Goal: Task Accomplishment & Management: Use online tool/utility

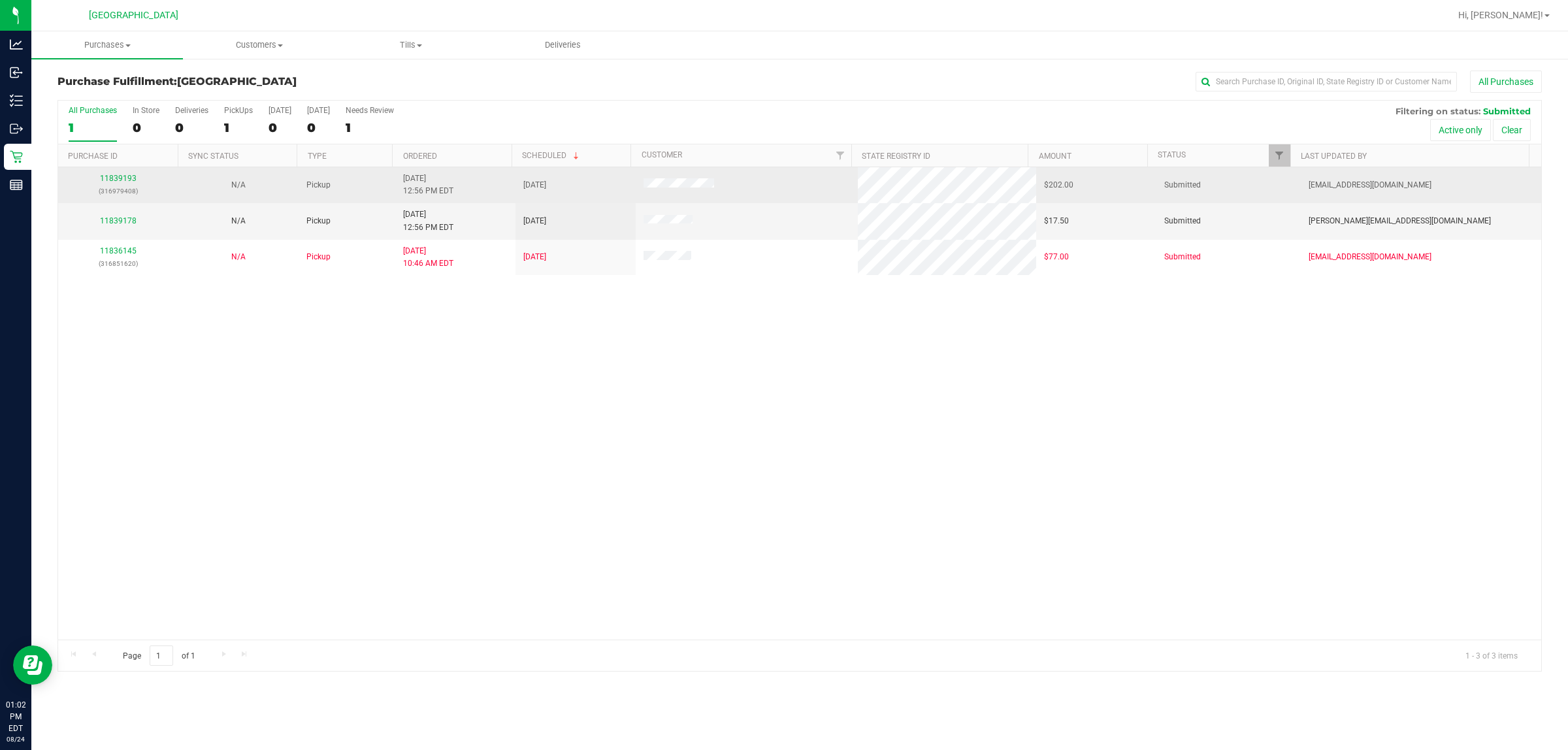
click at [126, 172] on td "11839193 (316979408)" at bounding box center [118, 185] width 120 height 36
click at [122, 175] on link "11839193" at bounding box center [118, 179] width 37 height 9
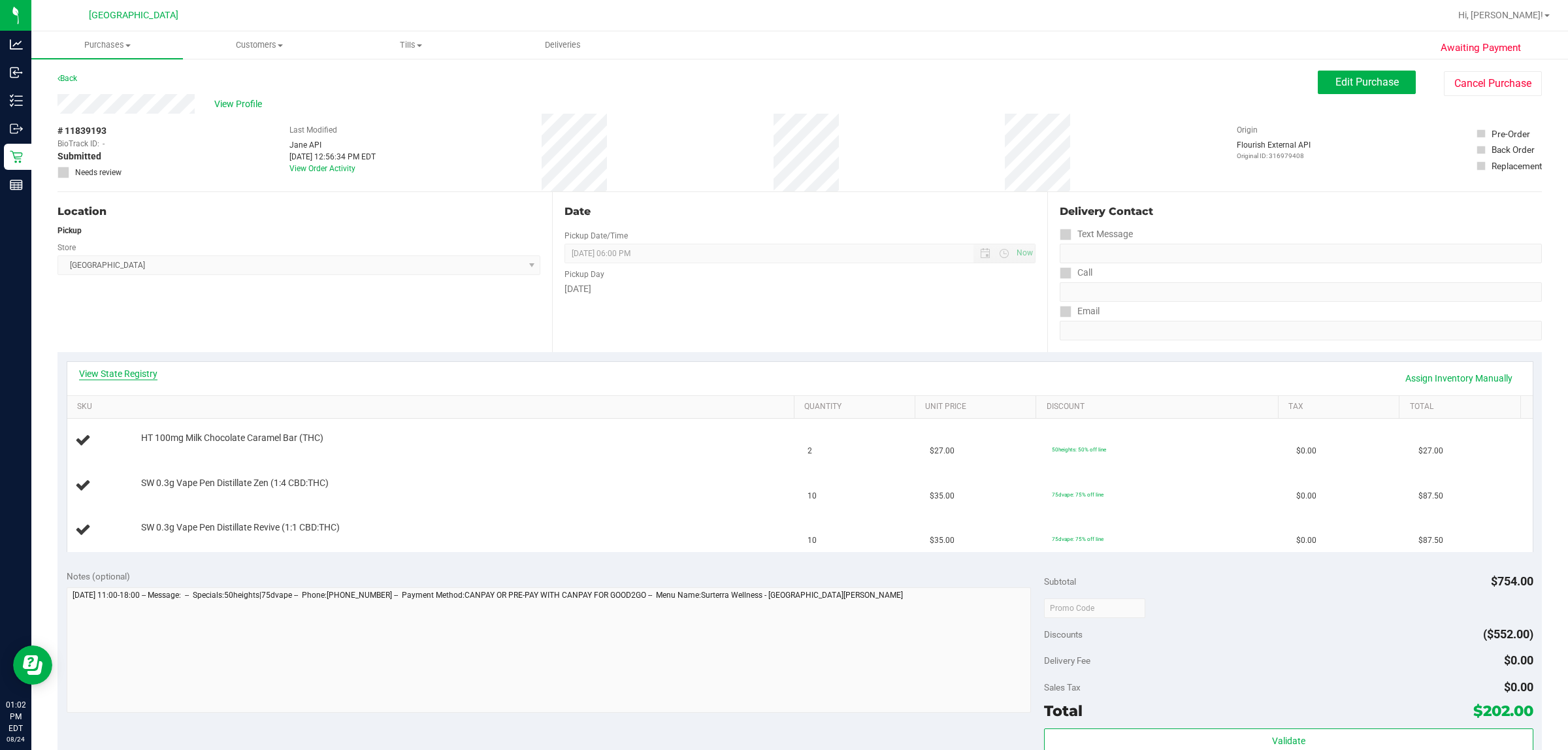
click at [138, 374] on link "View State Registry" at bounding box center [118, 374] width 79 height 13
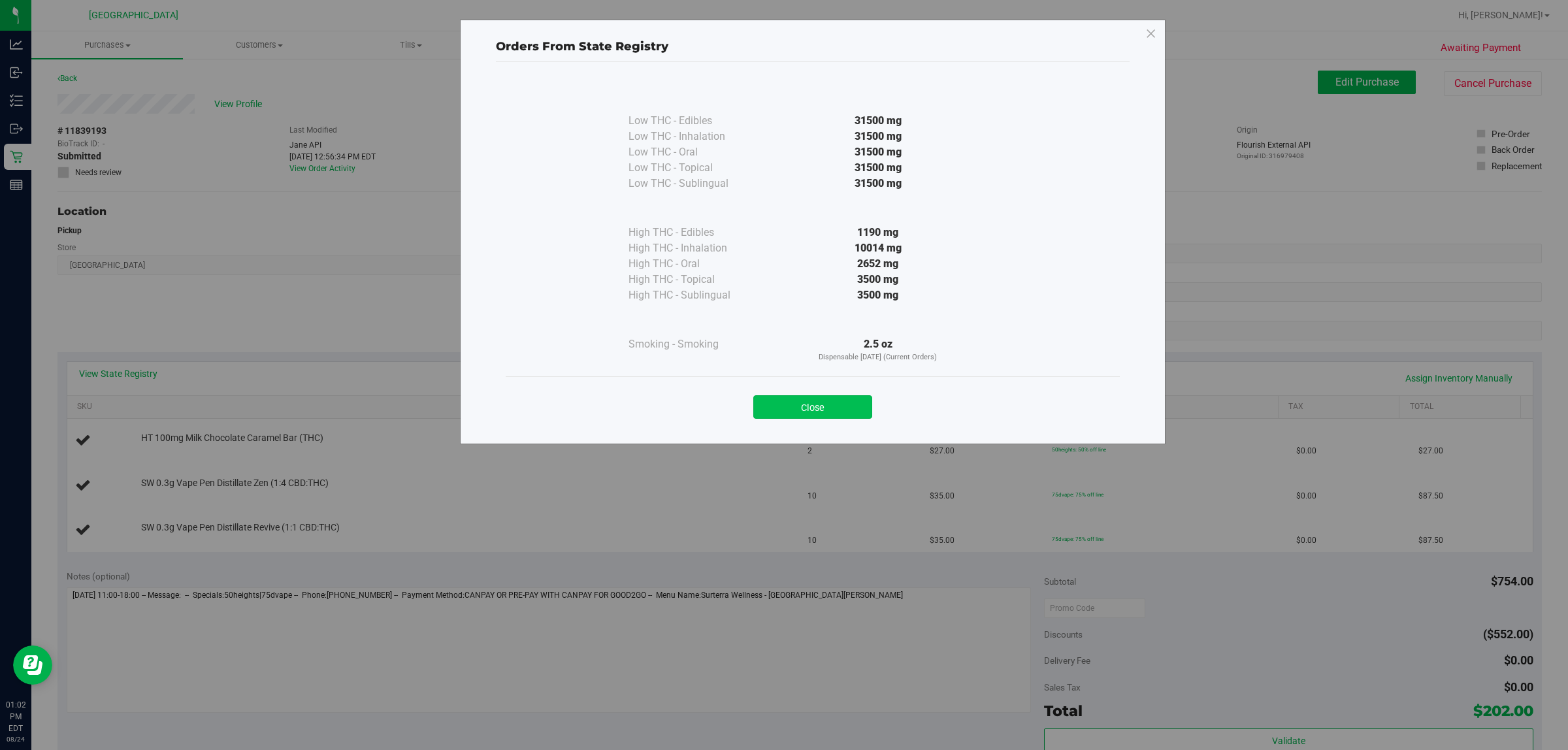
click at [781, 403] on button "Close" at bounding box center [813, 406] width 118 height 23
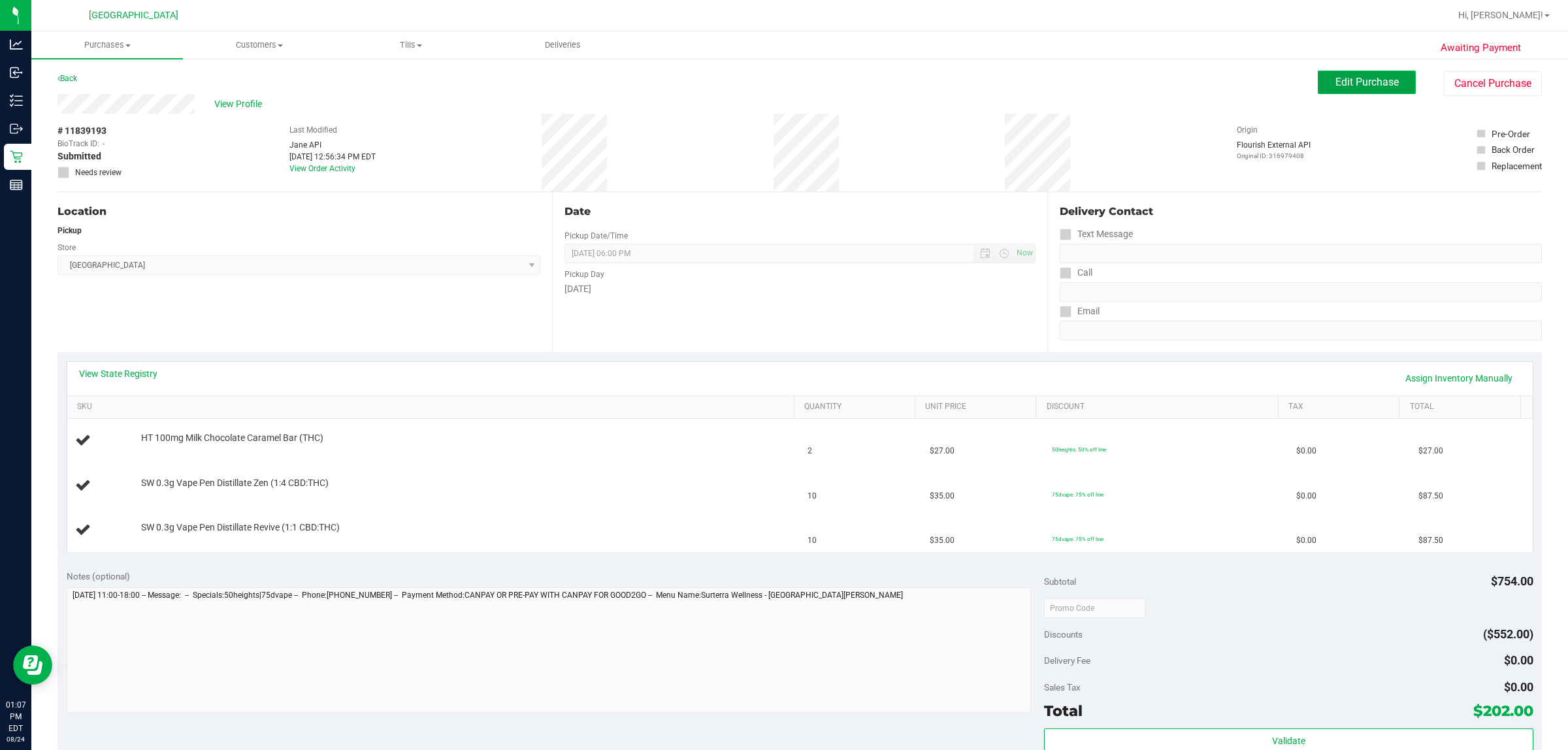
click at [781, 81] on span "Edit Purchase" at bounding box center [1367, 81] width 63 height 12
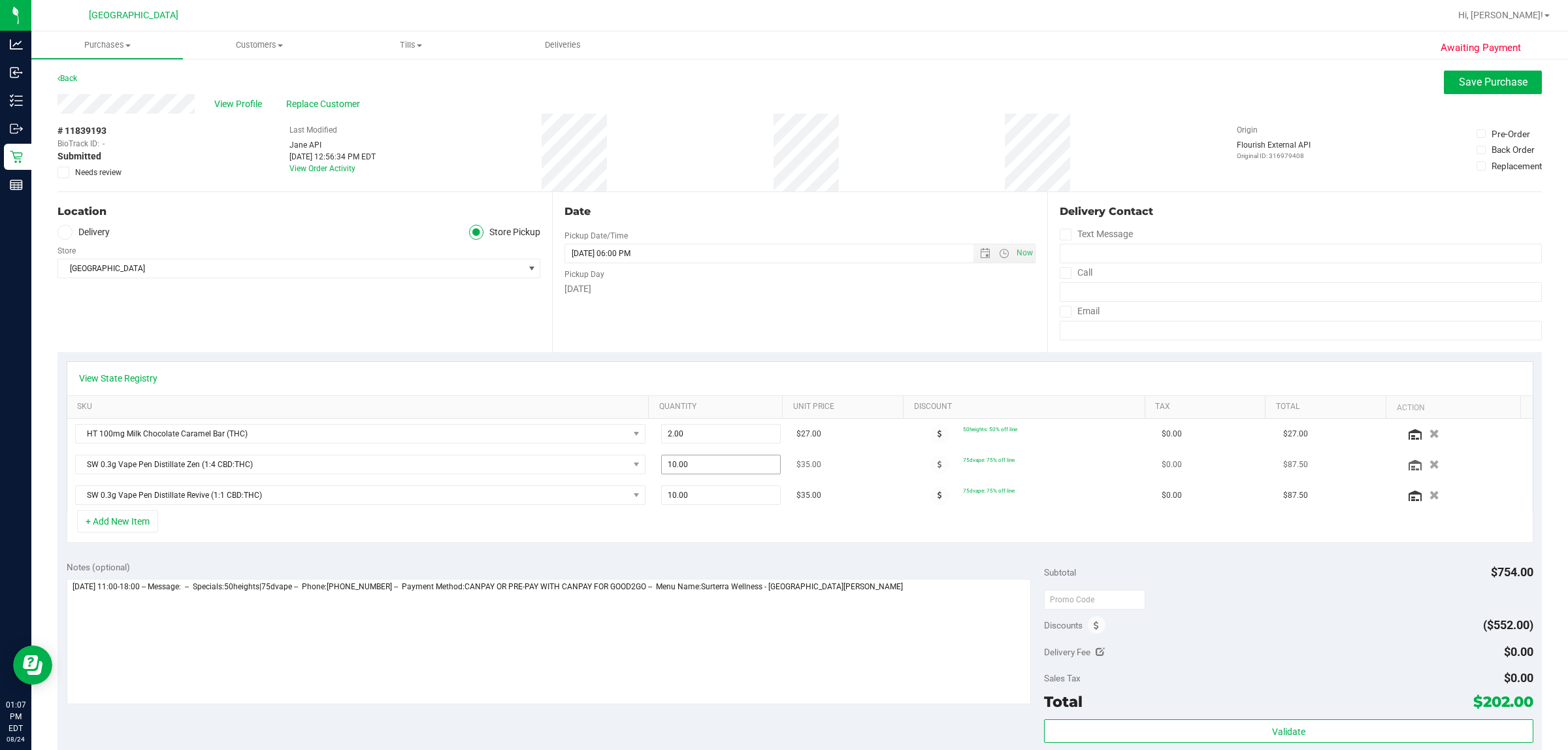
click at [683, 469] on span "10.00 10" at bounding box center [720, 464] width 119 height 19
click at [683, 469] on input "10" at bounding box center [721, 465] width 118 height 19
type input "6"
type input "6.00"
click at [781, 558] on div "Notes (optional) Subtotal $754.00 Discounts ($552.00) Delivery Fee $0.00 Sales …" at bounding box center [799, 669] width 1484 height 235
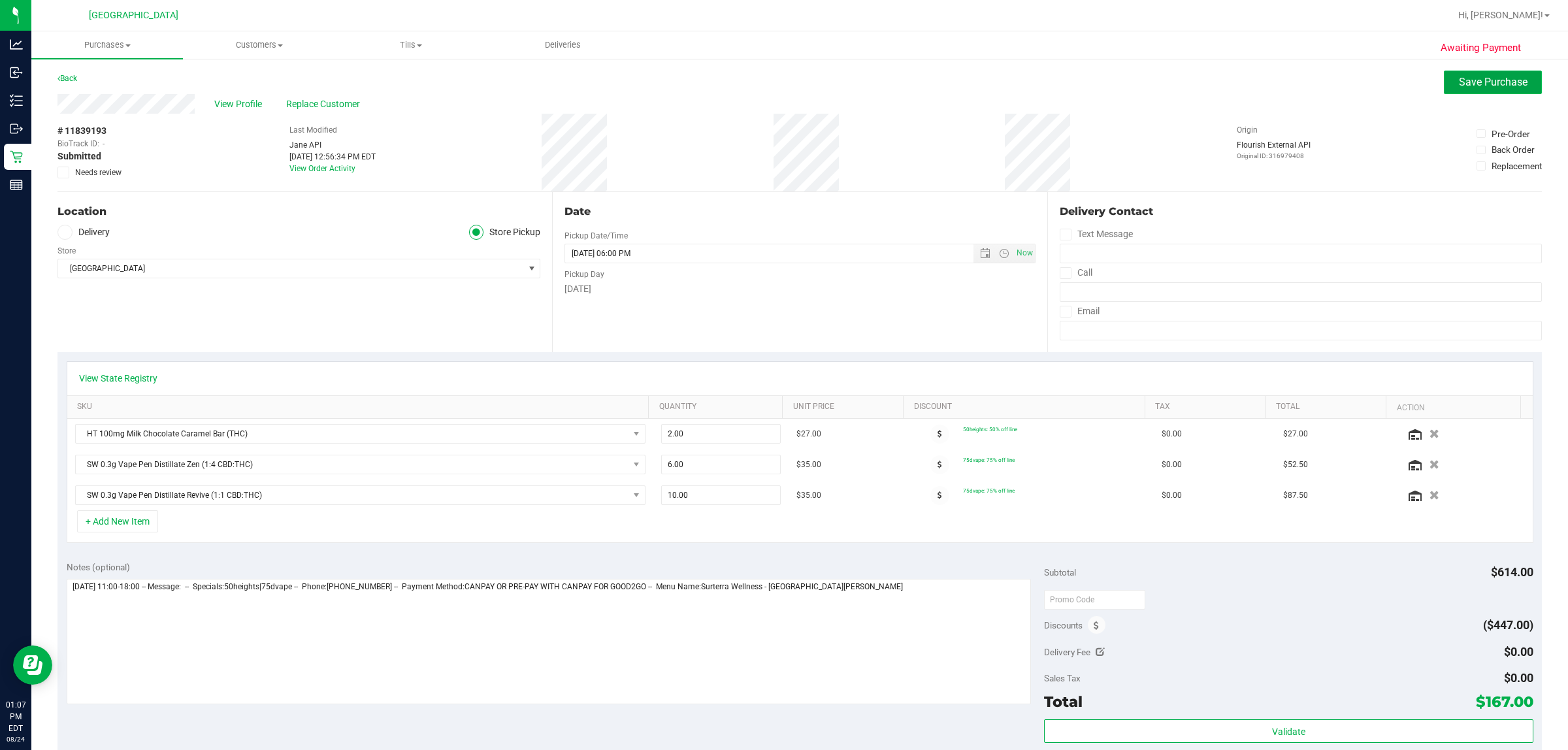
click at [781, 83] on span "Save Purchase" at bounding box center [1493, 81] width 68 height 12
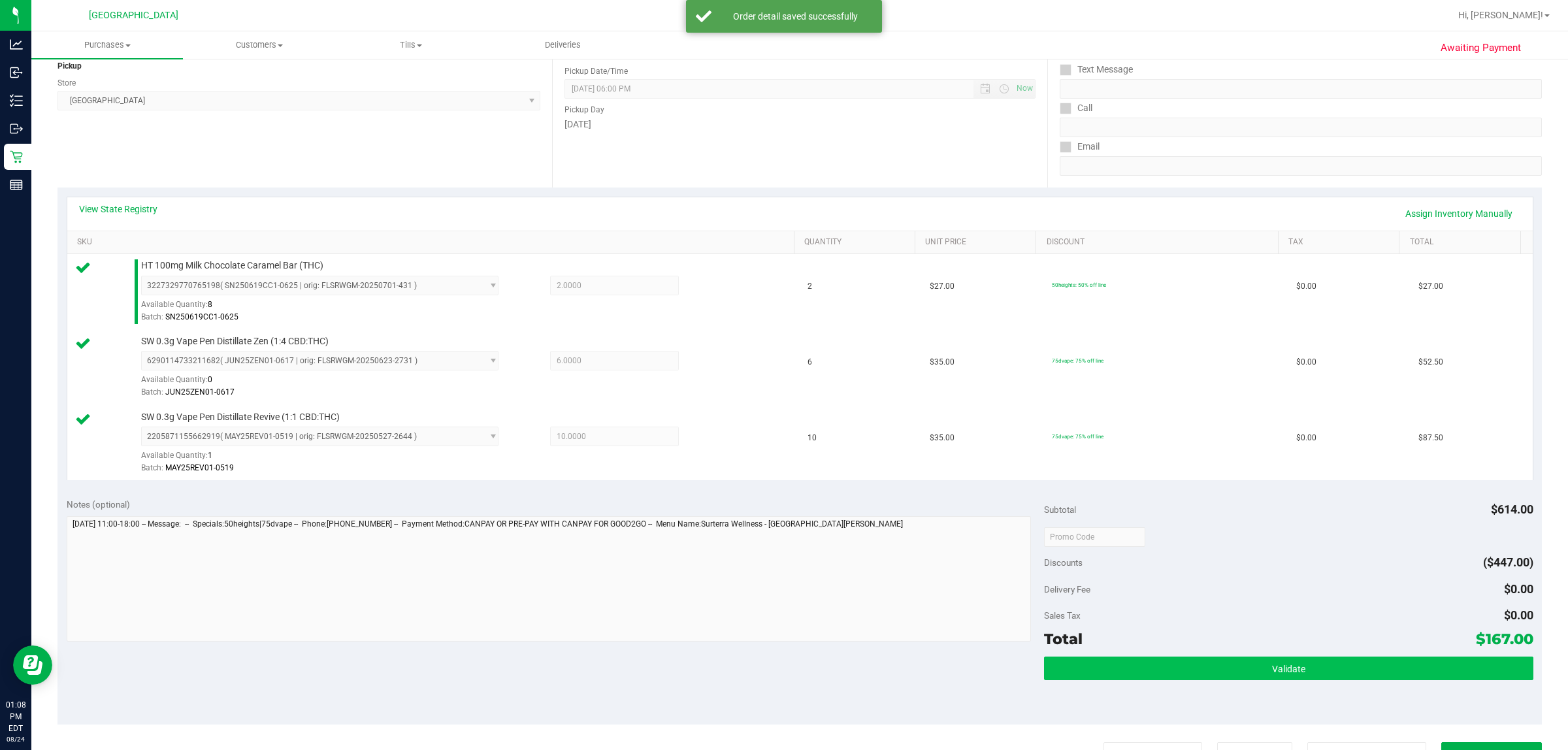
scroll to position [327, 0]
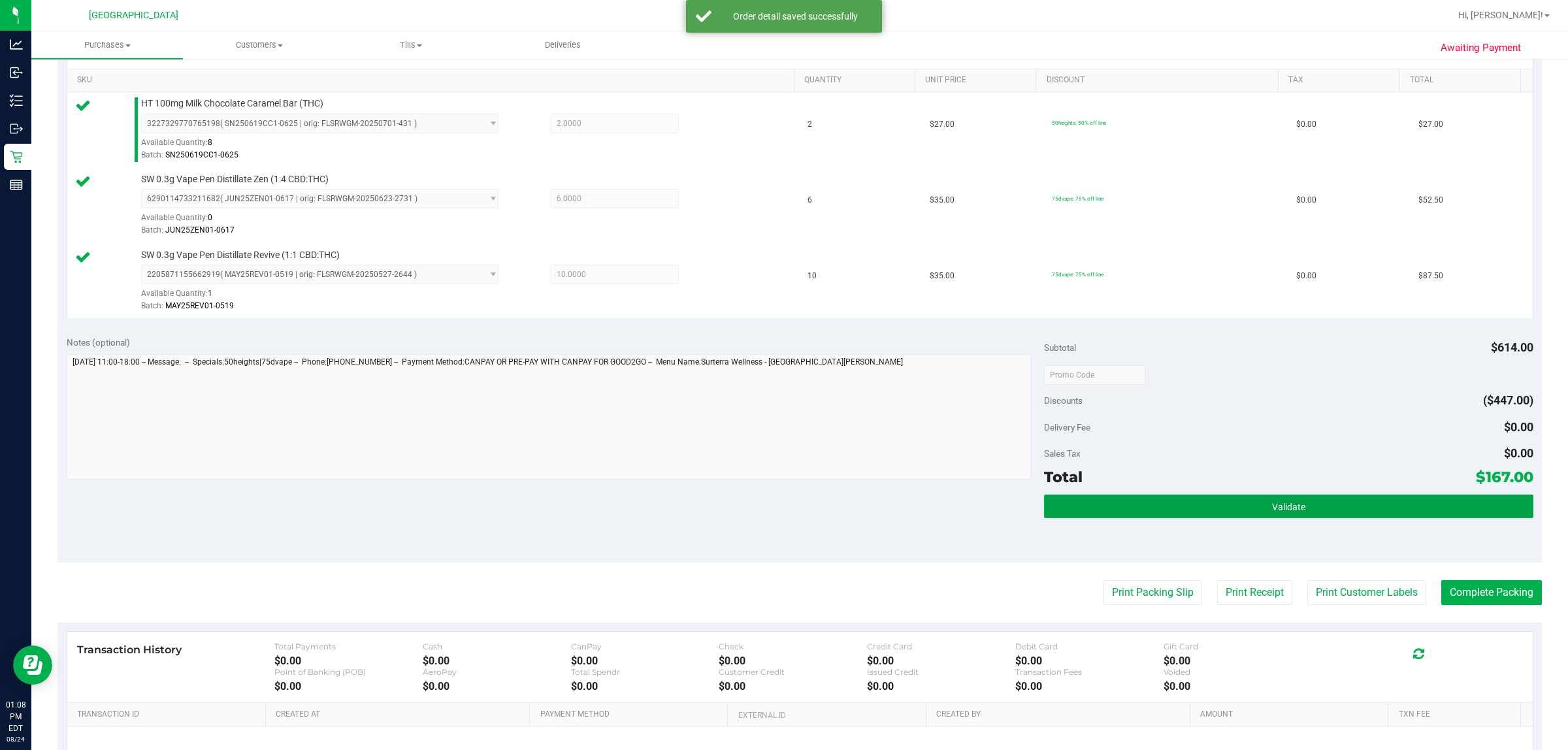
click at [781, 504] on button "Validate" at bounding box center [1288, 506] width 489 height 23
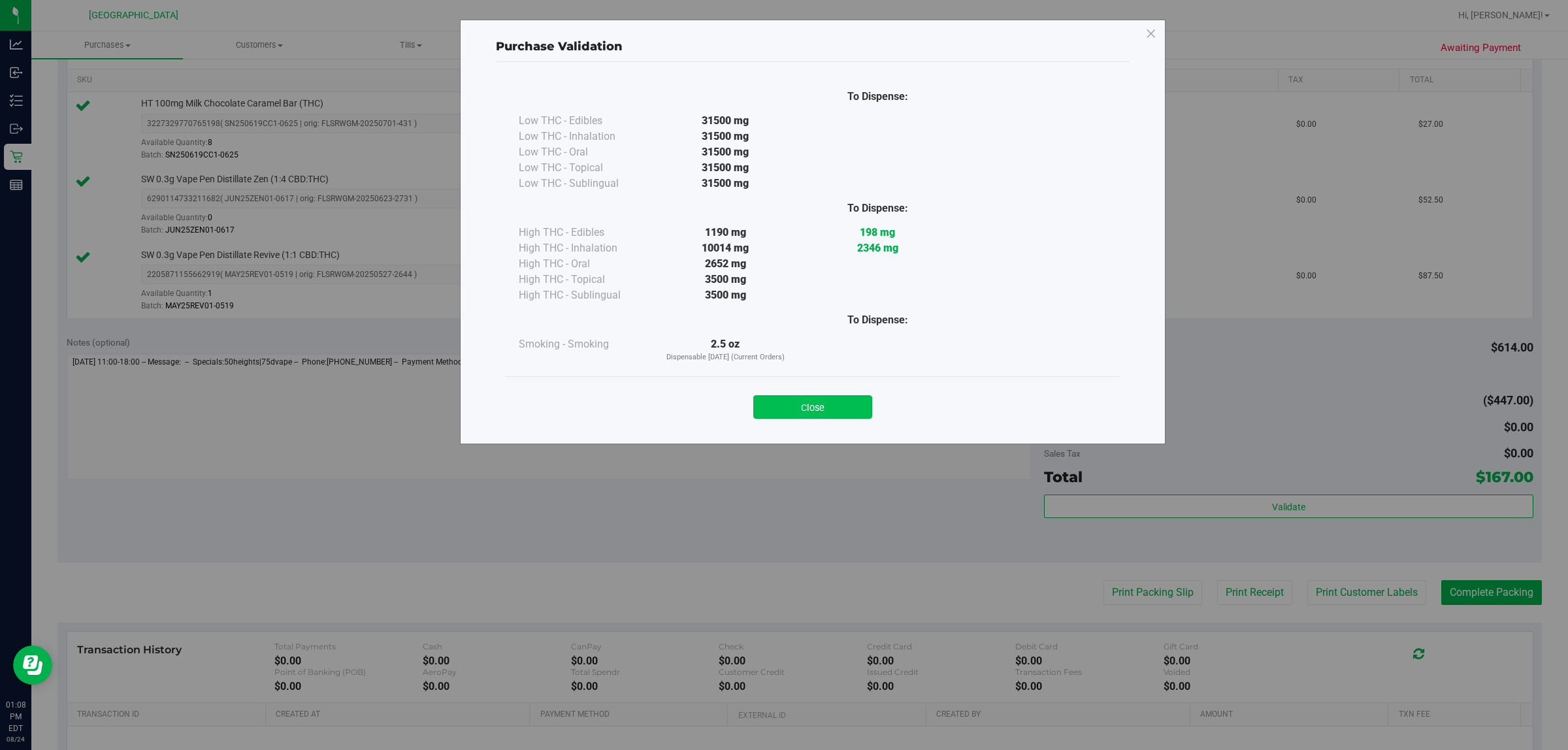
click at [781, 412] on button "Close" at bounding box center [813, 406] width 118 height 23
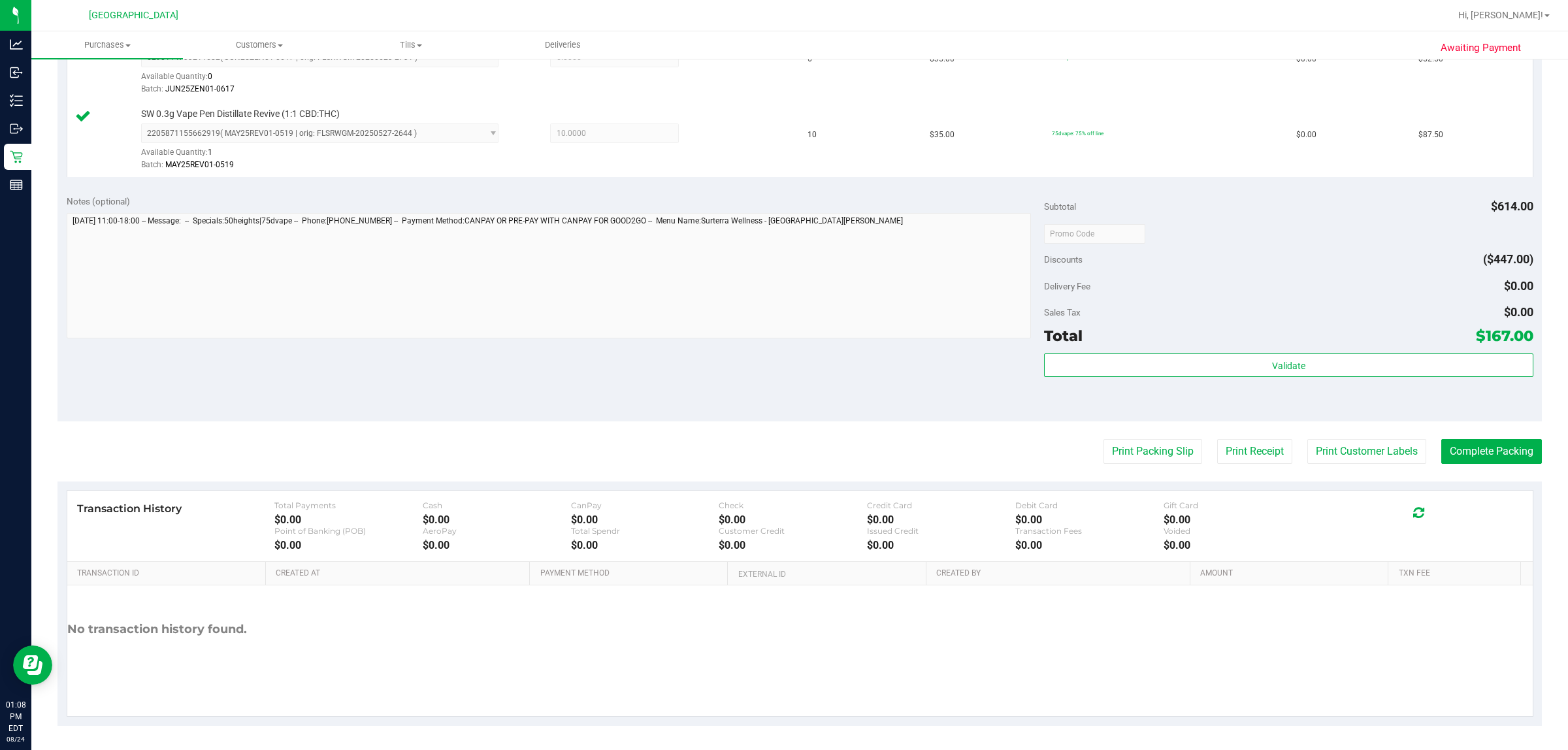
scroll to position [469, 0]
click at [781, 451] on button "Print Customer Labels" at bounding box center [1366, 450] width 118 height 25
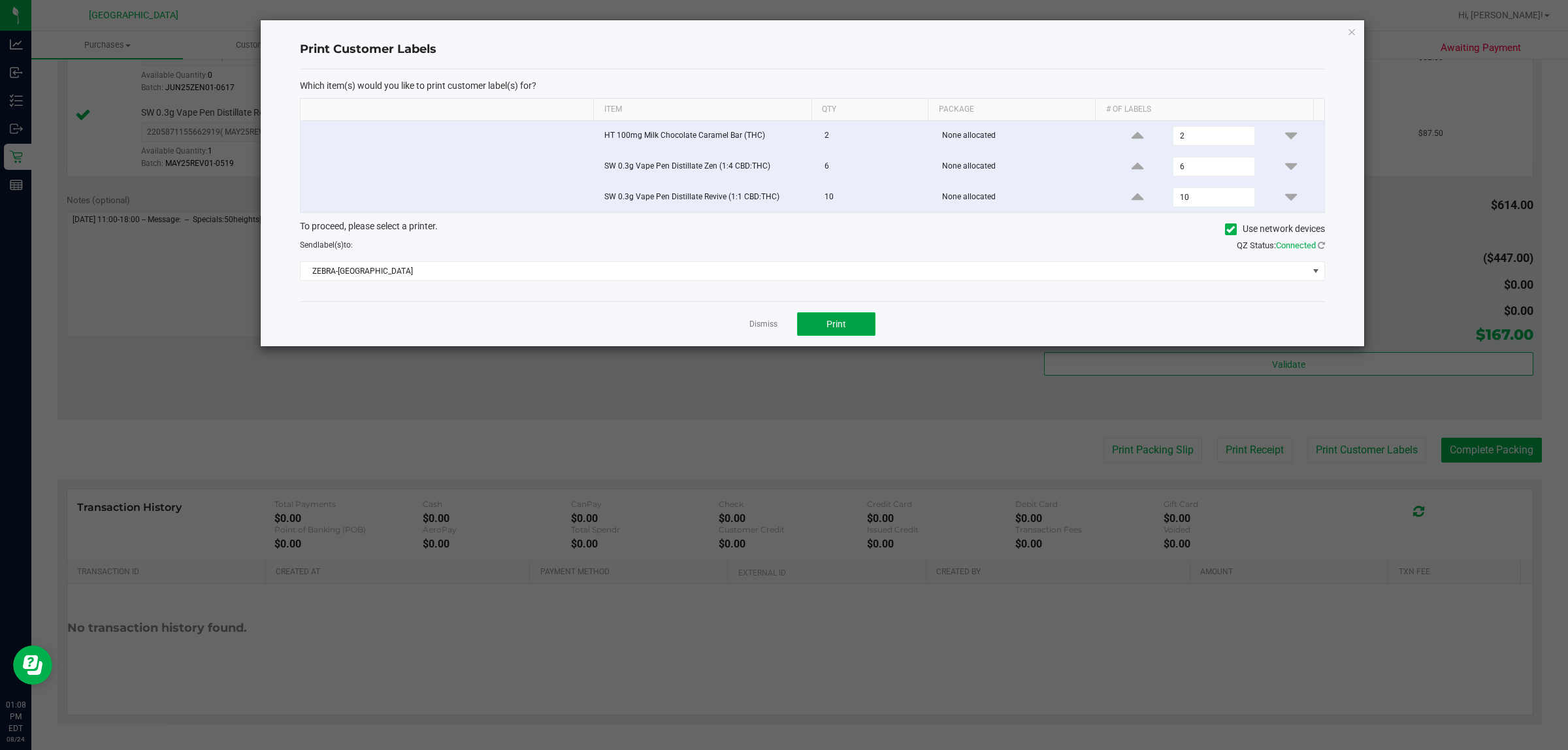
click at [781, 319] on button "Print" at bounding box center [836, 323] width 79 height 23
click at [752, 330] on link "Dismiss" at bounding box center [763, 324] width 28 height 11
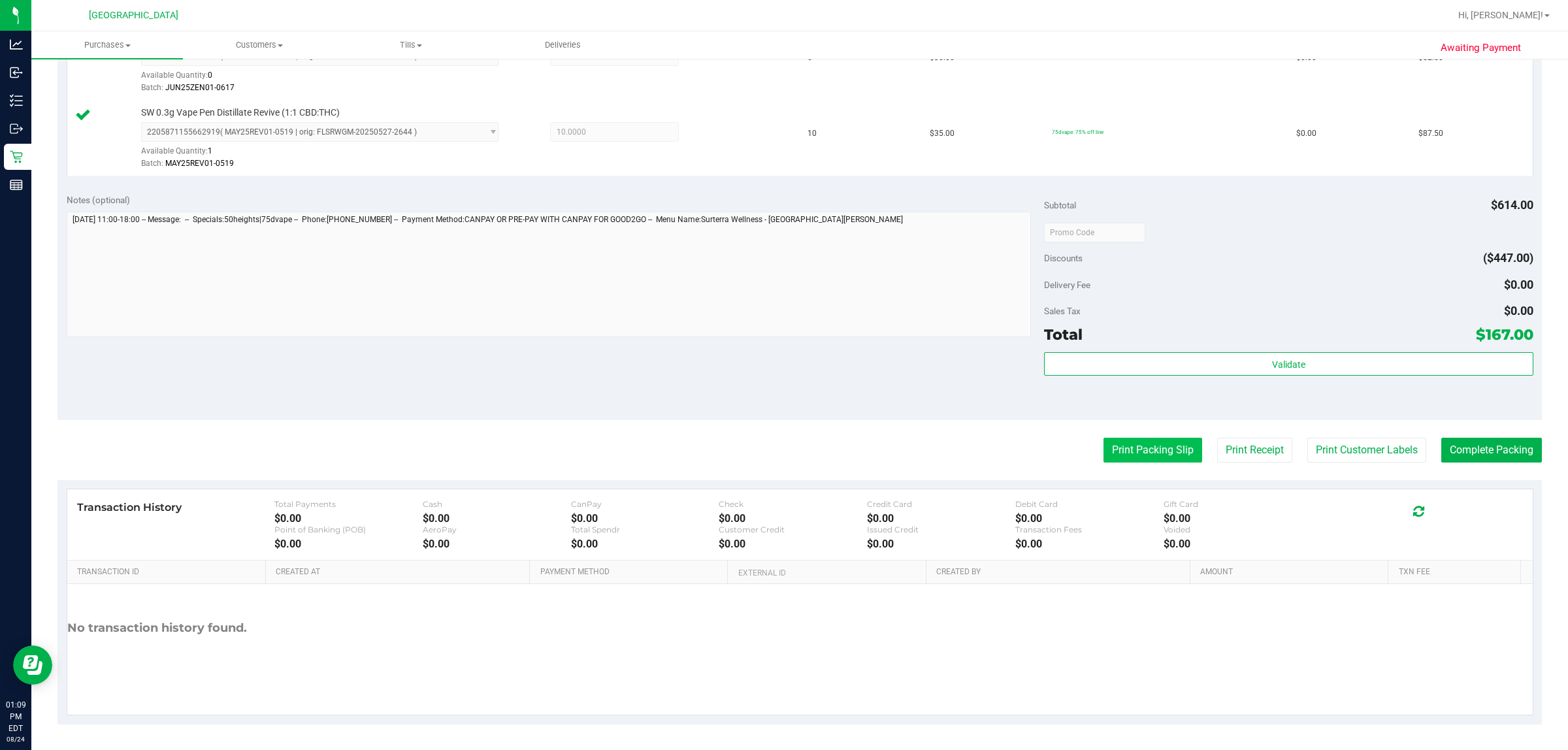
click at [781, 452] on button "Print Packing Slip" at bounding box center [1152, 450] width 99 height 25
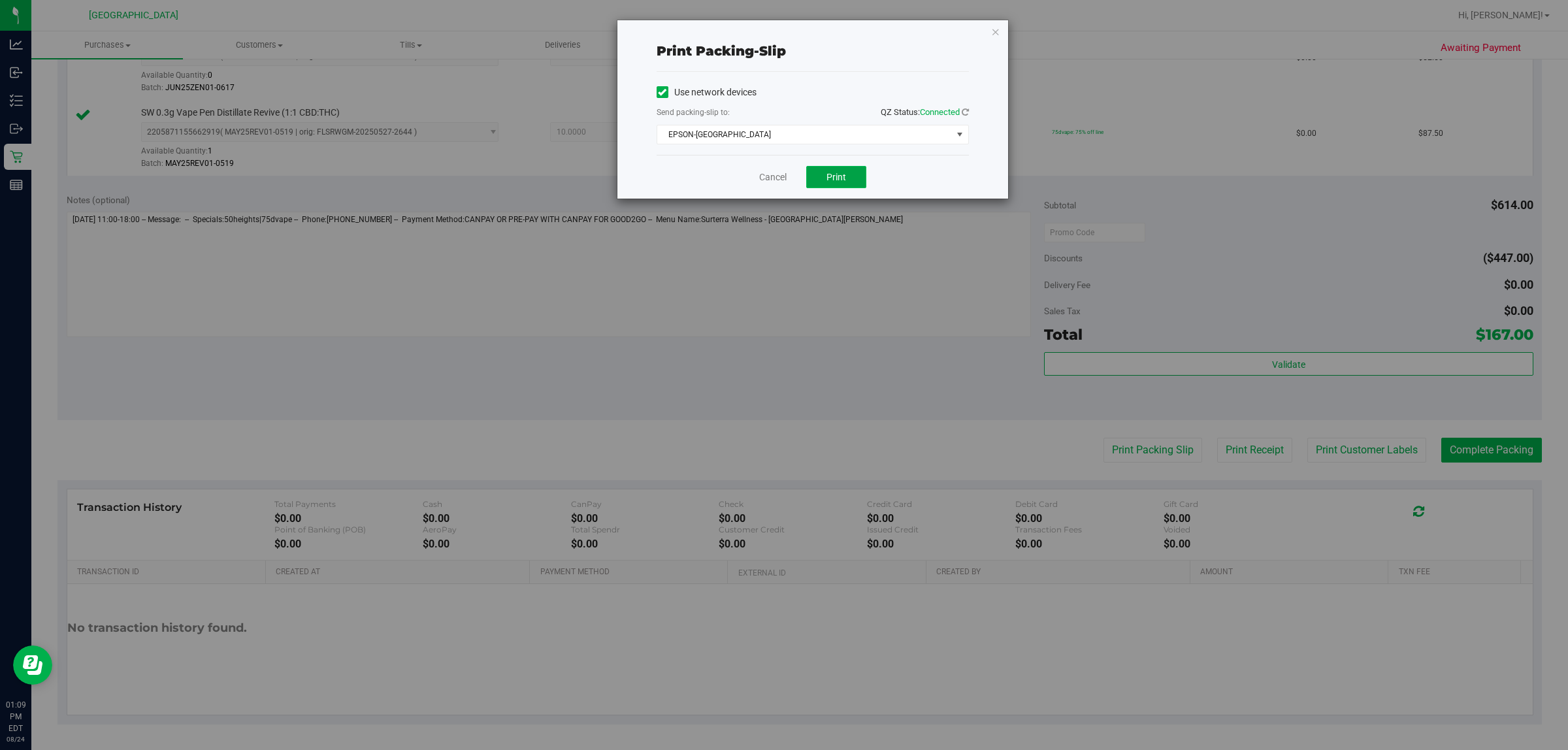
click at [781, 180] on span "Print" at bounding box center [836, 177] width 19 height 10
click at [781, 179] on link "Cancel" at bounding box center [773, 177] width 28 height 14
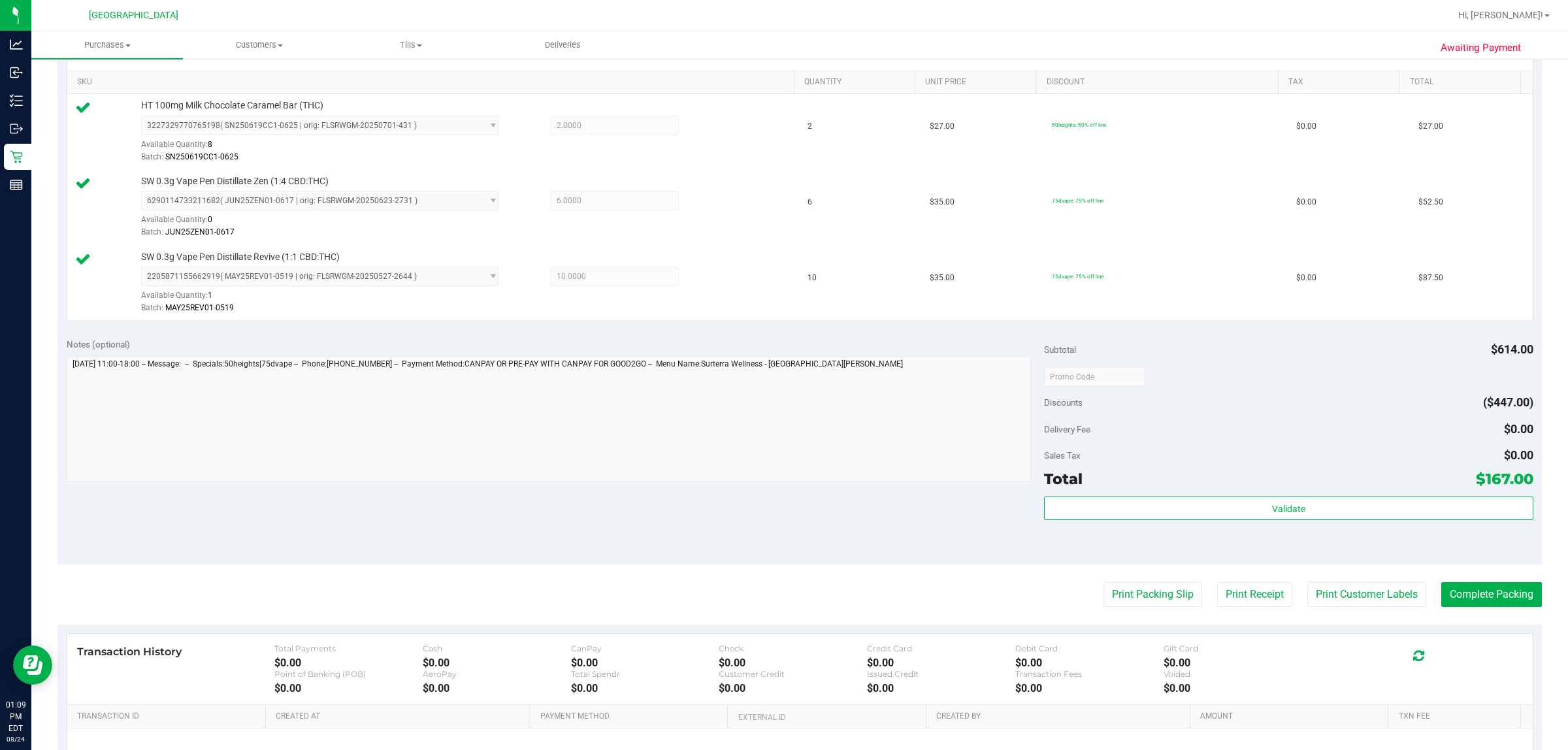
scroll to position [327, 0]
click at [781, 595] on button "Complete Packing" at bounding box center [1491, 593] width 101 height 25
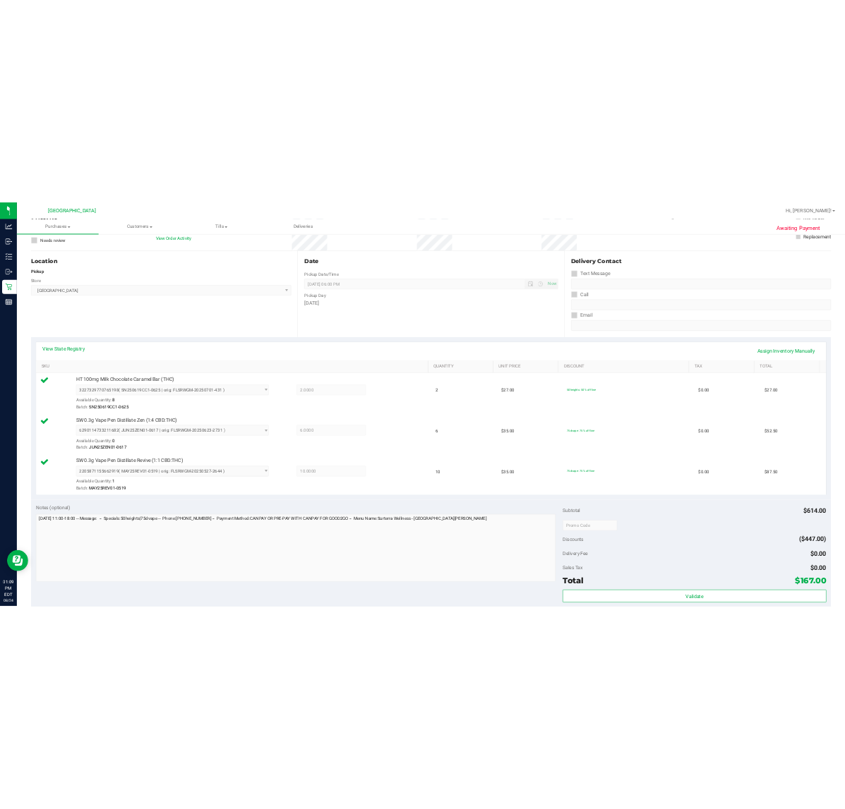
scroll to position [0, 0]
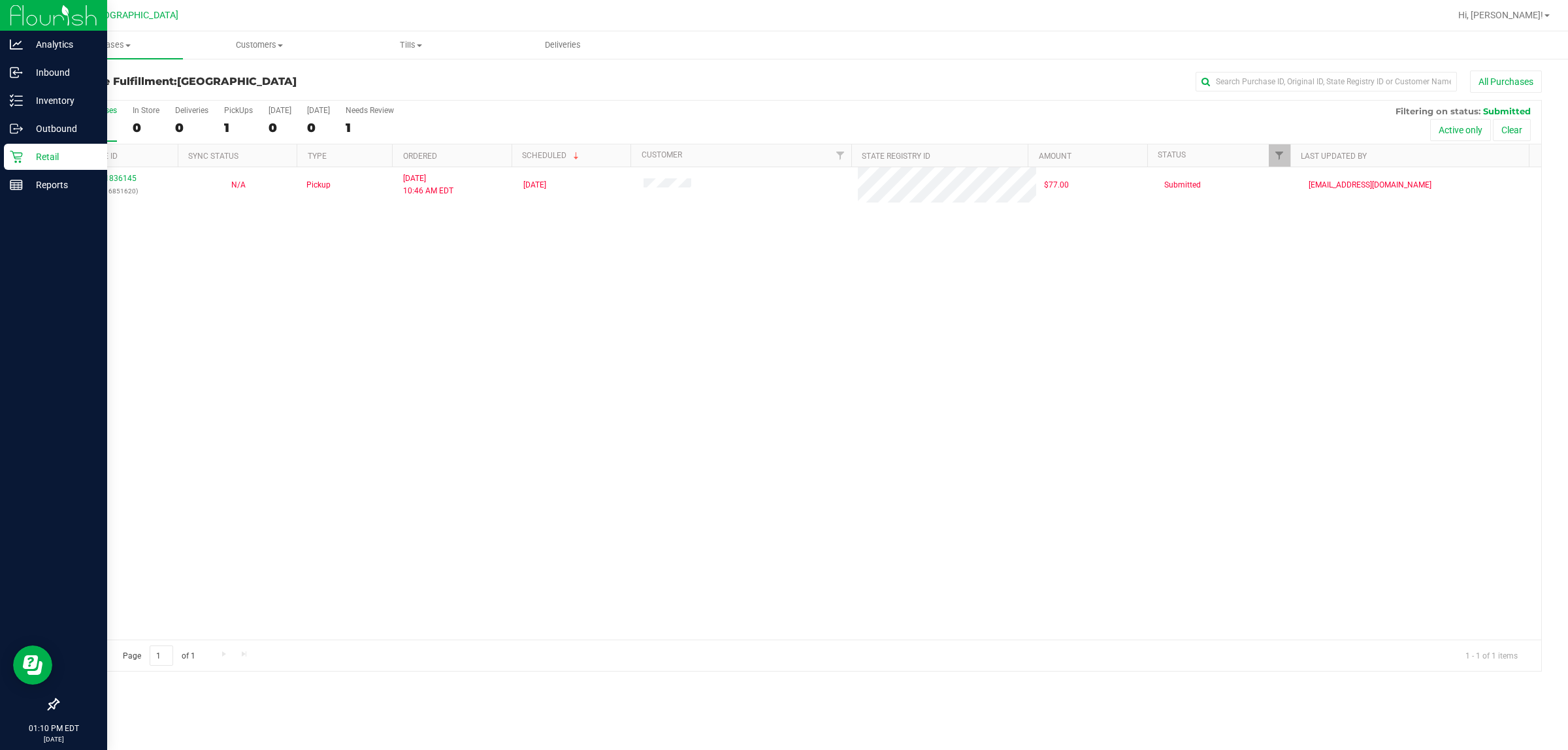
click at [28, 156] on p "Retail" at bounding box center [62, 156] width 79 height 16
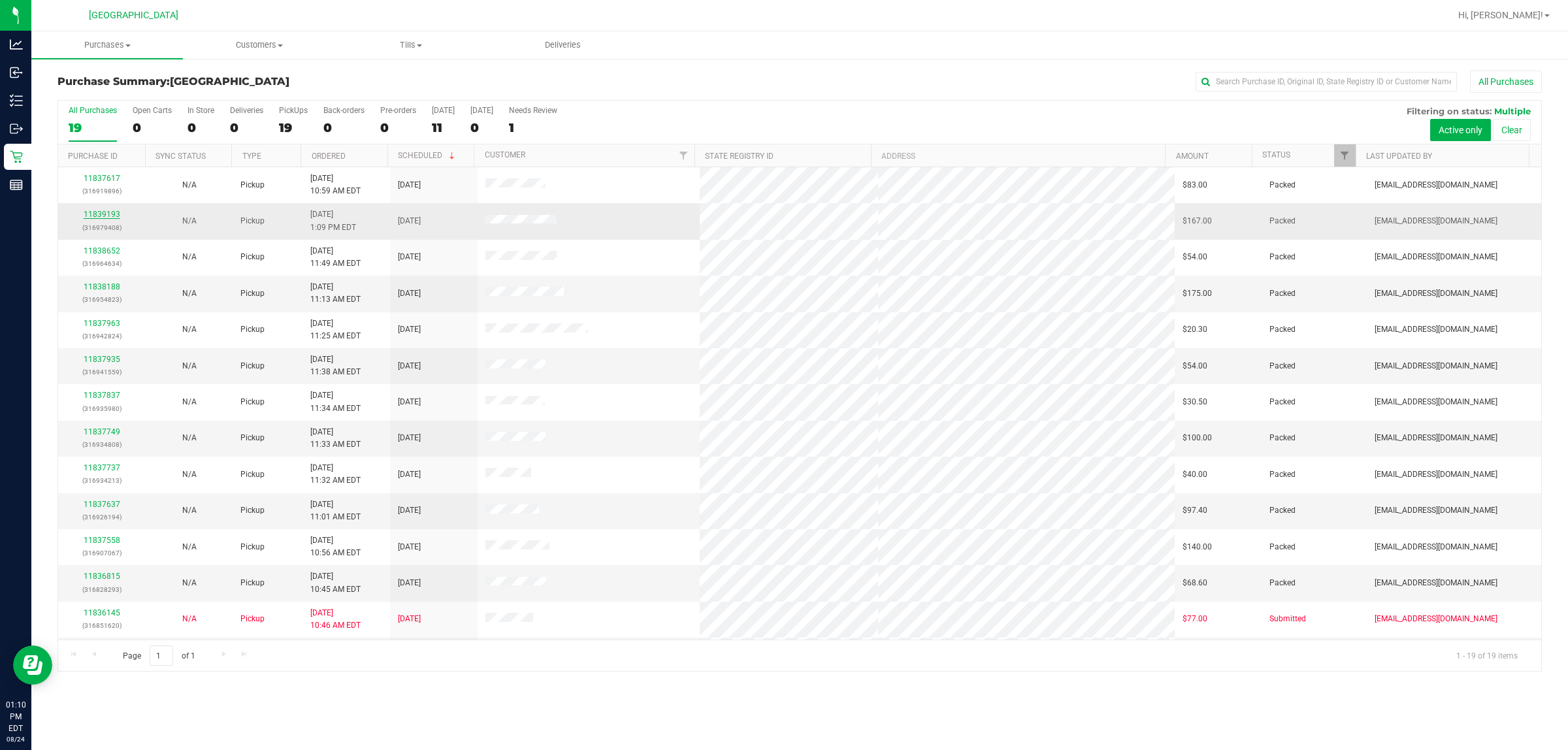
click at [99, 214] on link "11839193" at bounding box center [102, 215] width 37 height 9
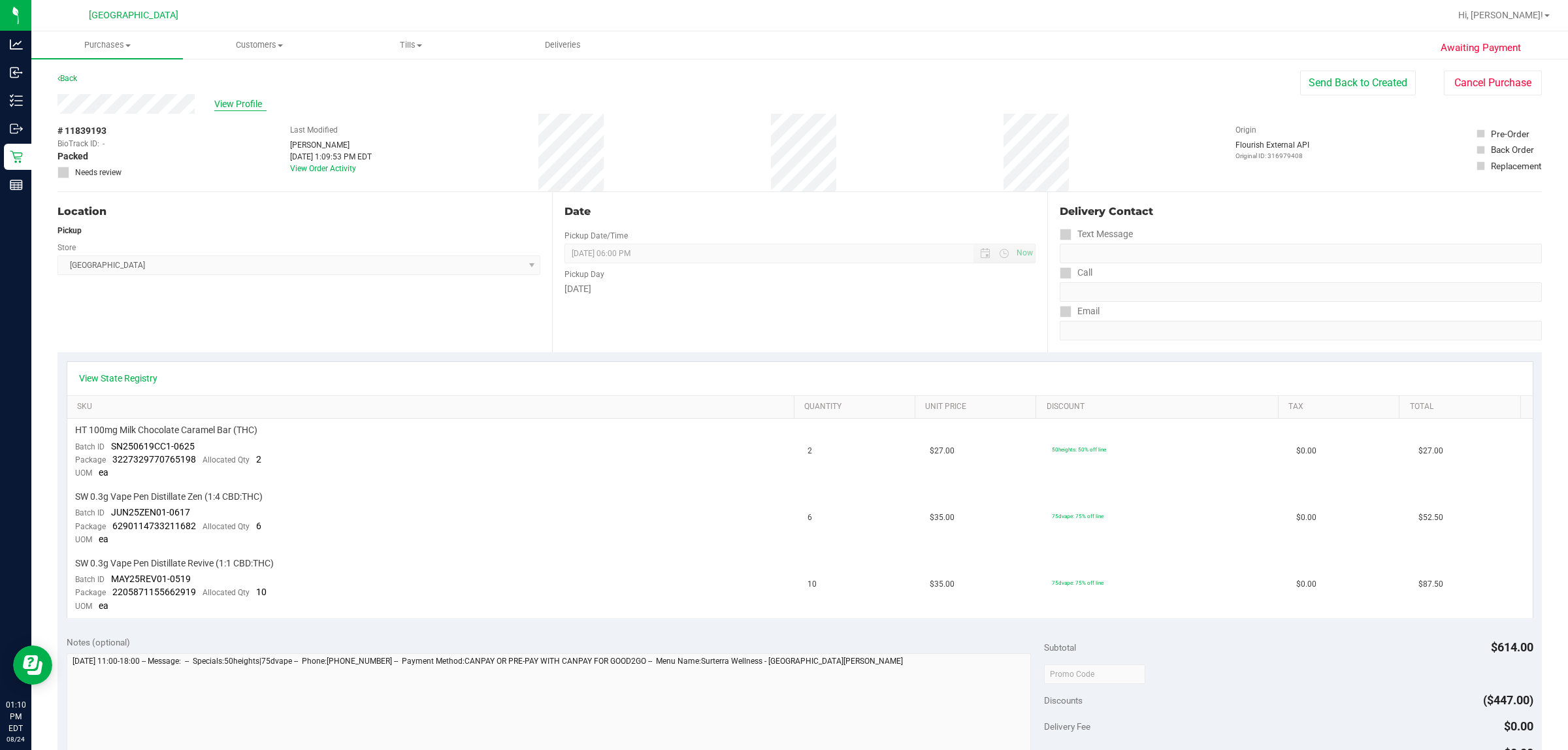
click at [237, 106] on span "View Profile" at bounding box center [240, 104] width 52 height 14
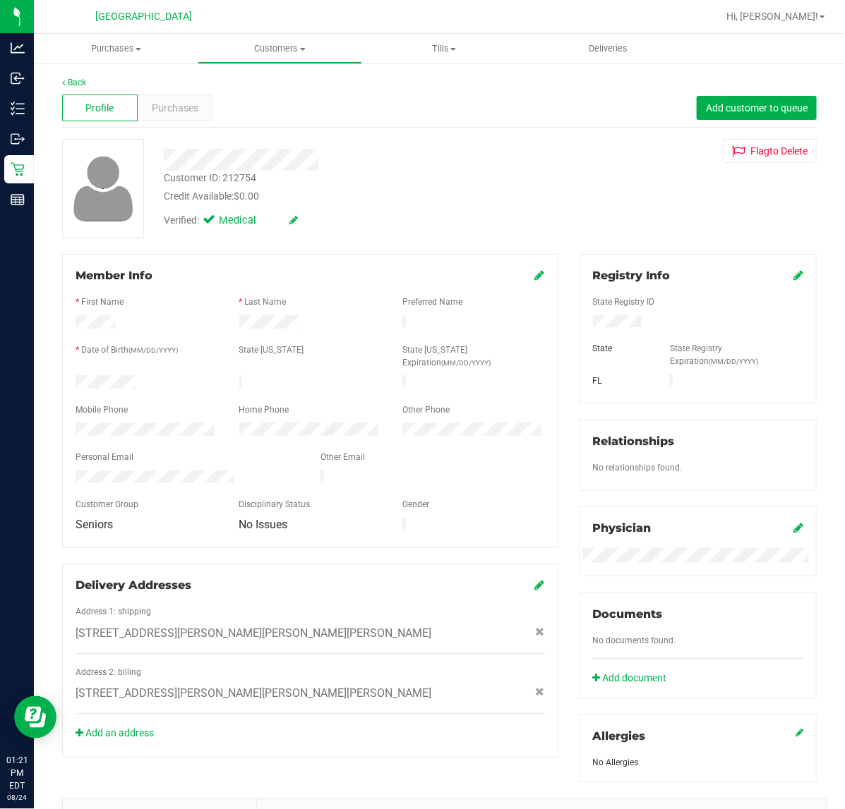
click at [431, 126] on div "Profile Purchases Add customer to queue" at bounding box center [439, 108] width 754 height 39
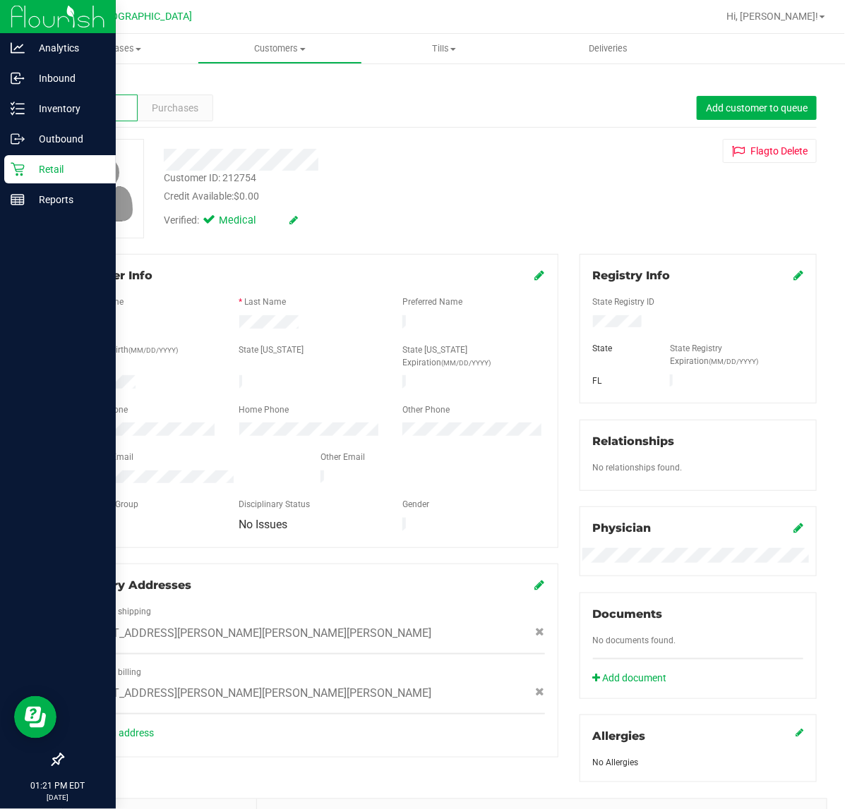
click at [34, 167] on p "Retail" at bounding box center [67, 169] width 85 height 17
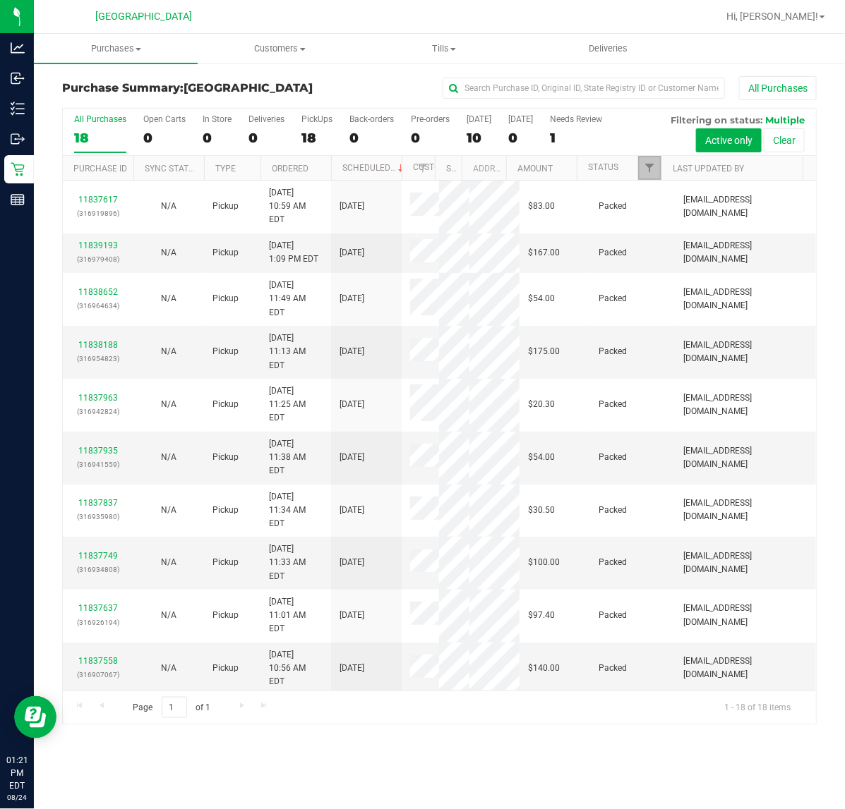
click at [647, 175] on link "Filter" at bounding box center [649, 168] width 23 height 24
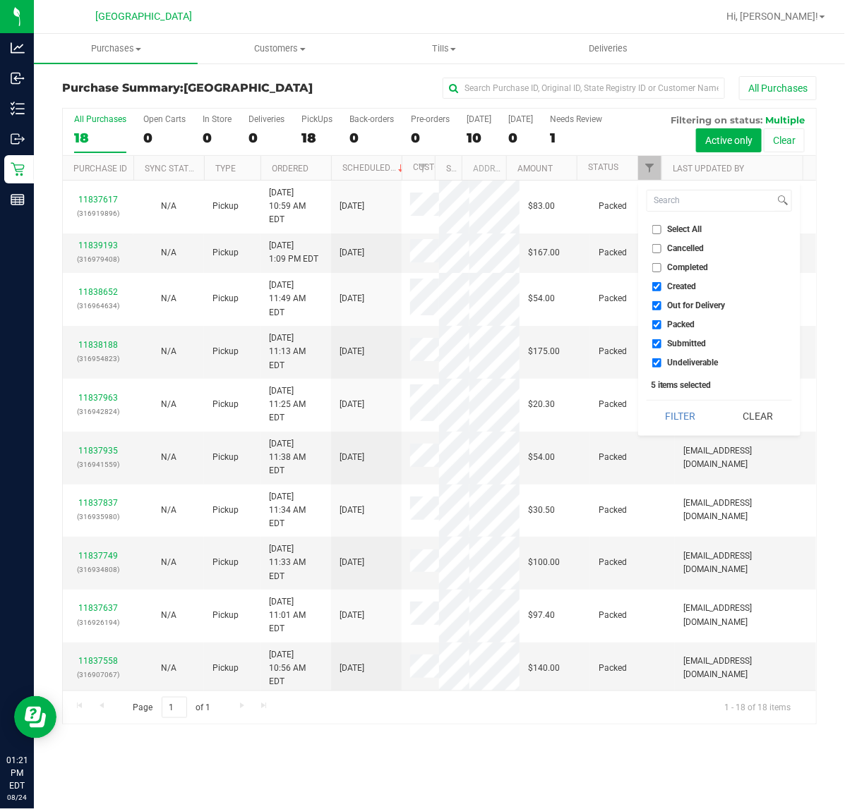
click at [654, 288] on input "Created" at bounding box center [656, 286] width 9 height 9
checkbox input "false"
click at [658, 302] on input "Out for Delivery" at bounding box center [656, 305] width 9 height 9
checkbox input "false"
click at [654, 321] on input "Packed" at bounding box center [656, 324] width 9 height 9
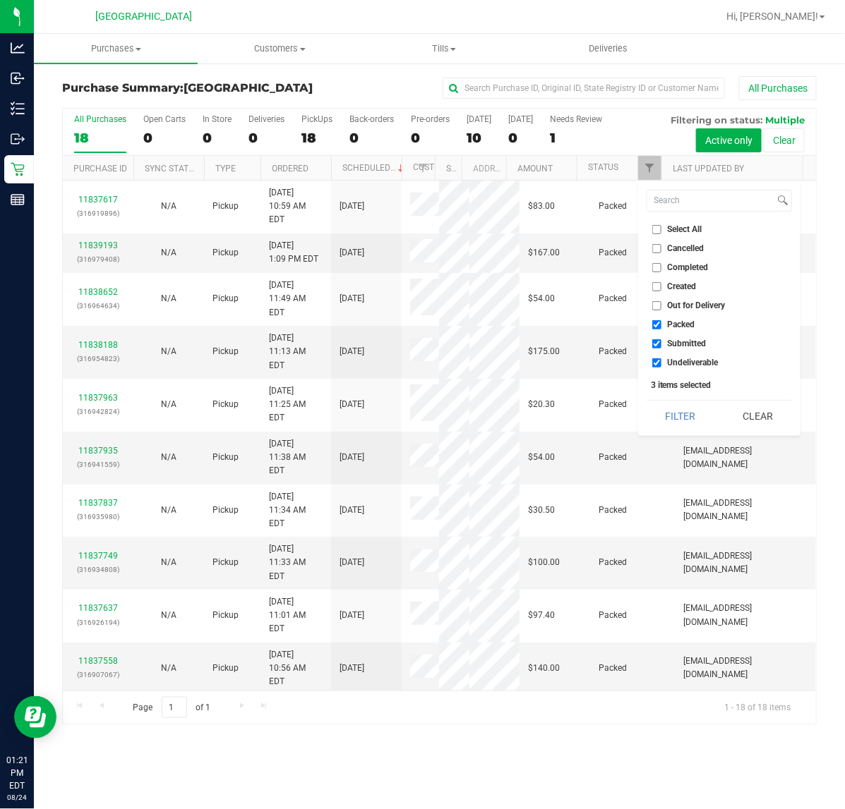
checkbox input "false"
click at [650, 361] on li "Undeliverable" at bounding box center [718, 363] width 145 height 15
click at [655, 361] on input "Undeliverable" at bounding box center [656, 363] width 9 height 9
checkbox input "false"
click at [680, 415] on button "Filter" at bounding box center [680, 416] width 68 height 31
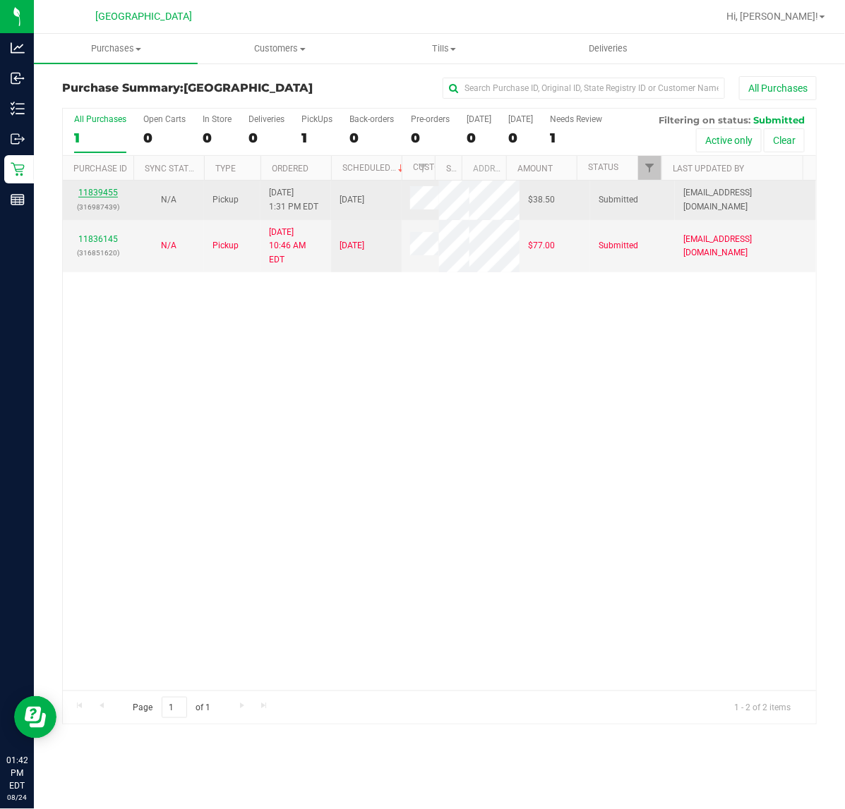
click at [112, 191] on link "11839455" at bounding box center [98, 193] width 40 height 10
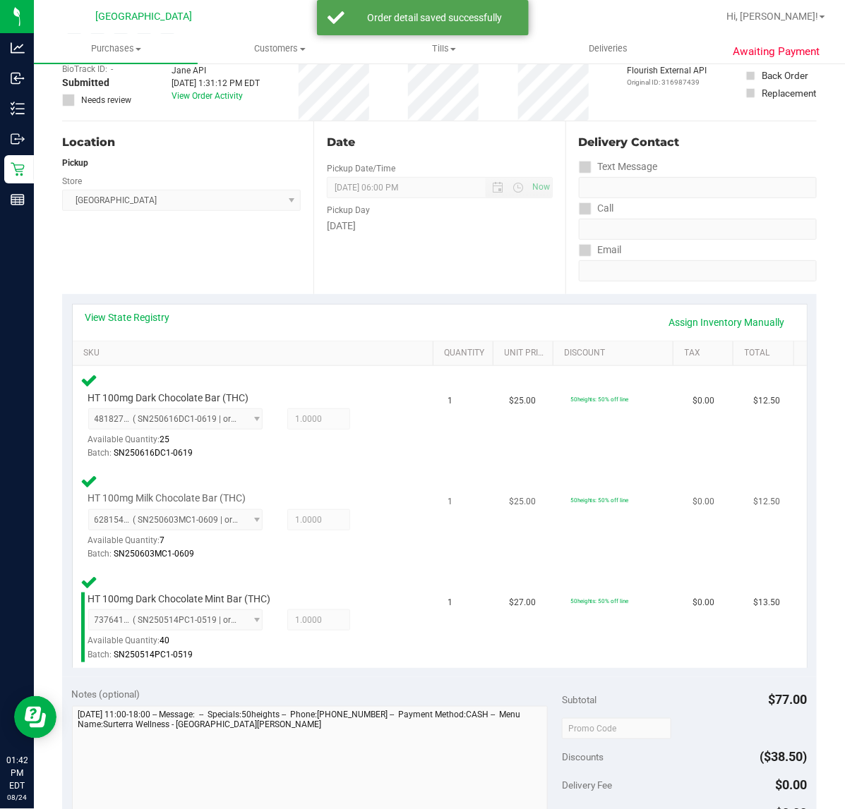
scroll to position [265, 0]
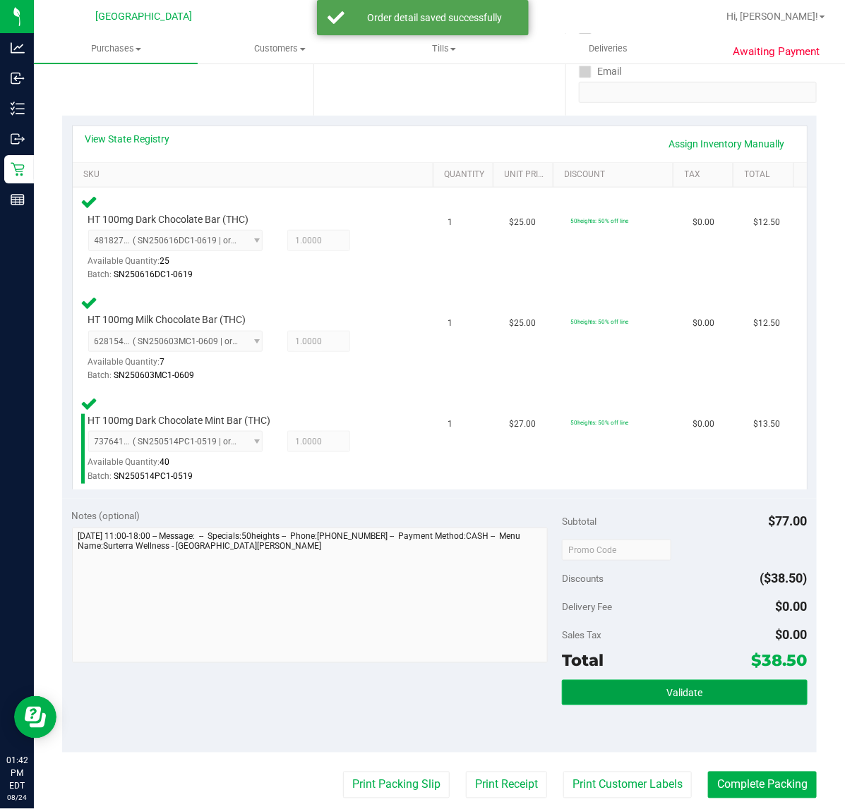
click at [682, 689] on span "Validate" at bounding box center [684, 693] width 36 height 11
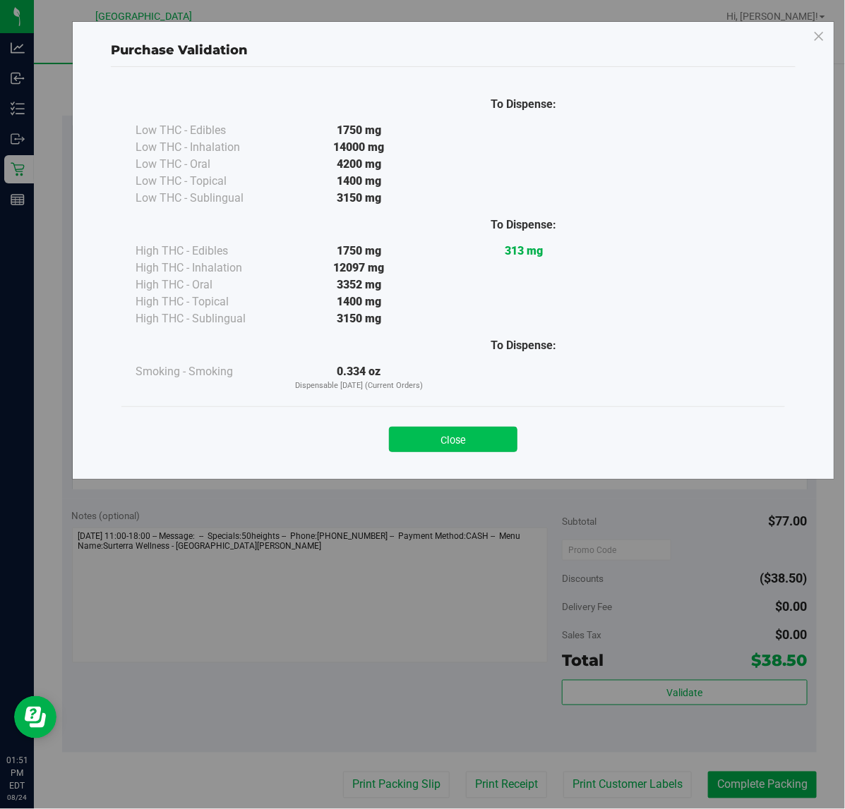
click at [456, 431] on button "Close" at bounding box center [453, 439] width 128 height 25
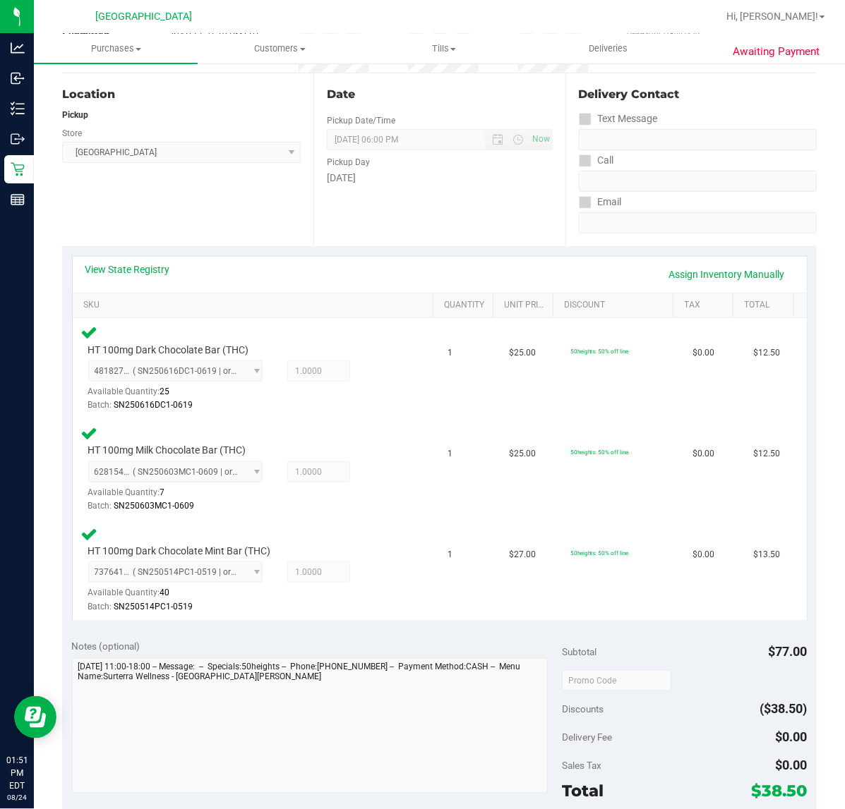
scroll to position [176, 0]
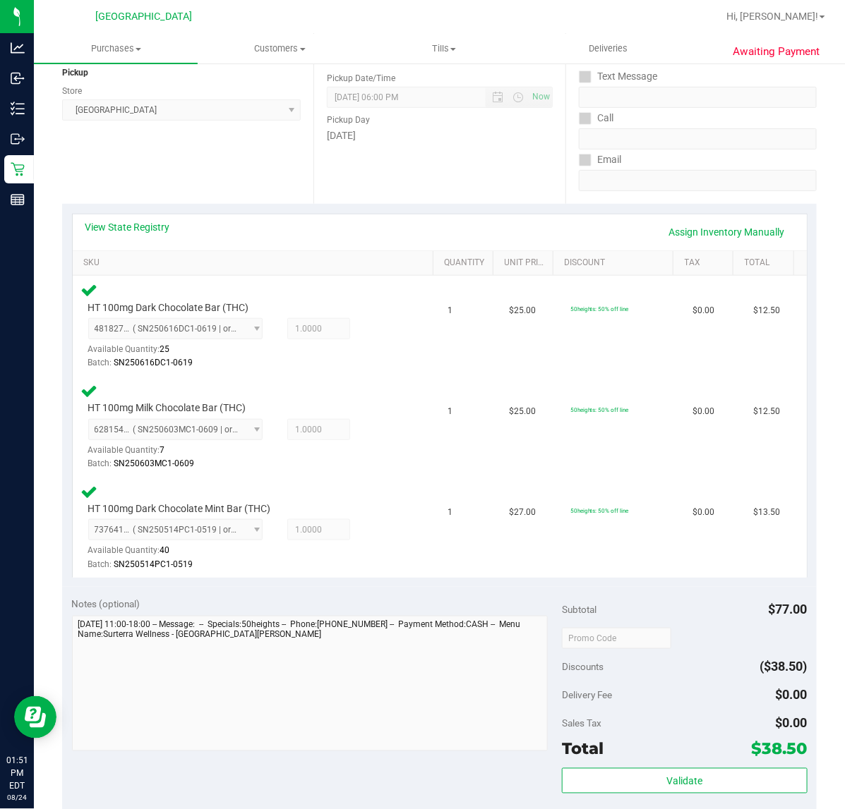
click at [692, 800] on div "Validate" at bounding box center [684, 801] width 245 height 64
click at [662, 757] on div "Total $38.50" at bounding box center [684, 749] width 245 height 25
click at [669, 764] on div "Subtotal $77.00 Discounts ($38.50) Delivery Fee $0.00 Sales Tax $0.00 Total $38…" at bounding box center [684, 714] width 245 height 235
click at [676, 776] on span "Validate" at bounding box center [684, 781] width 36 height 11
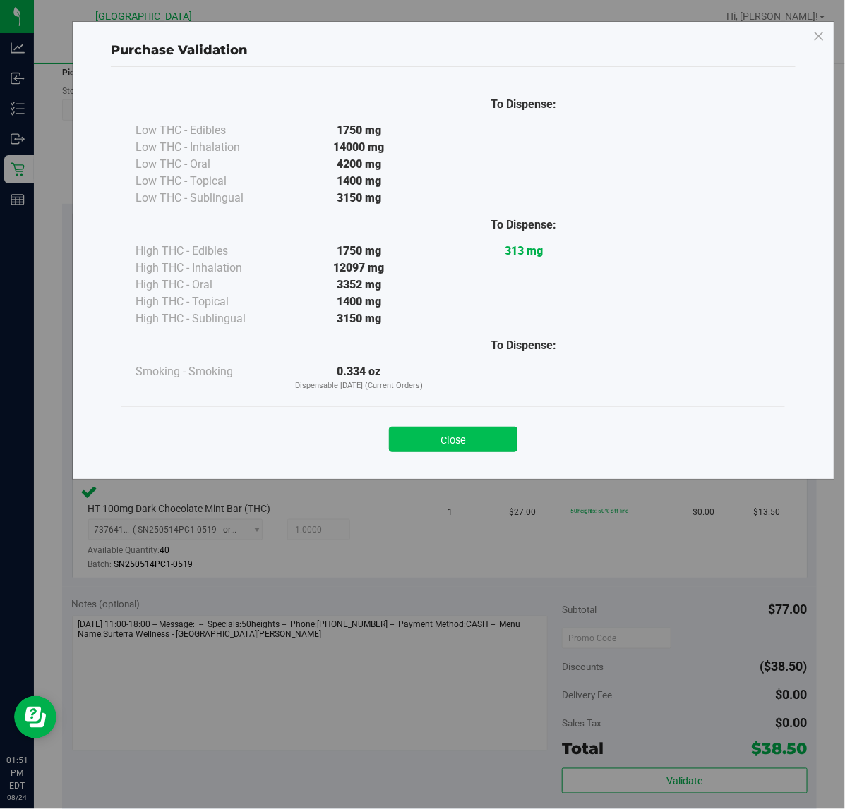
click at [491, 431] on button "Close" at bounding box center [453, 439] width 128 height 25
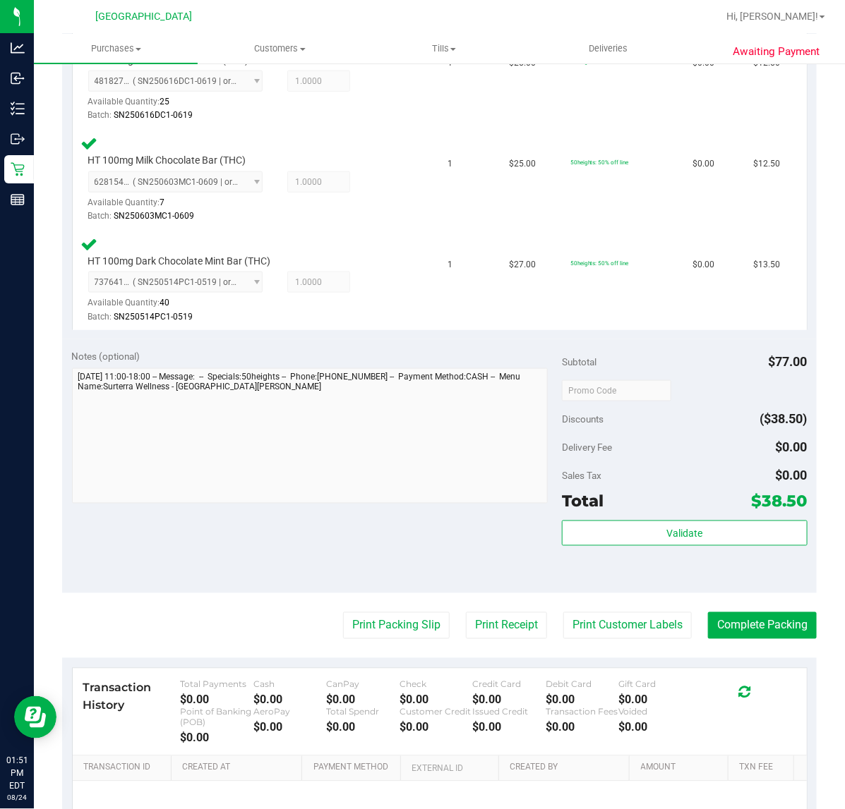
scroll to position [572, 0]
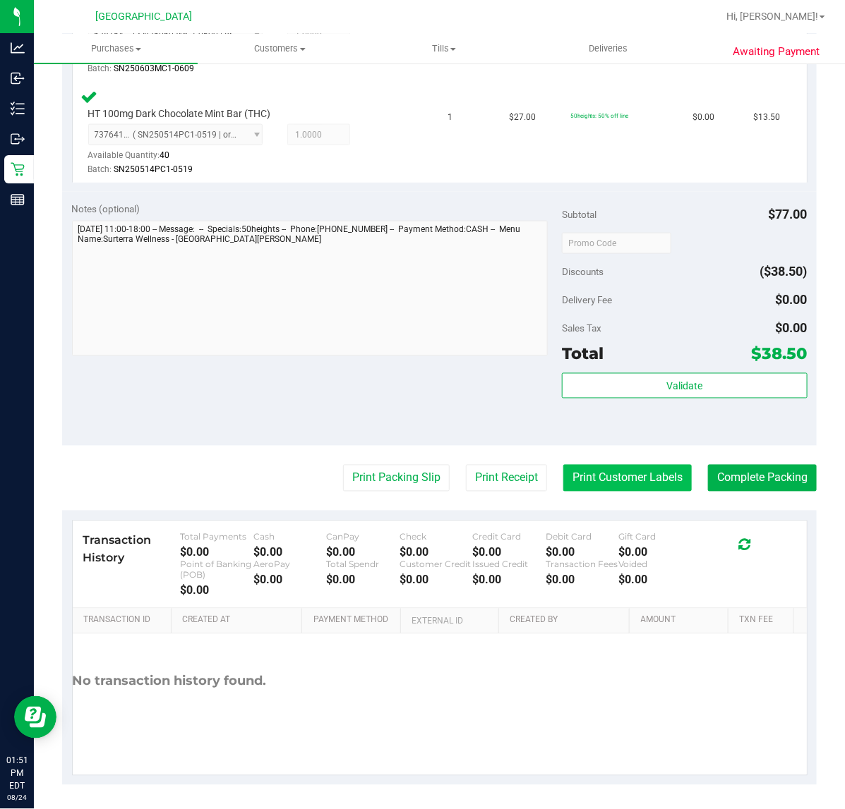
click at [612, 478] on button "Print Customer Labels" at bounding box center [627, 478] width 128 height 27
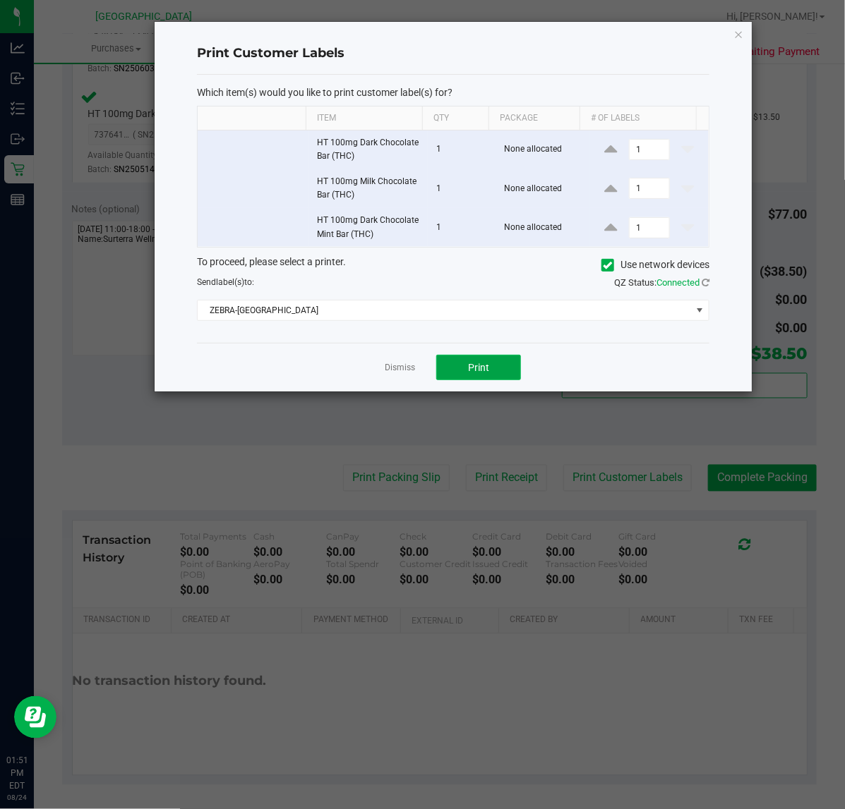
click at [498, 375] on button "Print" at bounding box center [478, 367] width 85 height 25
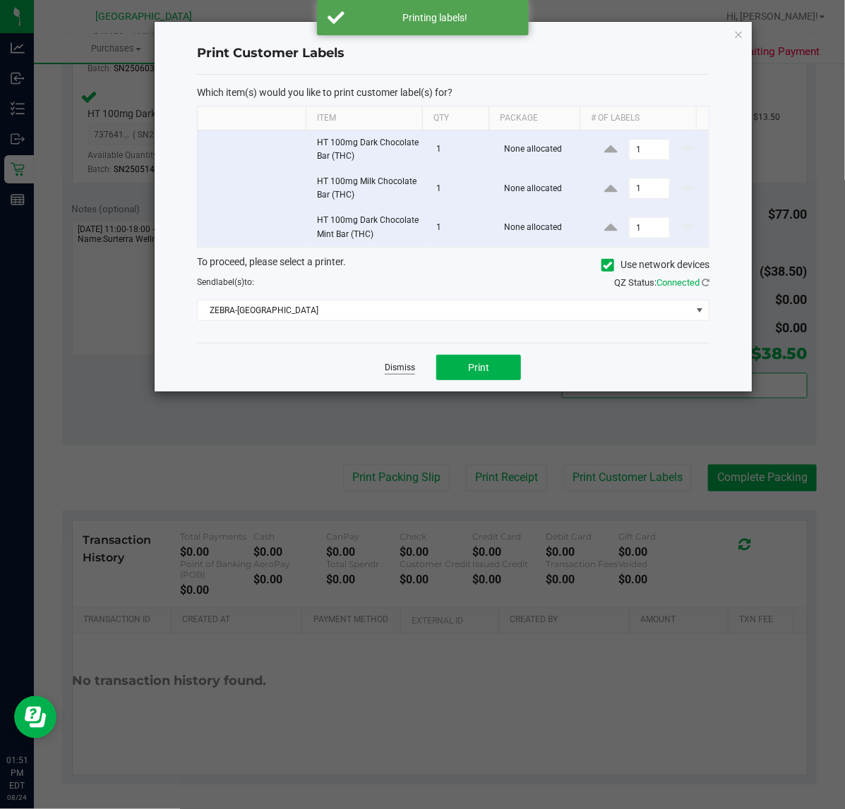
click at [404, 374] on link "Dismiss" at bounding box center [400, 368] width 30 height 12
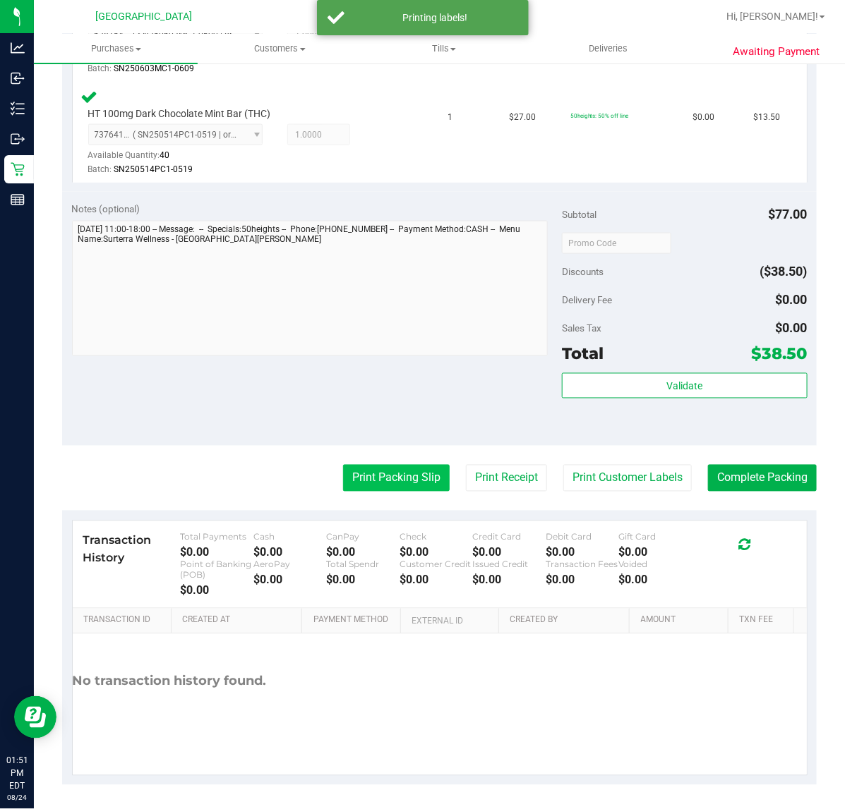
click at [365, 488] on button "Print Packing Slip" at bounding box center [396, 478] width 107 height 27
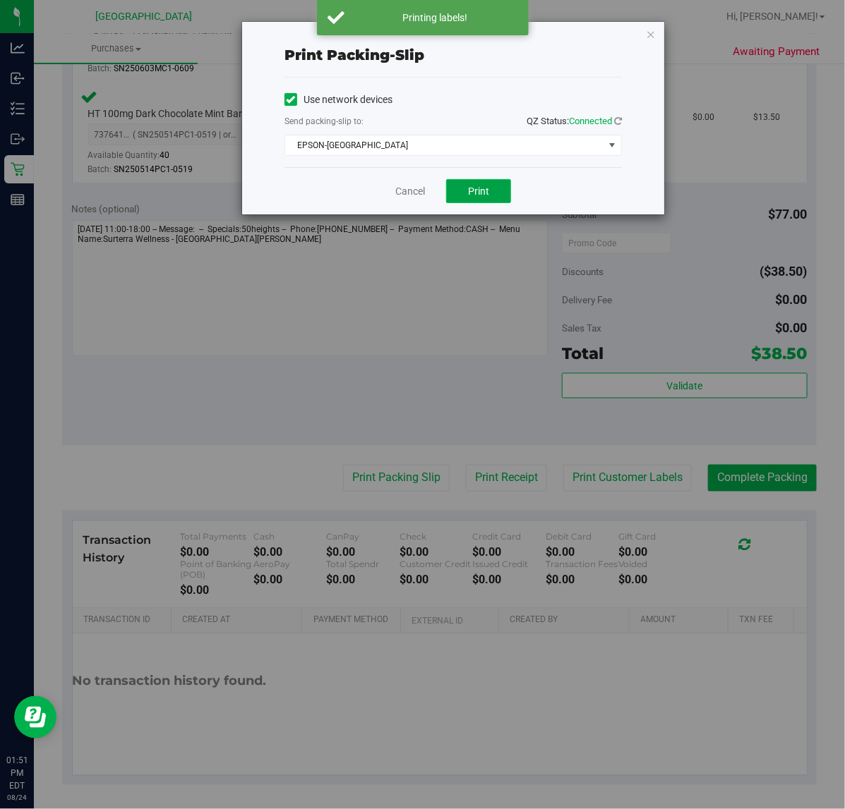
click at [474, 201] on button "Print" at bounding box center [478, 191] width 65 height 24
click at [411, 186] on link "Cancel" at bounding box center [410, 191] width 30 height 15
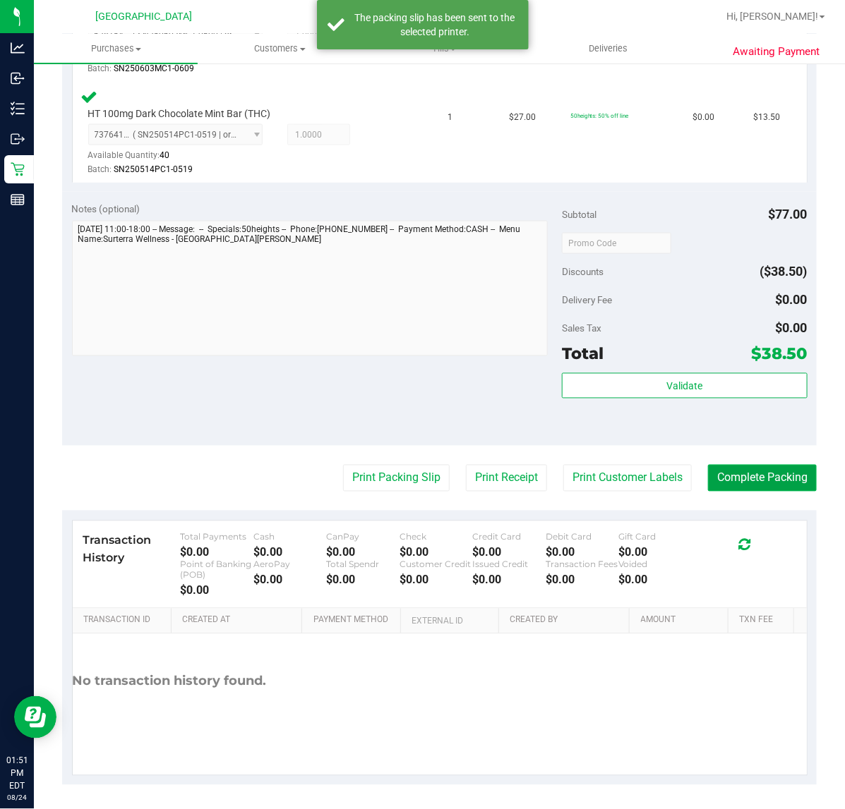
click at [748, 471] on button "Complete Packing" at bounding box center [762, 478] width 109 height 27
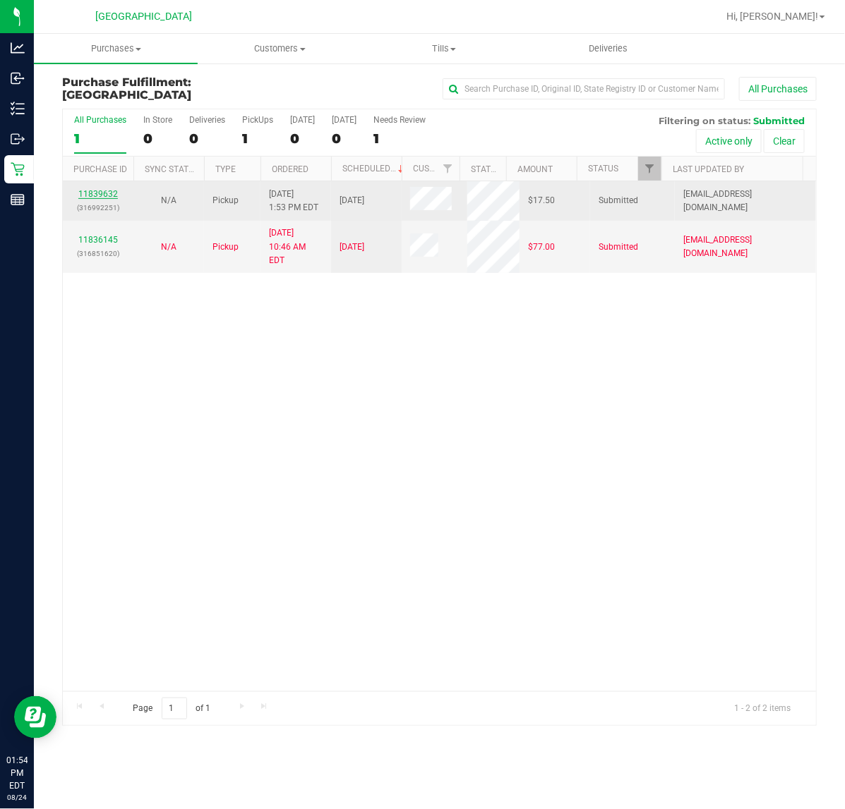
click at [103, 195] on link "11839632" at bounding box center [98, 194] width 40 height 10
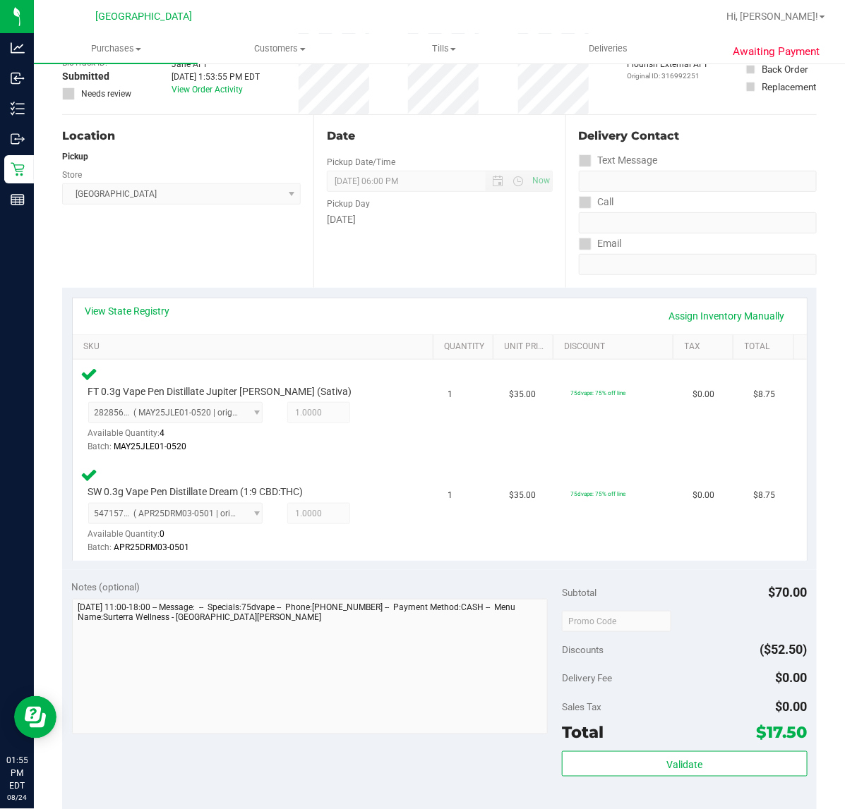
scroll to position [353, 0]
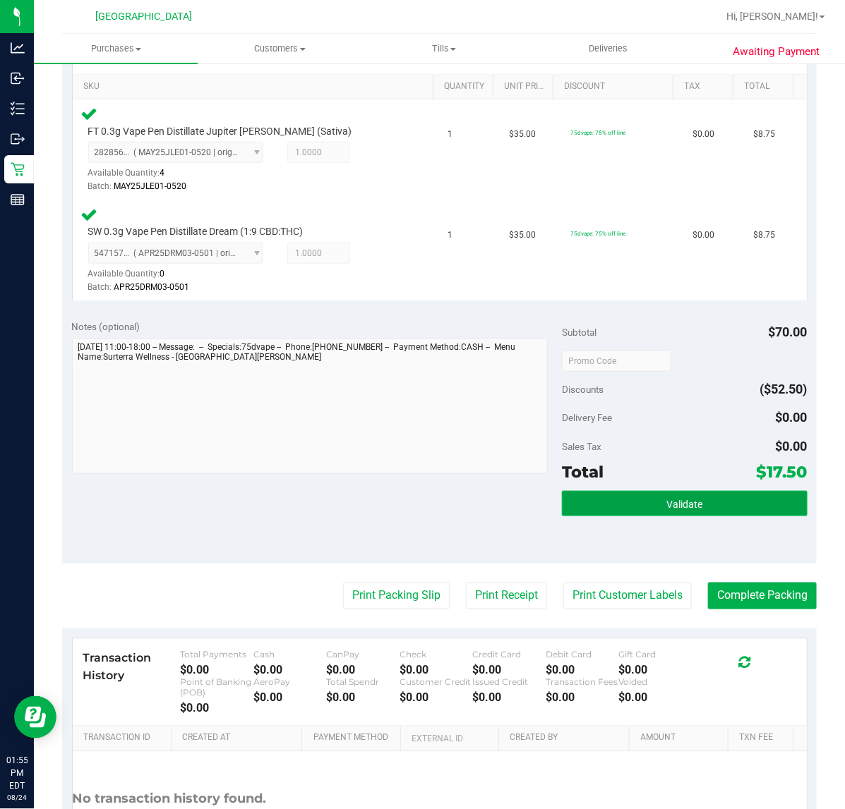
click at [625, 507] on button "Validate" at bounding box center [684, 503] width 245 height 25
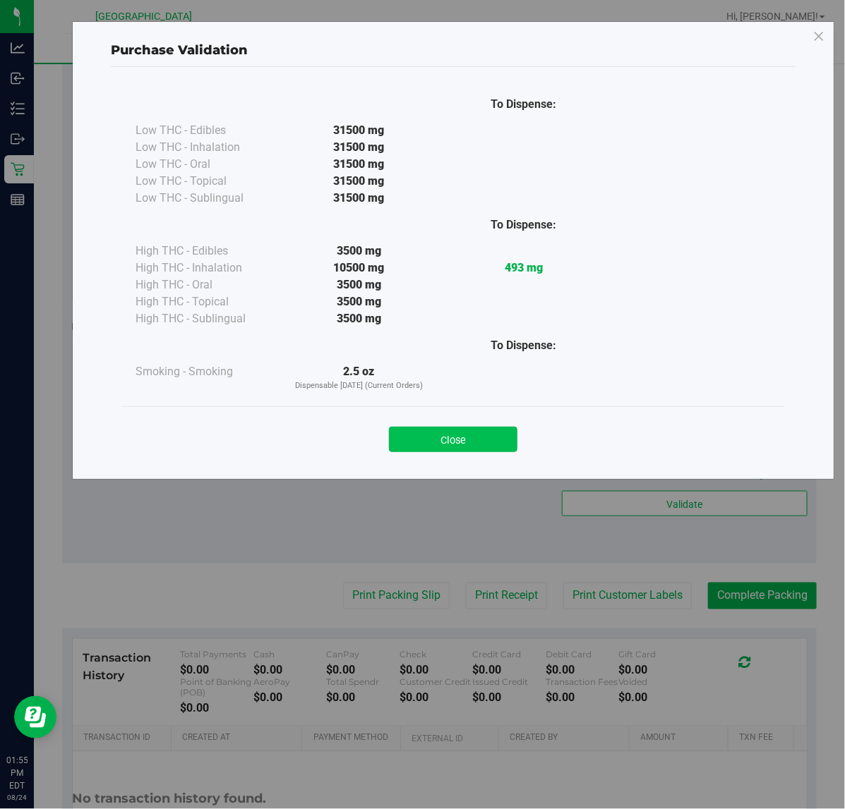
click at [443, 435] on button "Close" at bounding box center [453, 439] width 128 height 25
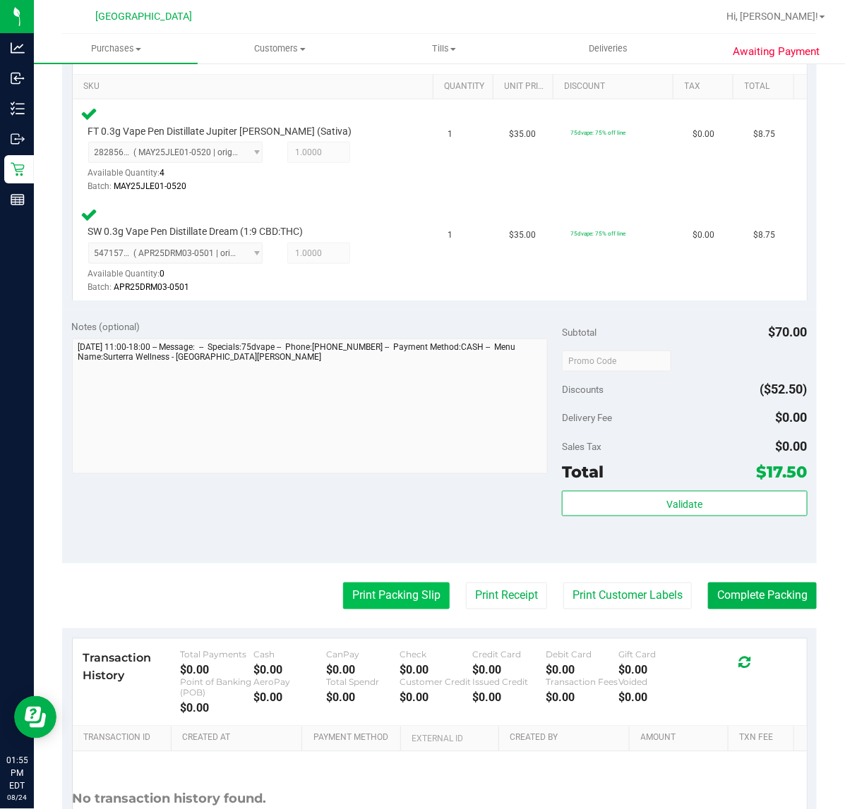
click at [410, 591] on button "Print Packing Slip" at bounding box center [396, 596] width 107 height 27
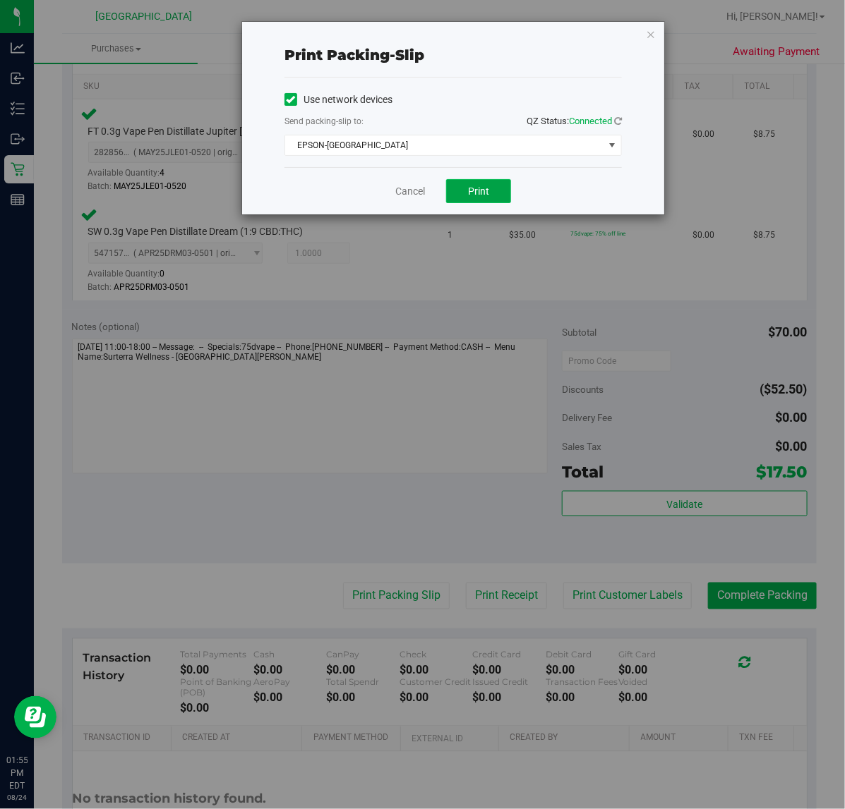
click at [470, 195] on span "Print" at bounding box center [478, 191] width 21 height 11
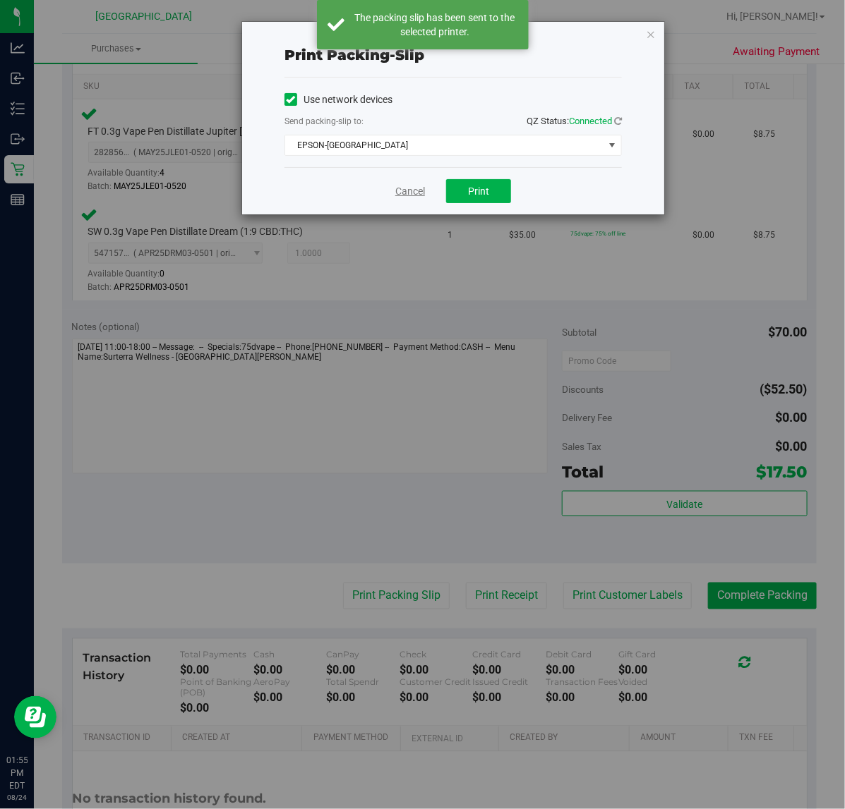
click at [410, 195] on link "Cancel" at bounding box center [410, 191] width 30 height 15
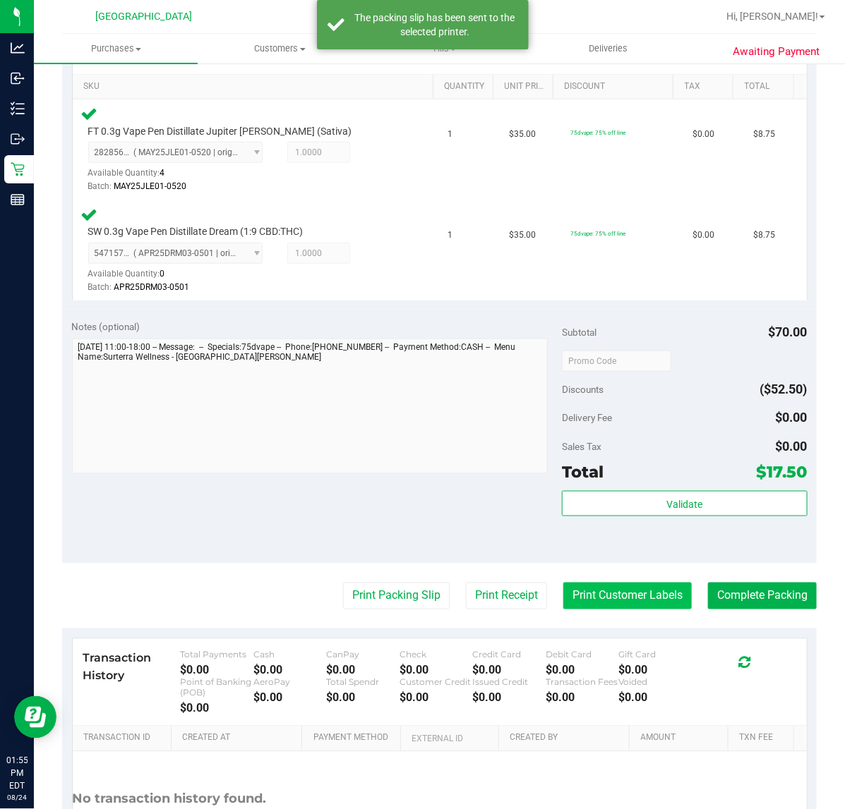
click at [613, 593] on button "Print Customer Labels" at bounding box center [627, 596] width 128 height 27
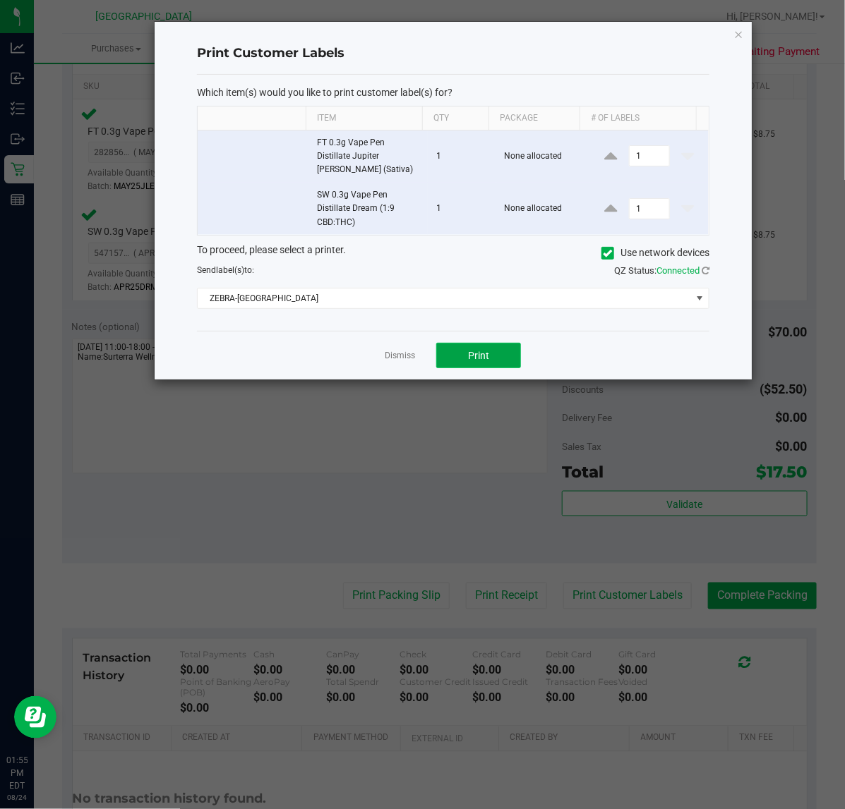
click at [478, 361] on span "Print" at bounding box center [478, 355] width 21 height 11
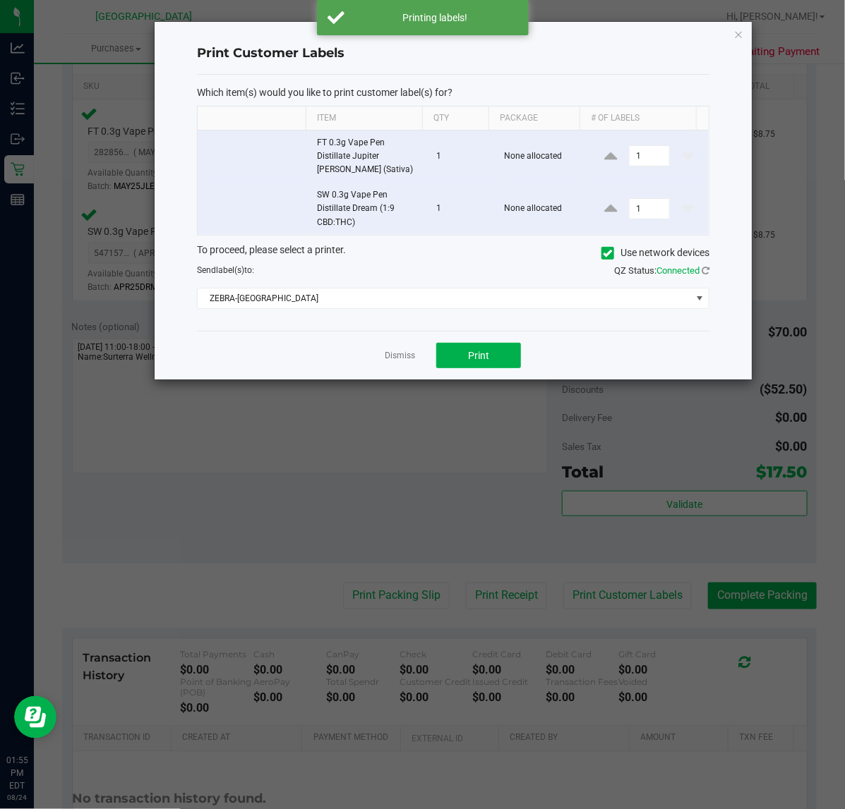
click at [407, 365] on div "Dismiss Print" at bounding box center [453, 355] width 512 height 49
click at [404, 351] on link "Dismiss" at bounding box center [400, 356] width 30 height 12
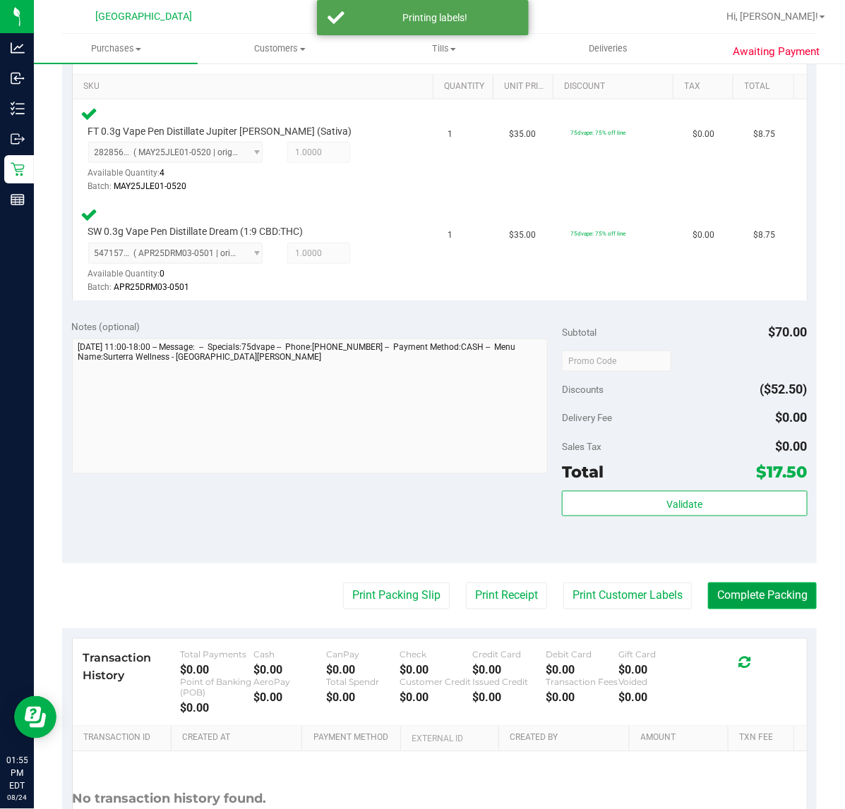
click at [752, 598] on button "Complete Packing" at bounding box center [762, 596] width 109 height 27
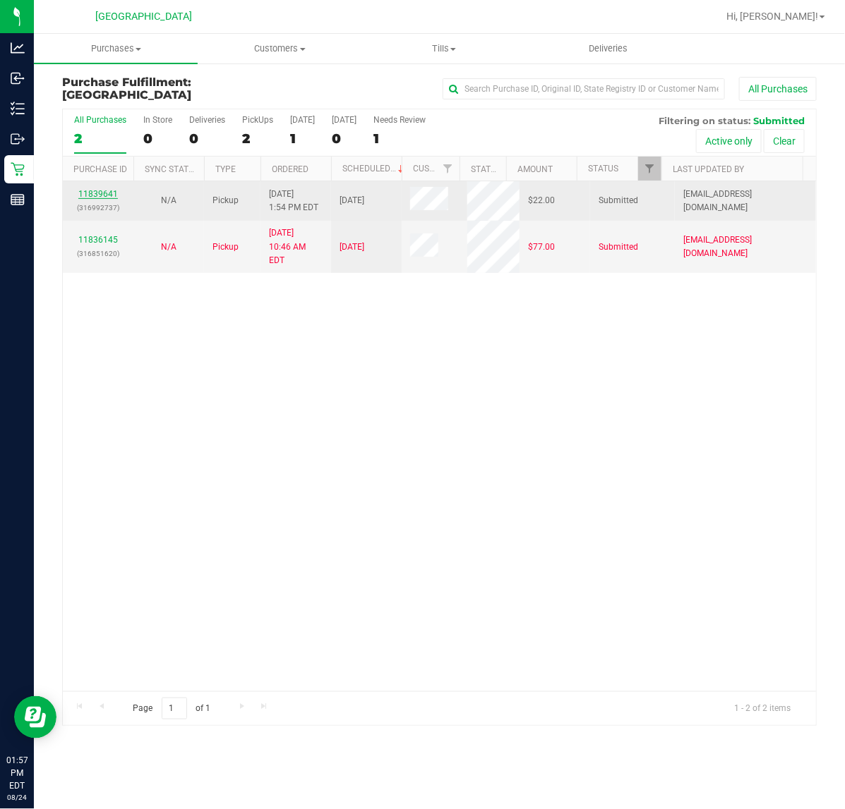
click at [101, 195] on link "11839641" at bounding box center [98, 194] width 40 height 10
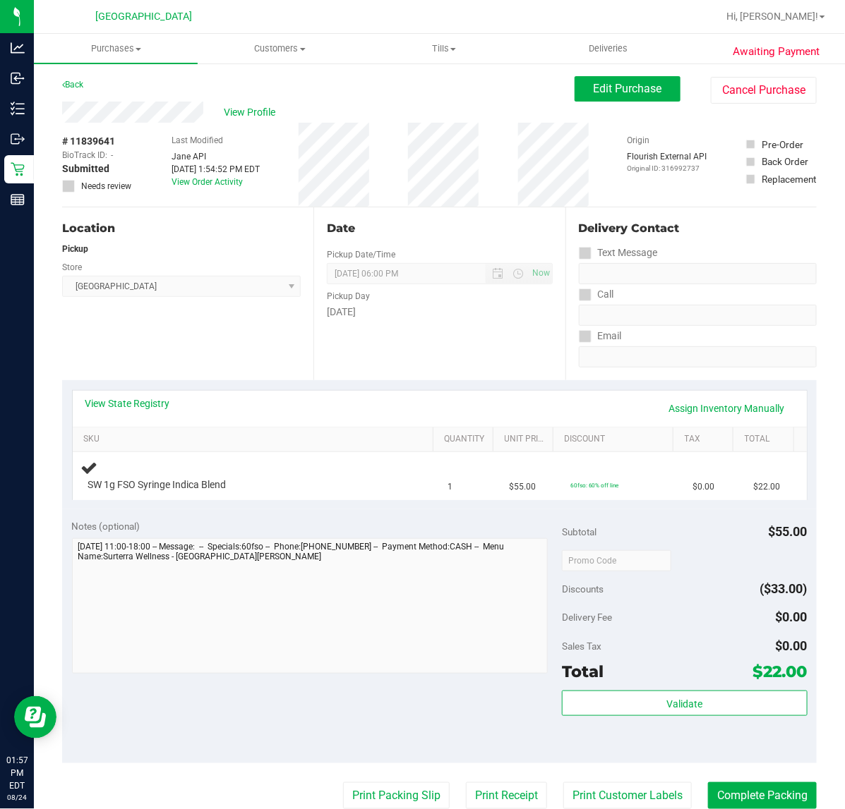
click at [251, 363] on div "Location Pickup Store [GEOGRAPHIC_DATA] WC Select Store [PERSON_NAME][GEOGRAPHI…" at bounding box center [187, 293] width 251 height 173
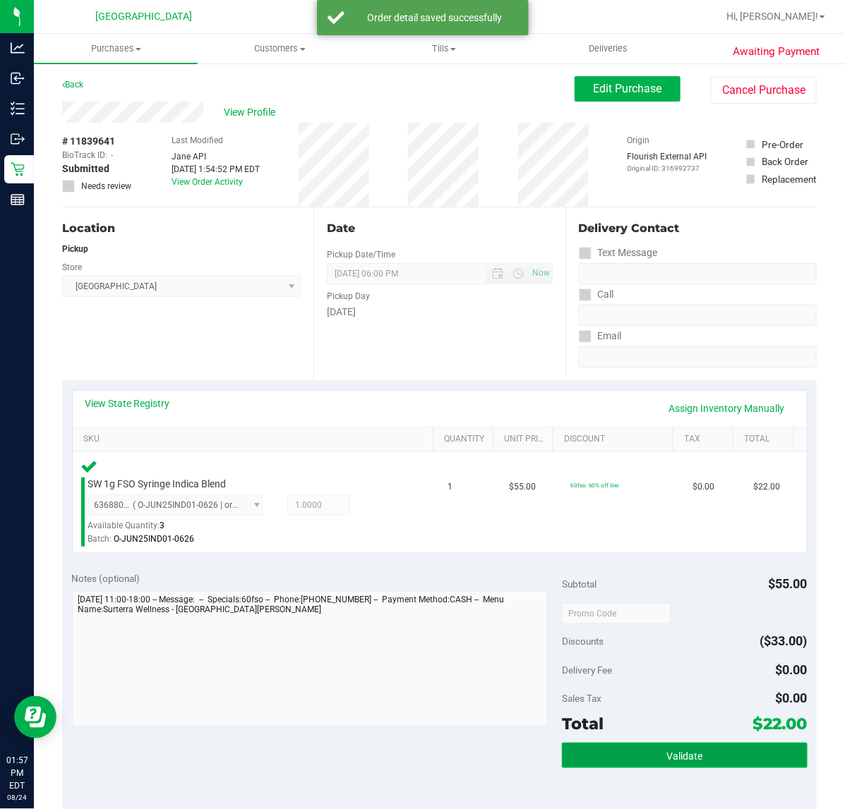
click at [651, 760] on button "Validate" at bounding box center [684, 755] width 245 height 25
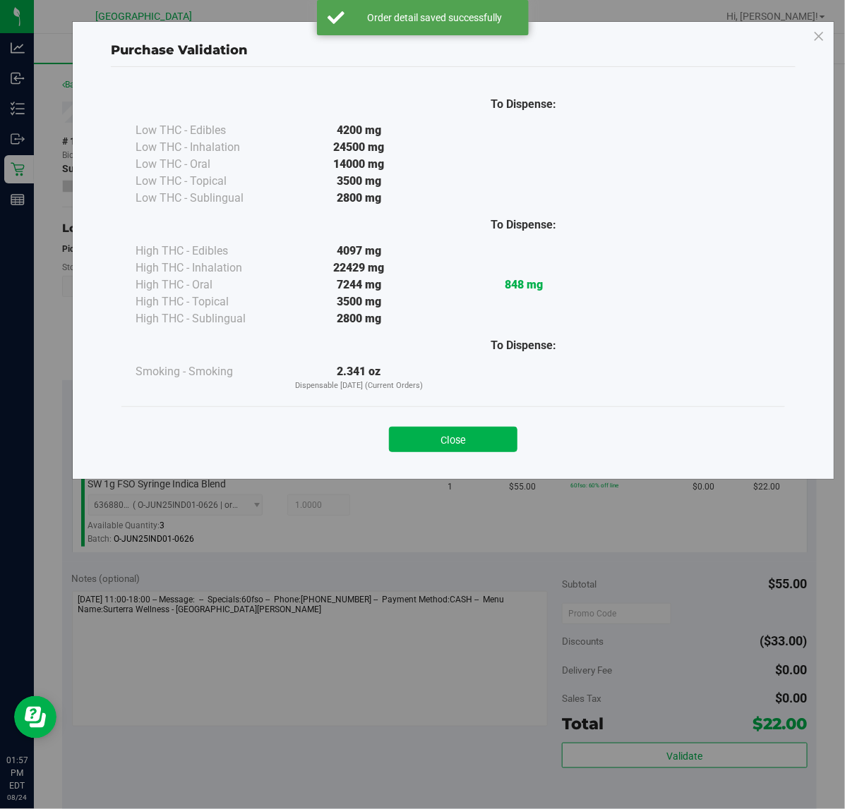
click at [446, 459] on div "Close" at bounding box center [452, 435] width 663 height 57
click at [477, 435] on button "Close" at bounding box center [453, 439] width 128 height 25
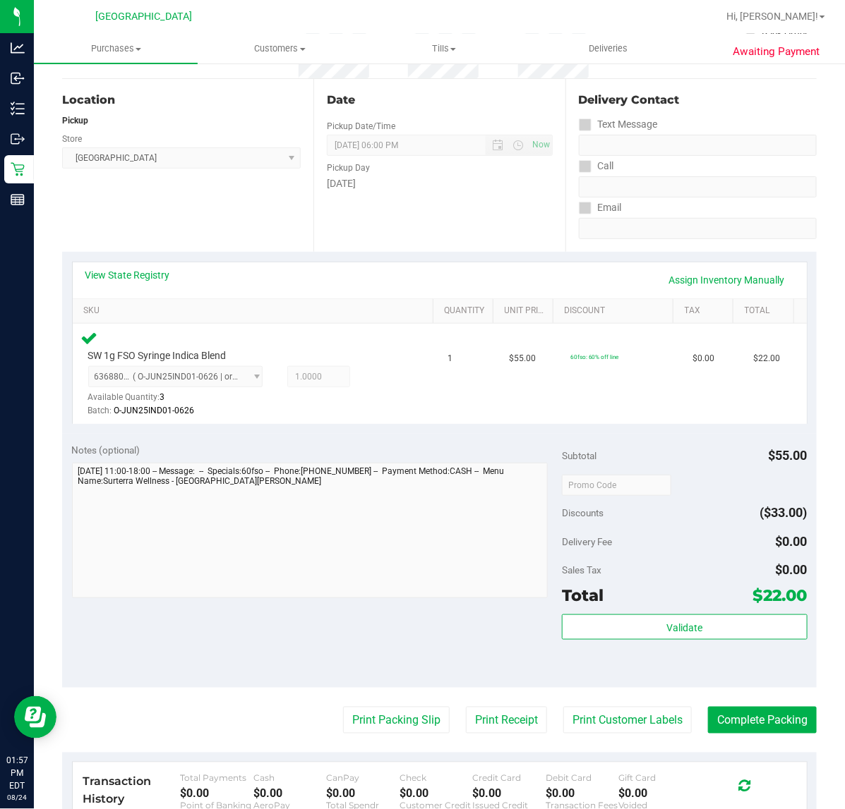
scroll to position [371, 0]
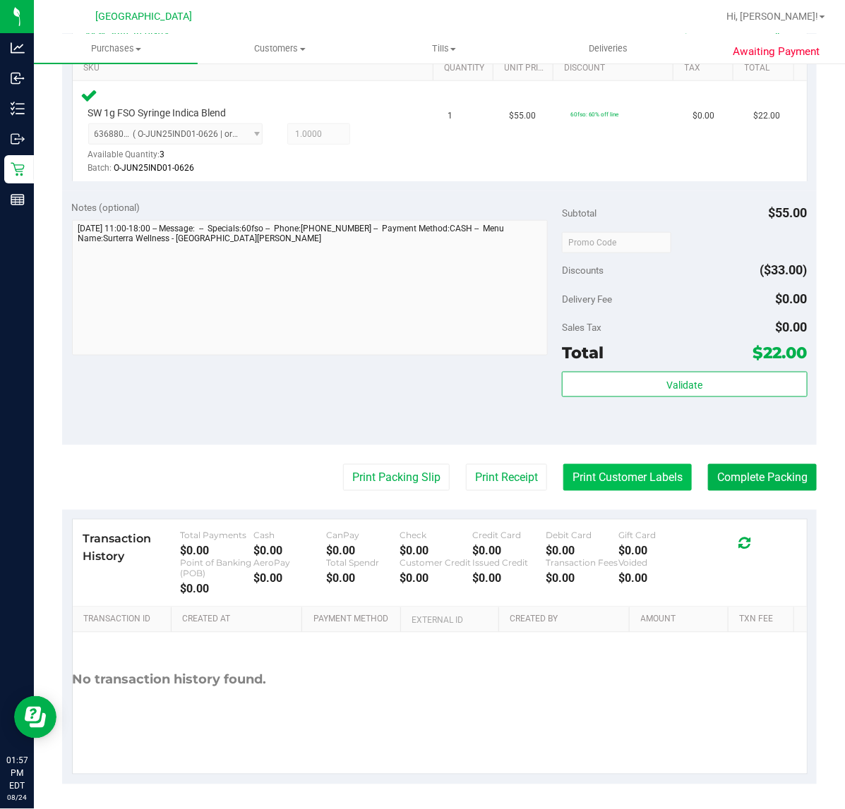
click at [579, 471] on button "Print Customer Labels" at bounding box center [627, 477] width 128 height 27
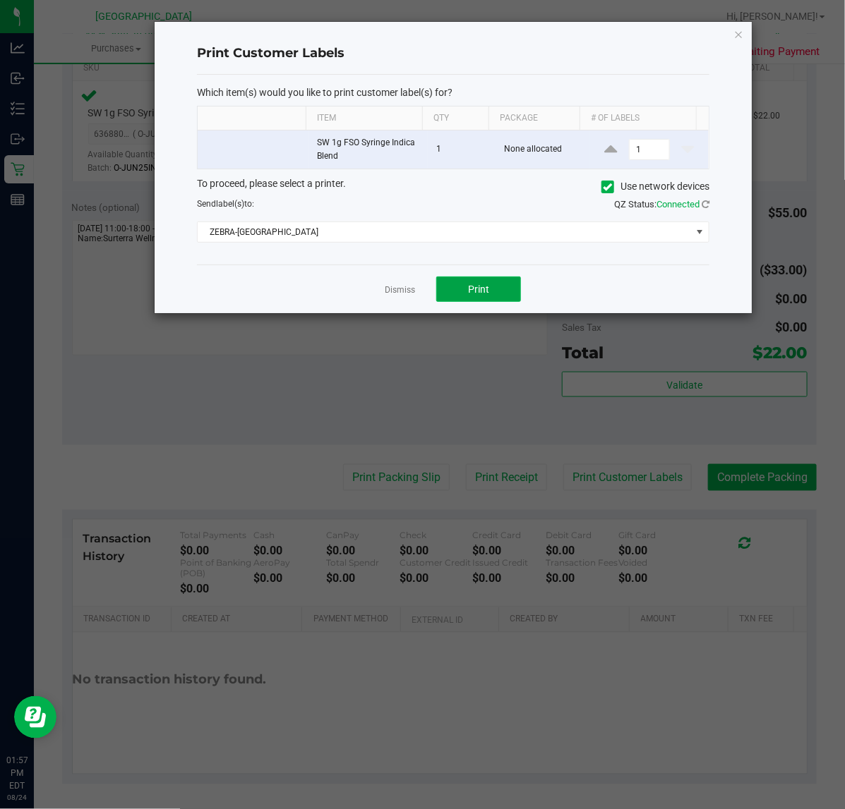
click at [473, 298] on button "Print" at bounding box center [478, 289] width 85 height 25
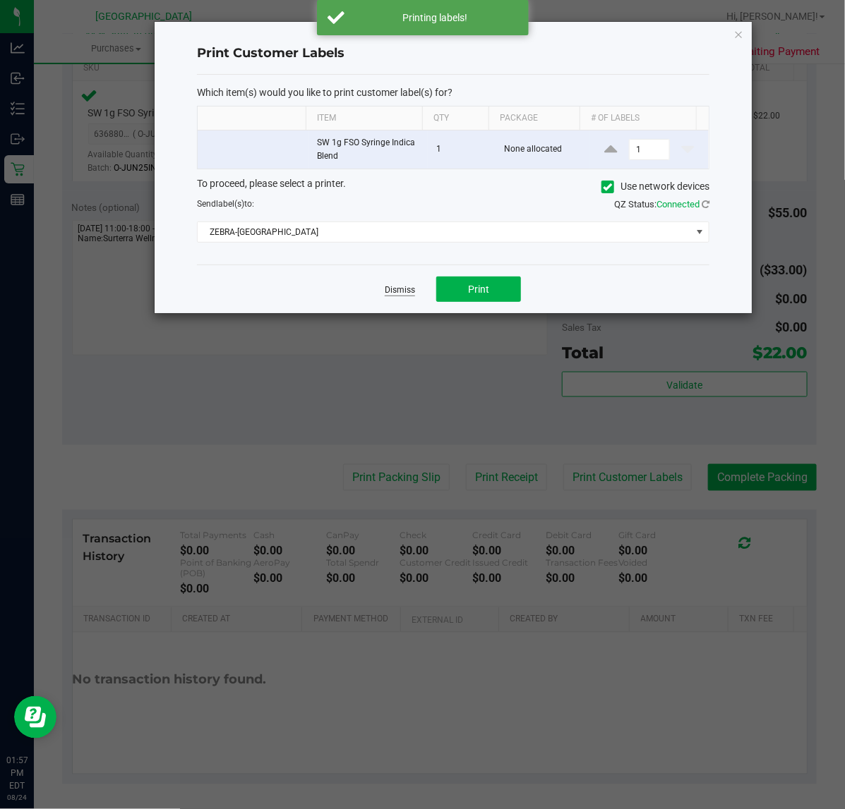
click at [407, 294] on link "Dismiss" at bounding box center [400, 290] width 30 height 12
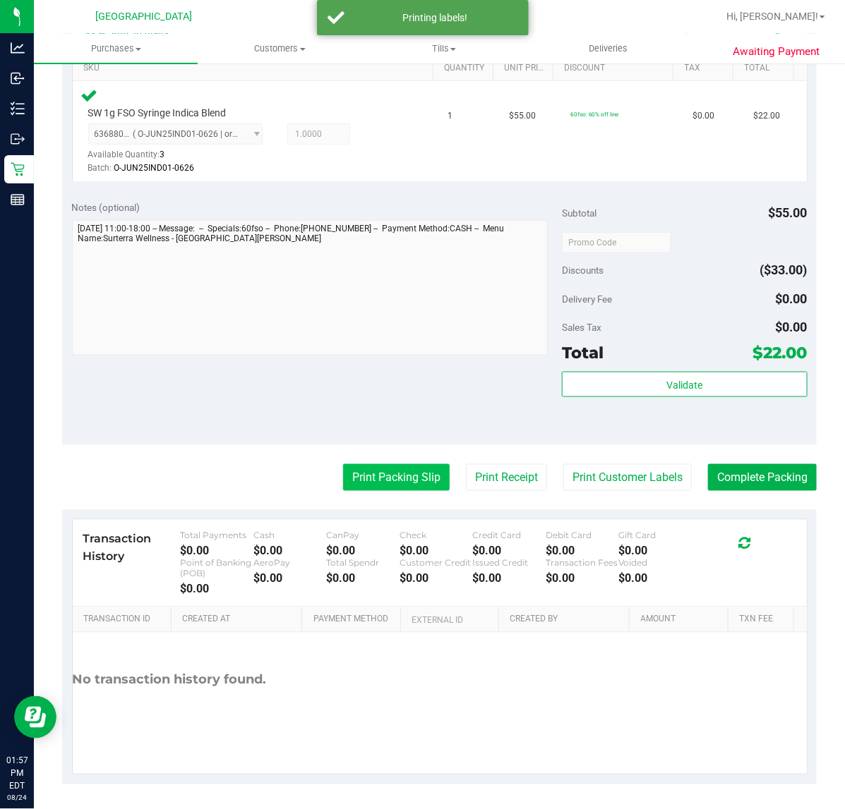
click at [360, 474] on button "Print Packing Slip" at bounding box center [396, 477] width 107 height 27
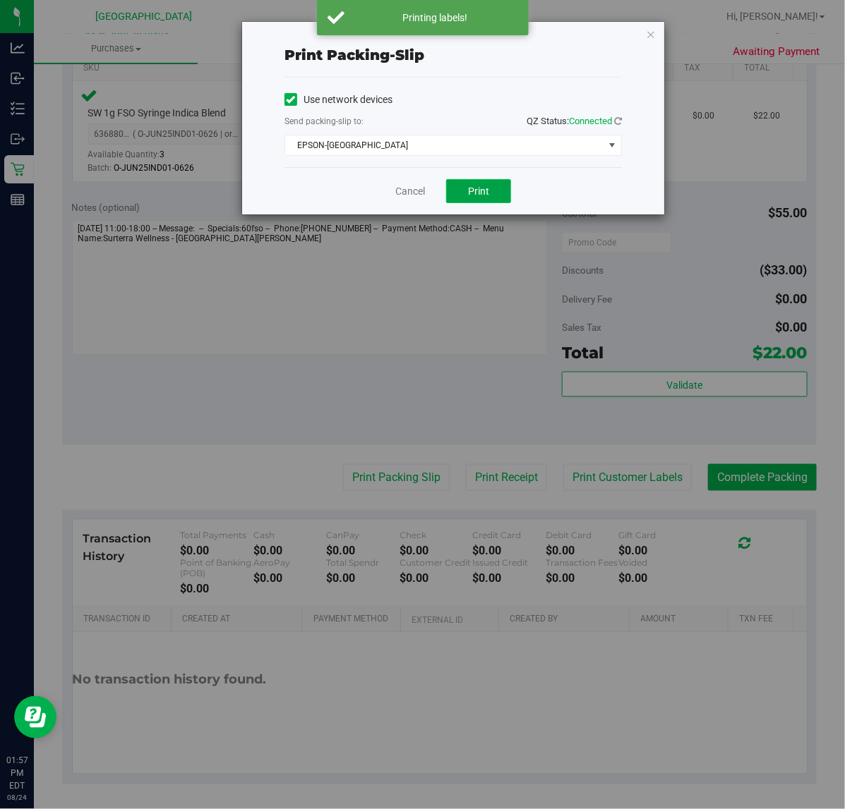
click at [466, 189] on button "Print" at bounding box center [478, 191] width 65 height 24
click at [411, 191] on link "Cancel" at bounding box center [410, 191] width 30 height 15
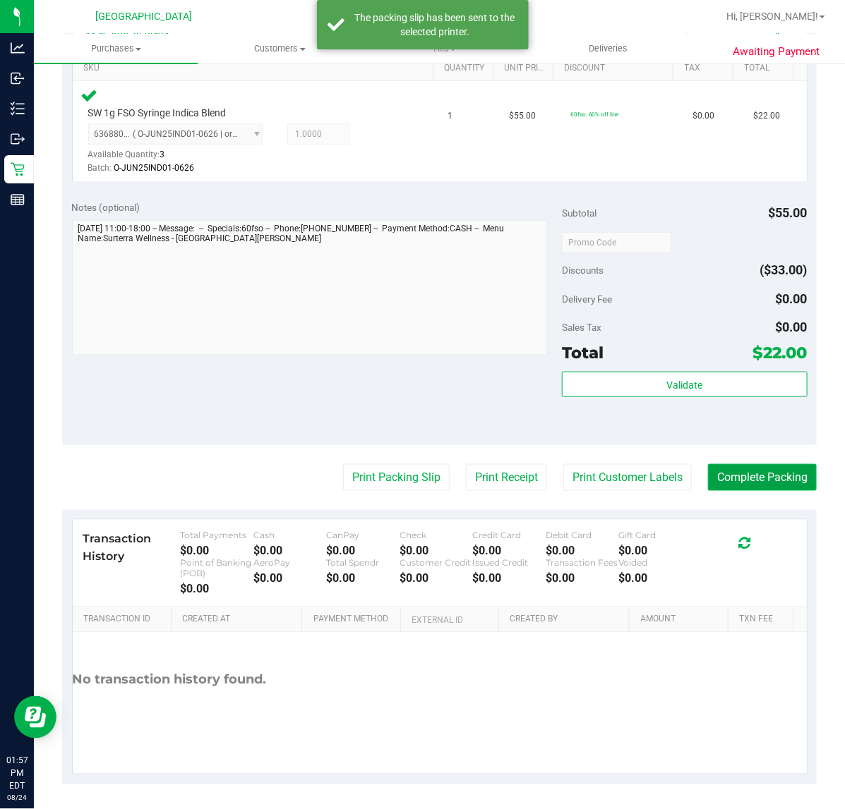
click at [778, 478] on button "Complete Packing" at bounding box center [762, 477] width 109 height 27
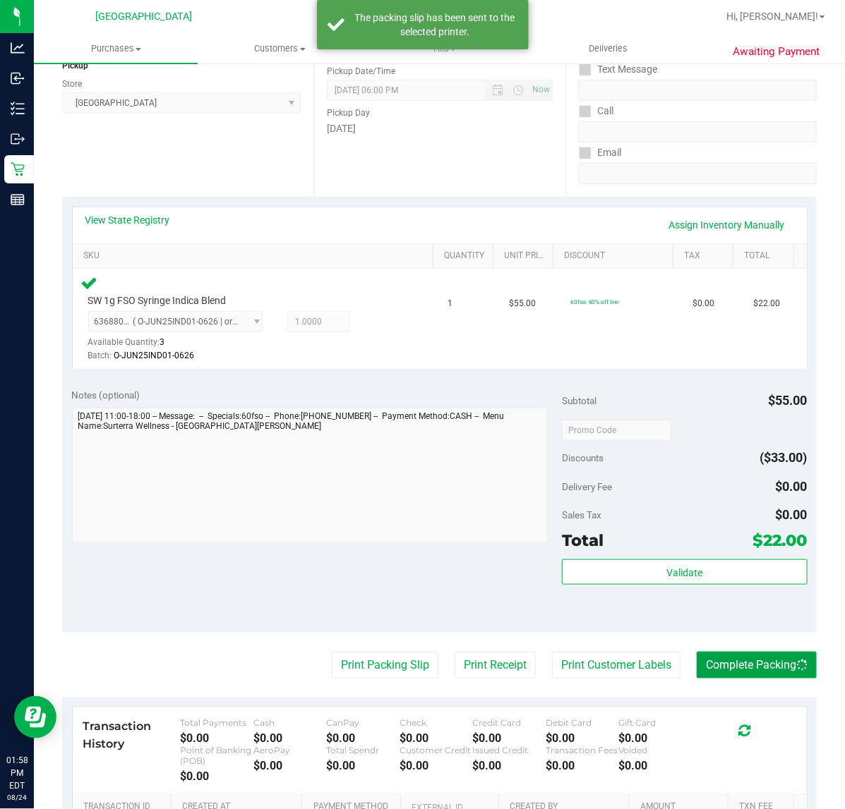
scroll to position [18, 0]
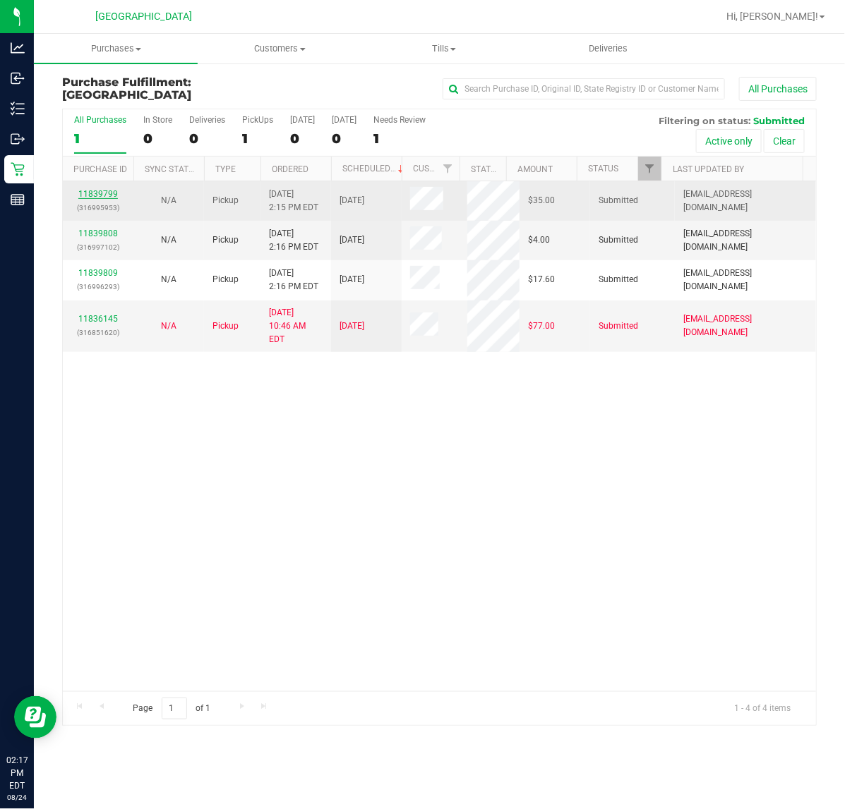
click at [86, 196] on link "11839799" at bounding box center [98, 194] width 40 height 10
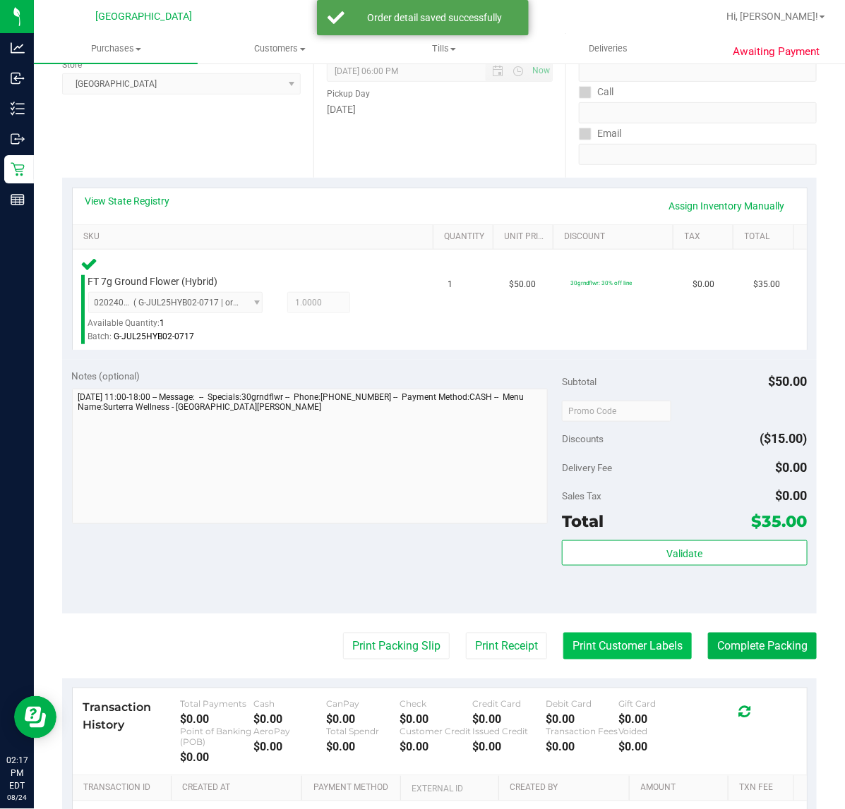
scroll to position [353, 0]
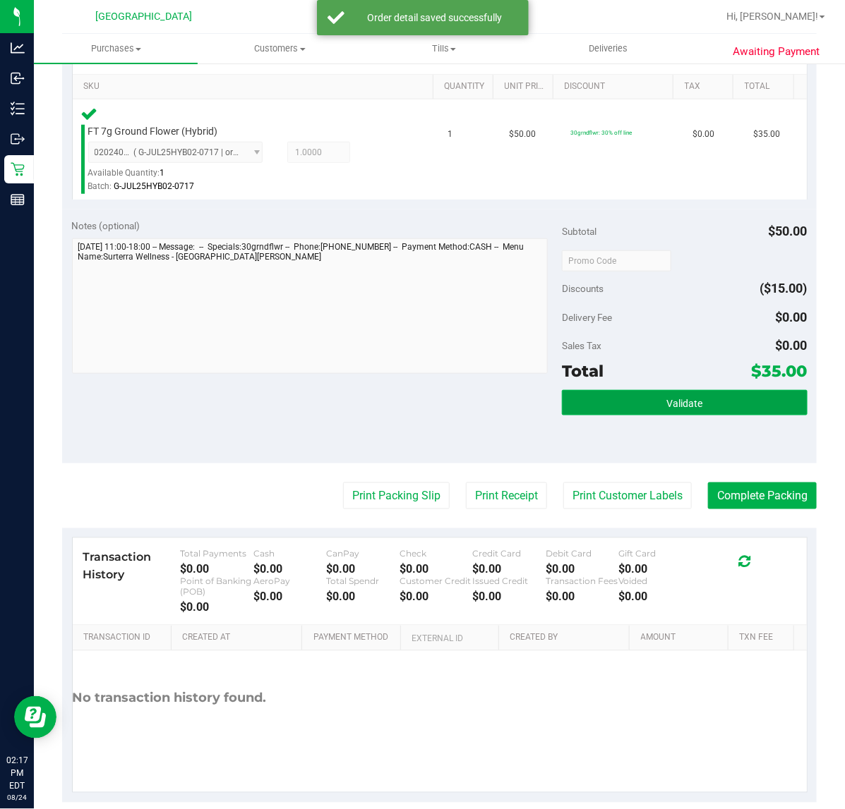
click at [666, 399] on span "Validate" at bounding box center [684, 403] width 36 height 11
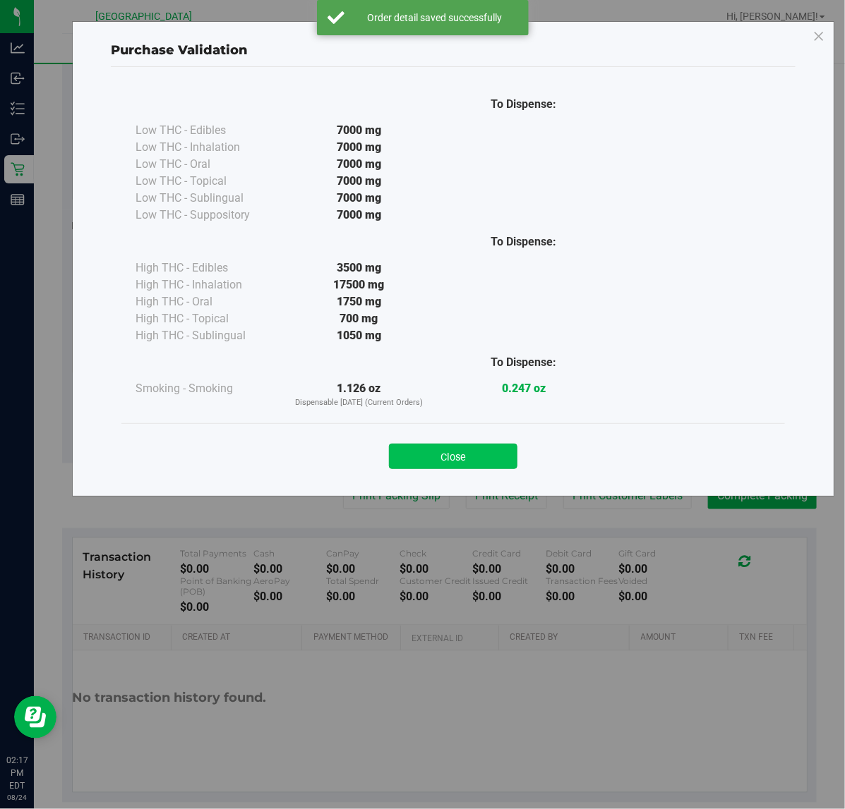
click at [441, 463] on button "Close" at bounding box center [453, 456] width 128 height 25
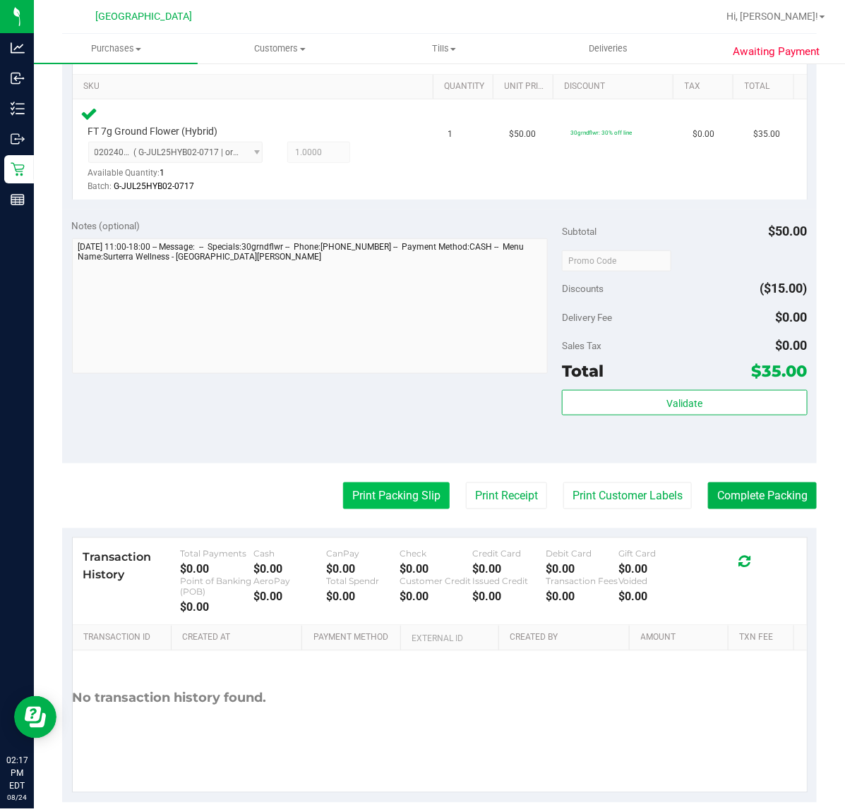
click at [383, 494] on button "Print Packing Slip" at bounding box center [396, 496] width 107 height 27
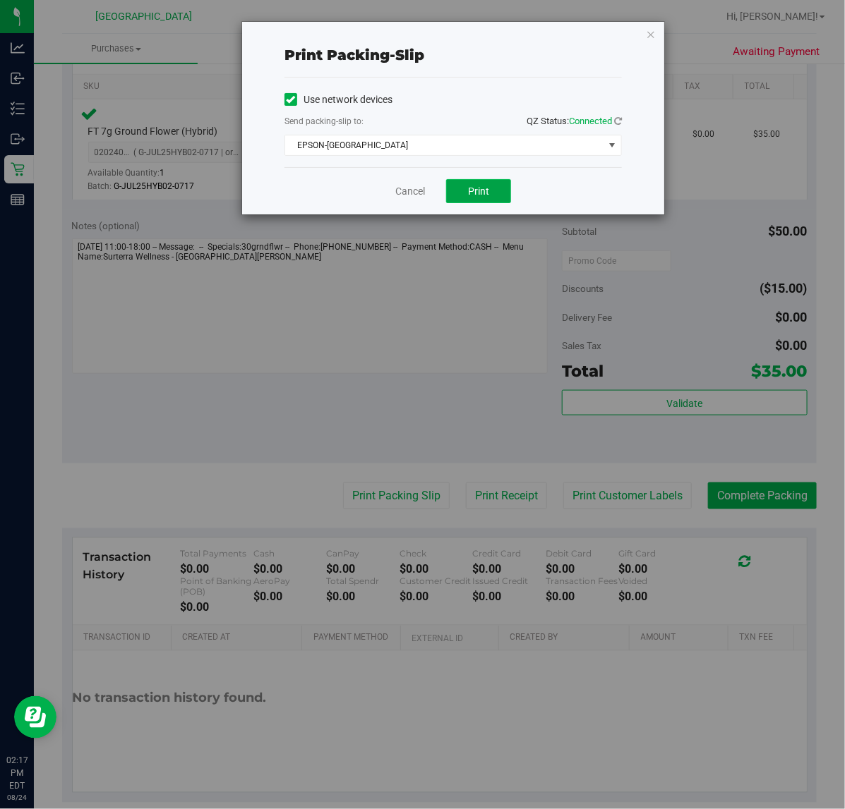
click at [491, 199] on button "Print" at bounding box center [478, 191] width 65 height 24
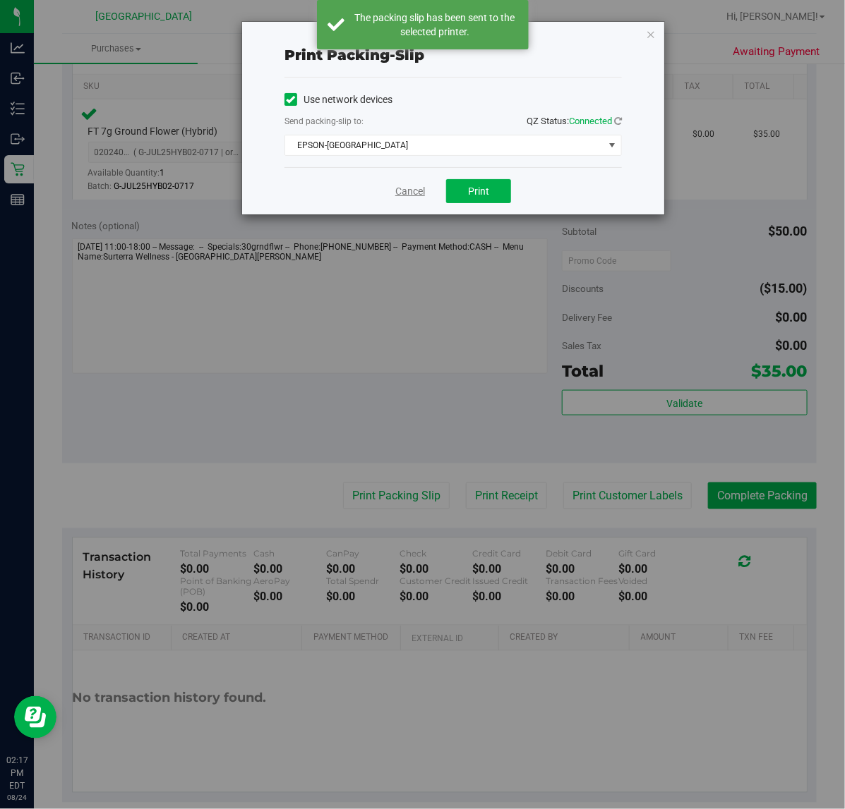
click at [408, 195] on link "Cancel" at bounding box center [410, 191] width 30 height 15
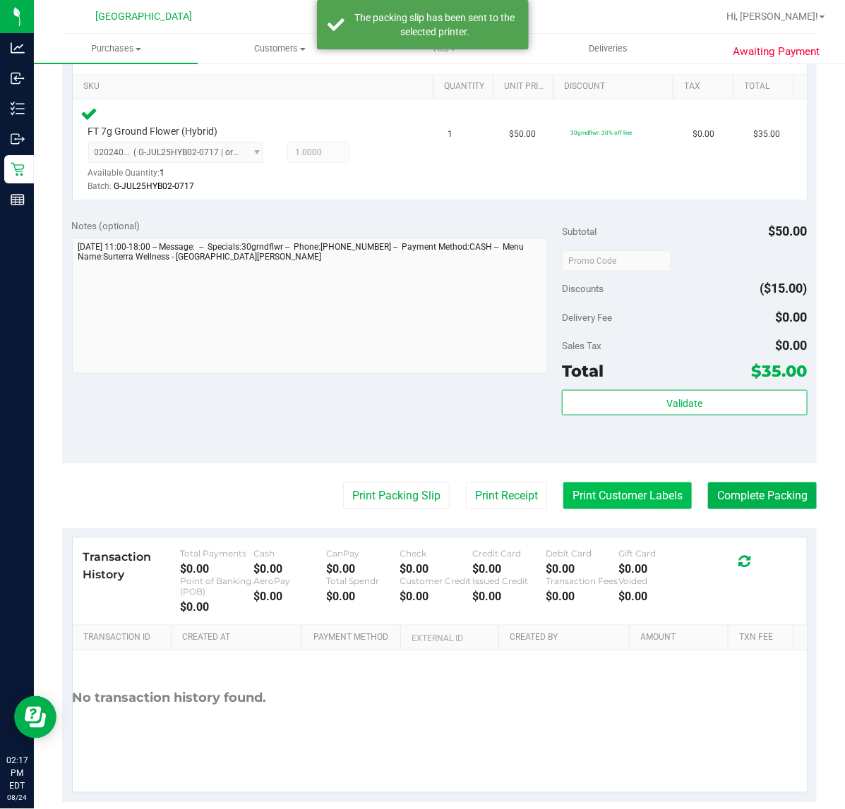
click at [620, 493] on button "Print Customer Labels" at bounding box center [627, 496] width 128 height 27
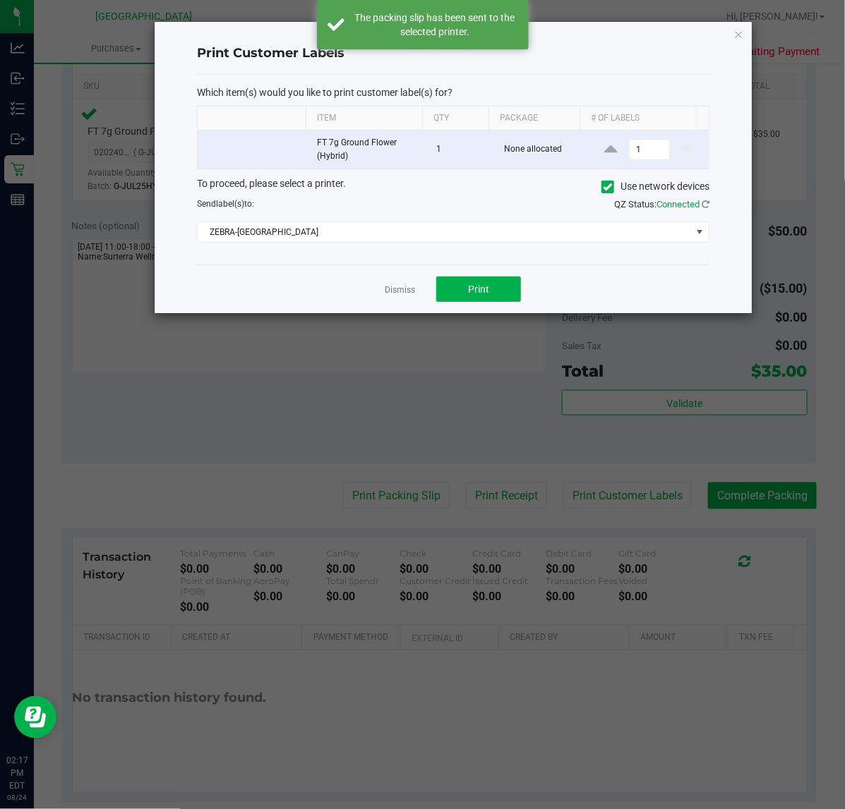
click at [474, 266] on div "Dismiss Print" at bounding box center [453, 289] width 512 height 49
click at [474, 279] on button "Print" at bounding box center [478, 289] width 85 height 25
click at [399, 293] on link "Dismiss" at bounding box center [400, 290] width 30 height 12
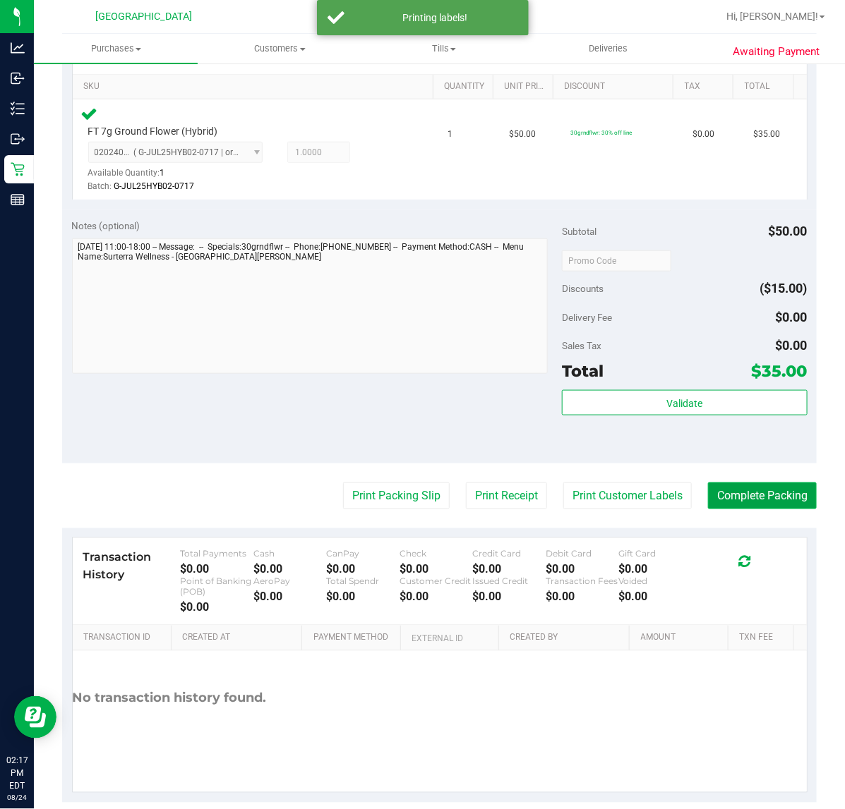
click at [742, 496] on button "Complete Packing" at bounding box center [762, 496] width 109 height 27
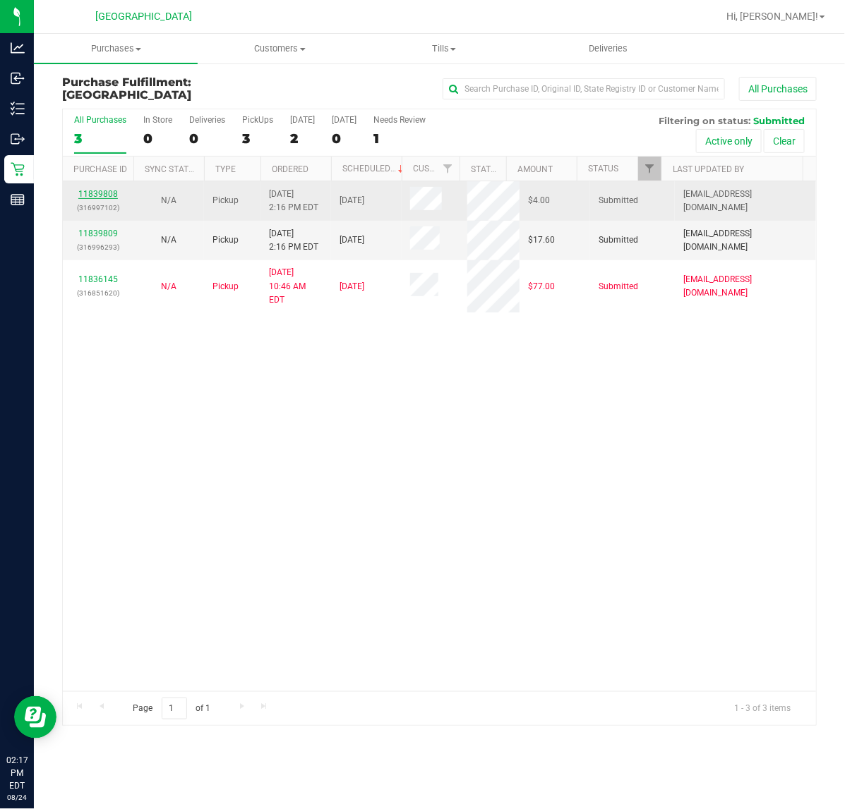
click at [103, 194] on link "11839808" at bounding box center [98, 194] width 40 height 10
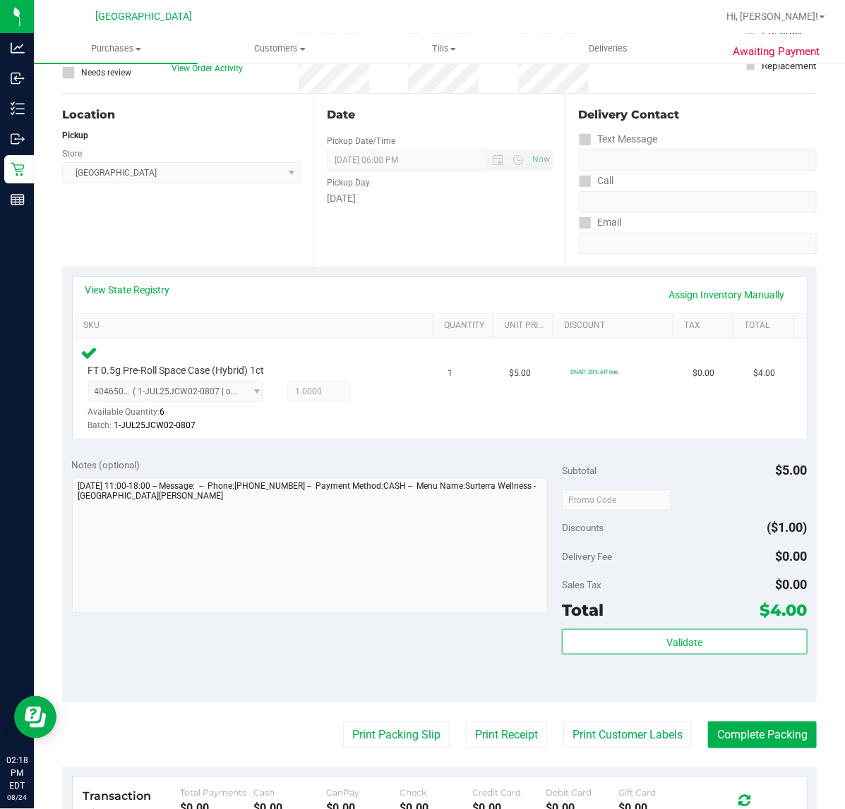
scroll to position [353, 0]
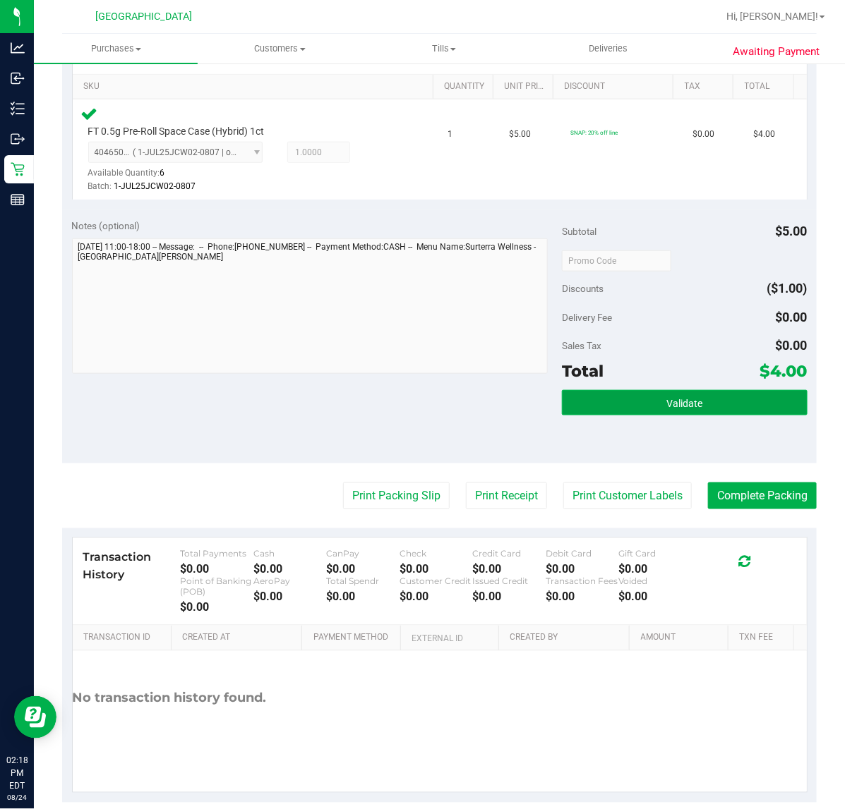
click at [771, 394] on button "Validate" at bounding box center [684, 402] width 245 height 25
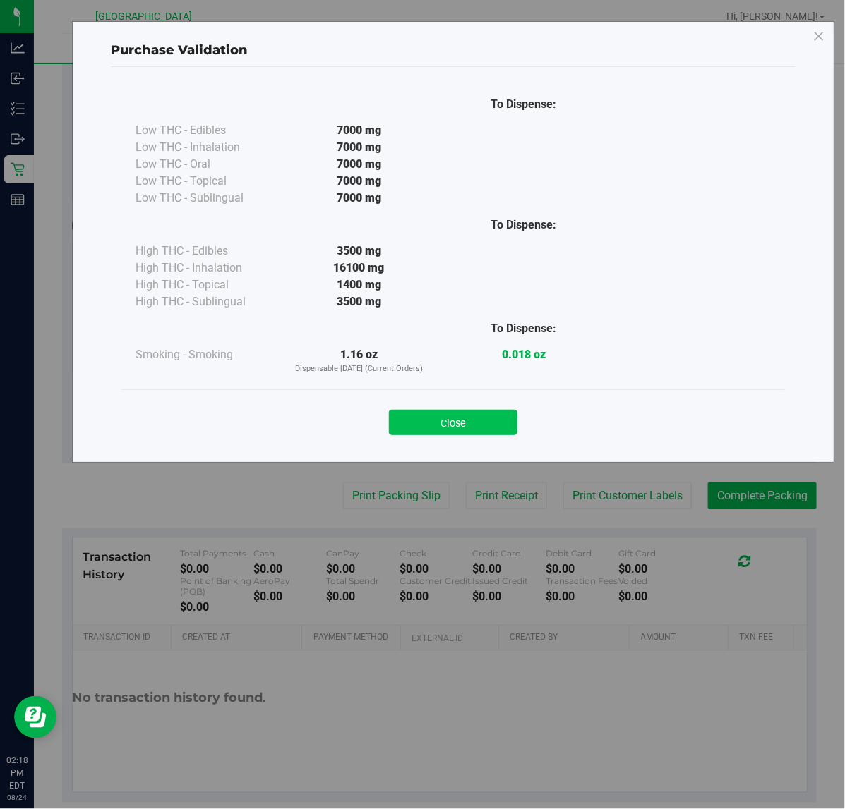
click at [473, 420] on button "Close" at bounding box center [453, 422] width 128 height 25
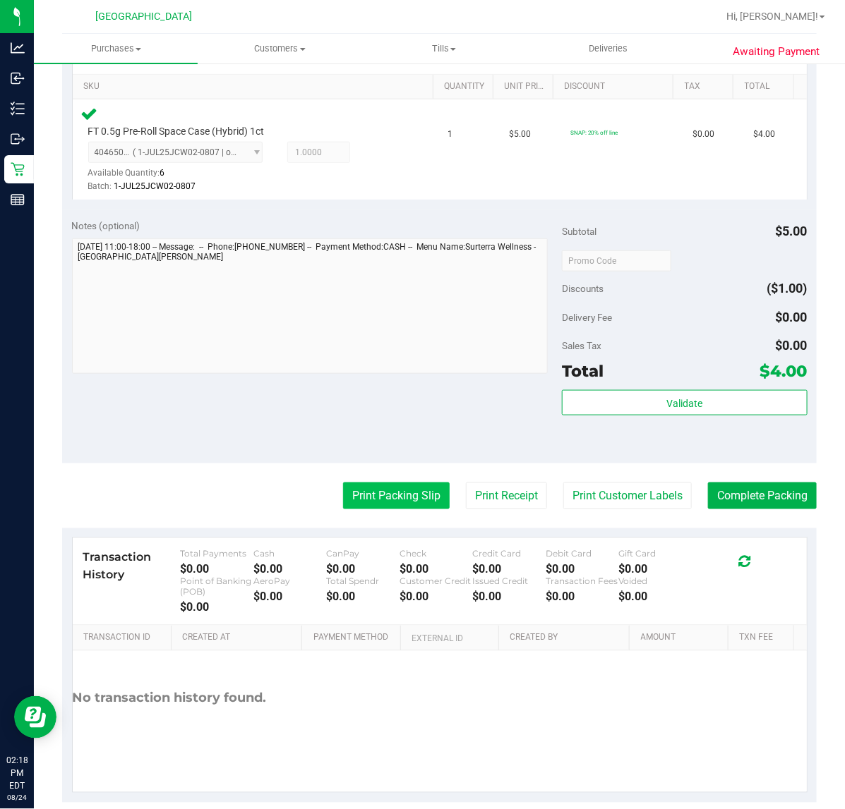
click at [414, 496] on button "Print Packing Slip" at bounding box center [396, 496] width 107 height 27
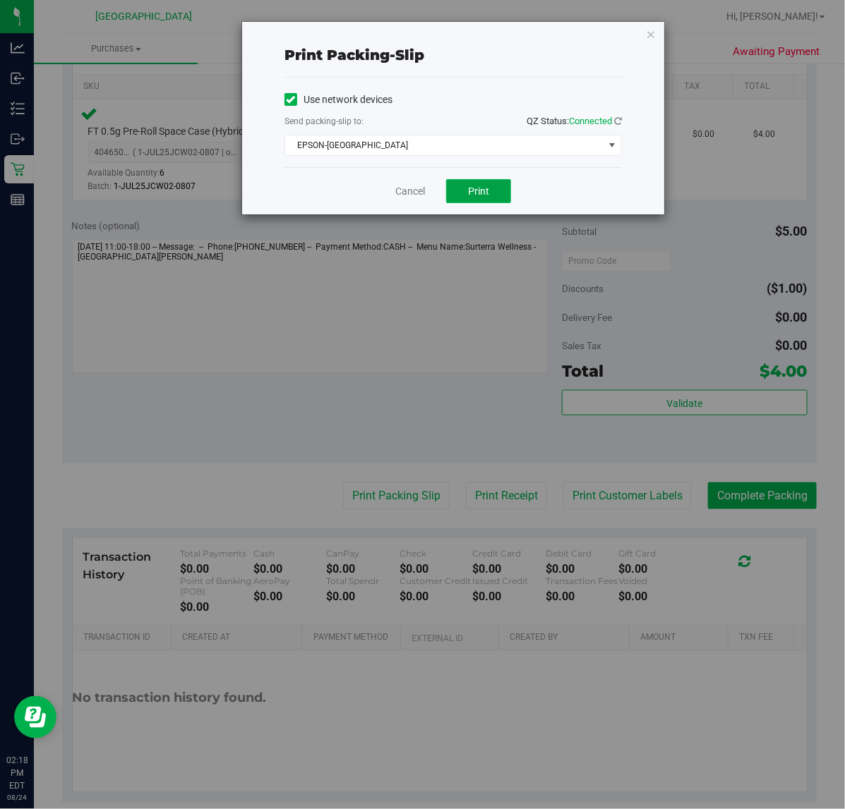
click at [474, 191] on span "Print" at bounding box center [478, 191] width 21 height 11
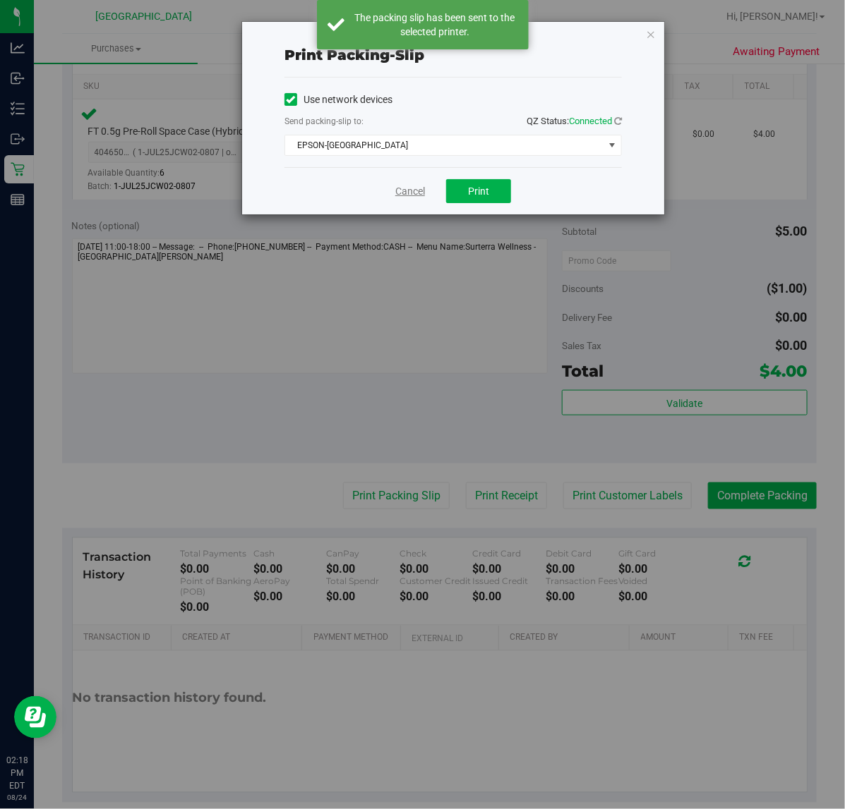
click at [414, 191] on link "Cancel" at bounding box center [410, 191] width 30 height 15
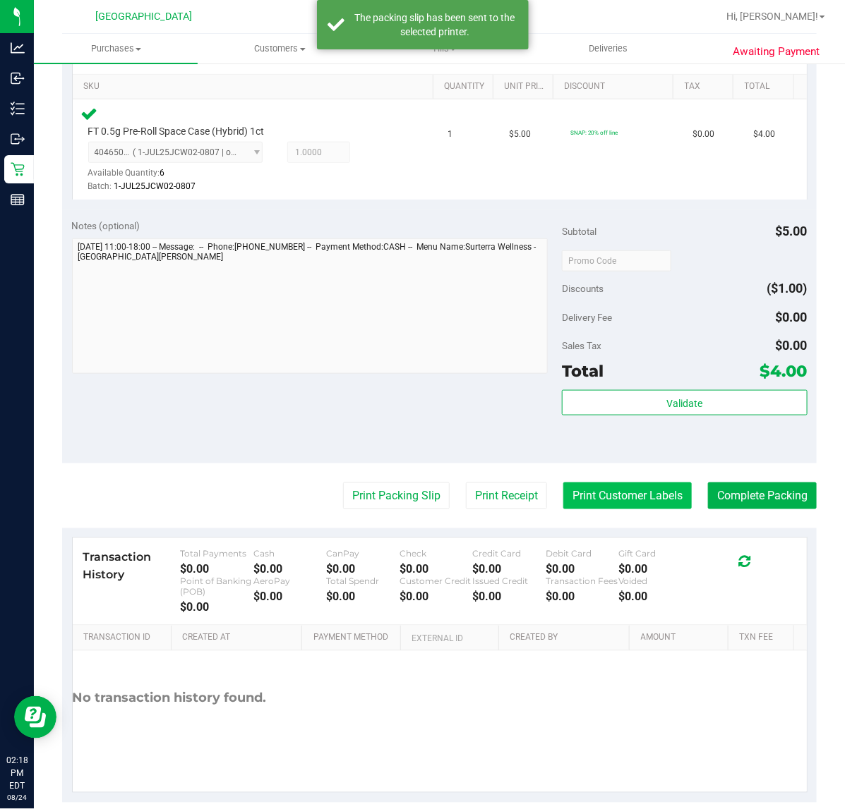
click at [613, 485] on button "Print Customer Labels" at bounding box center [627, 496] width 128 height 27
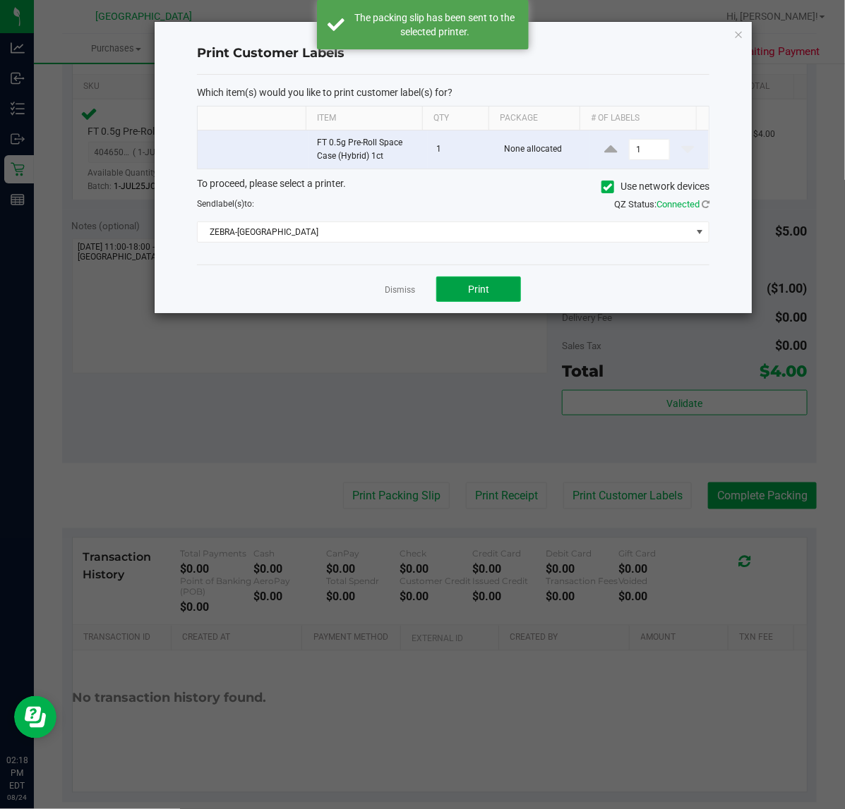
click at [503, 294] on button "Print" at bounding box center [478, 289] width 85 height 25
click at [406, 291] on link "Dismiss" at bounding box center [400, 290] width 30 height 12
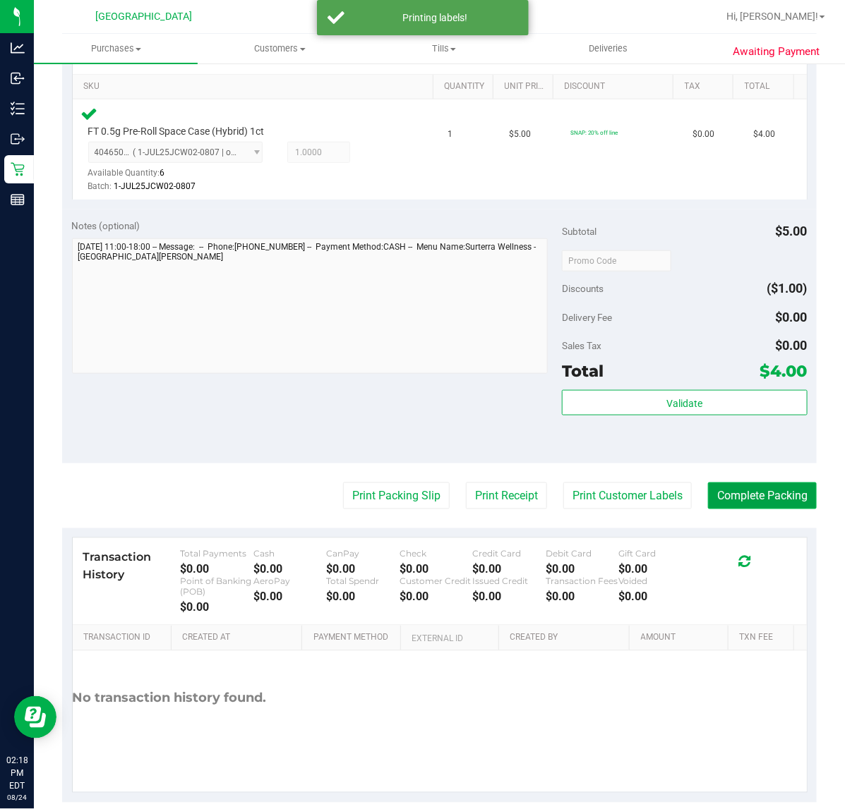
click at [715, 488] on button "Complete Packing" at bounding box center [762, 496] width 109 height 27
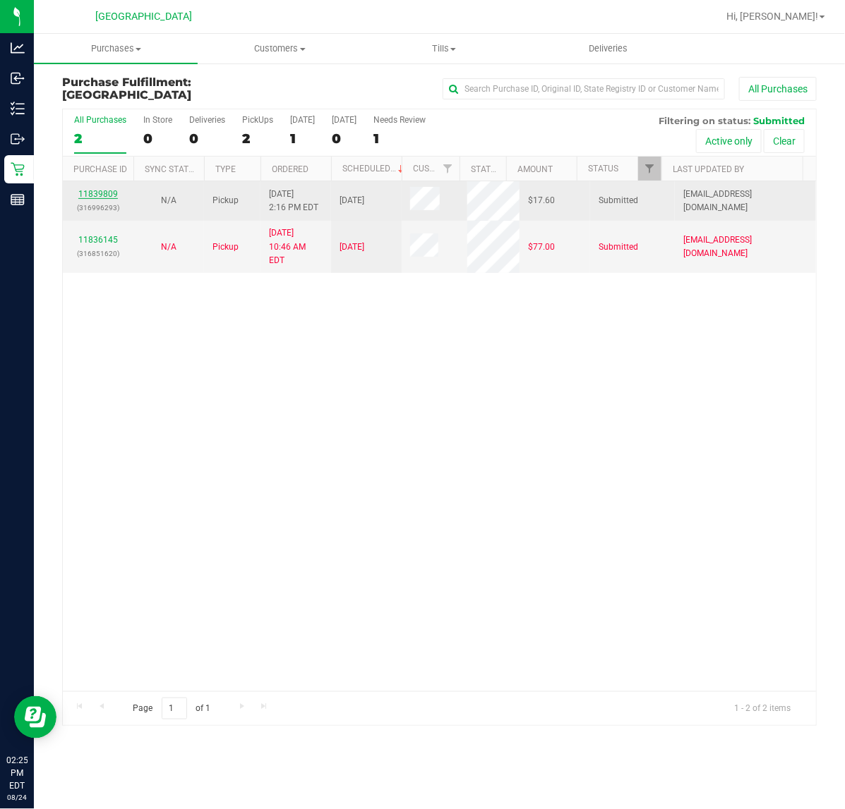
click at [89, 191] on link "11839809" at bounding box center [98, 194] width 40 height 10
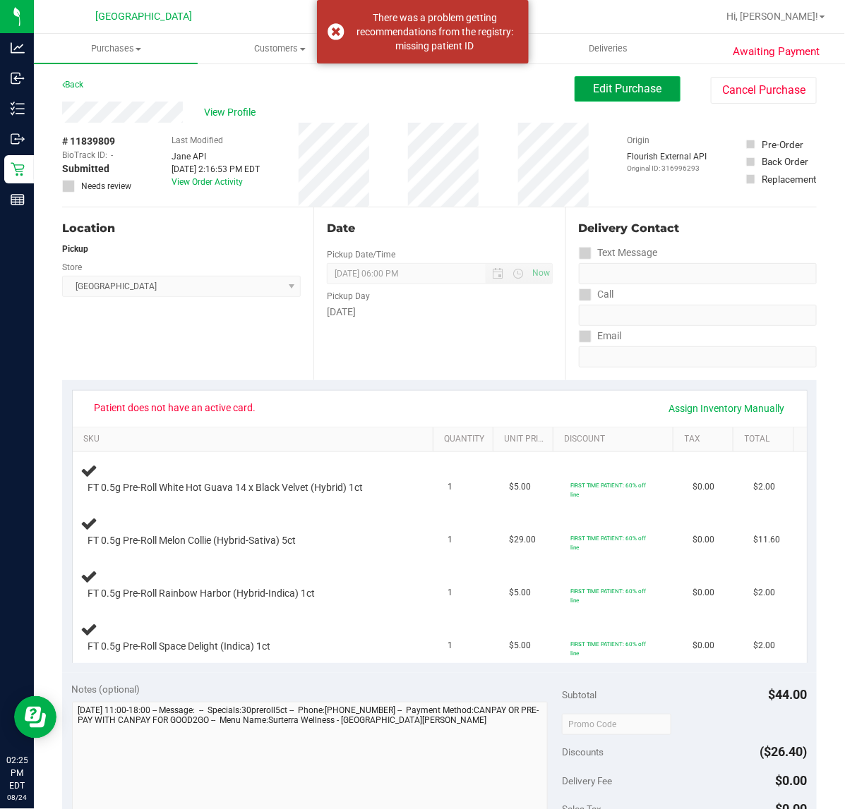
click at [636, 89] on span "Edit Purchase" at bounding box center [628, 88] width 68 height 13
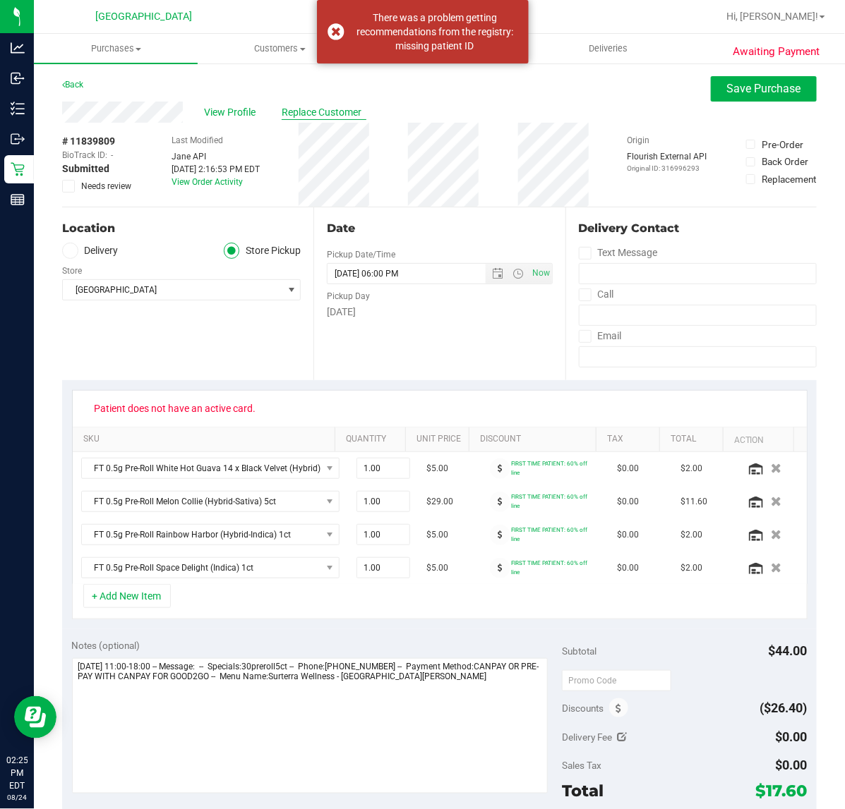
click at [315, 113] on span "Replace Customer" at bounding box center [324, 112] width 85 height 15
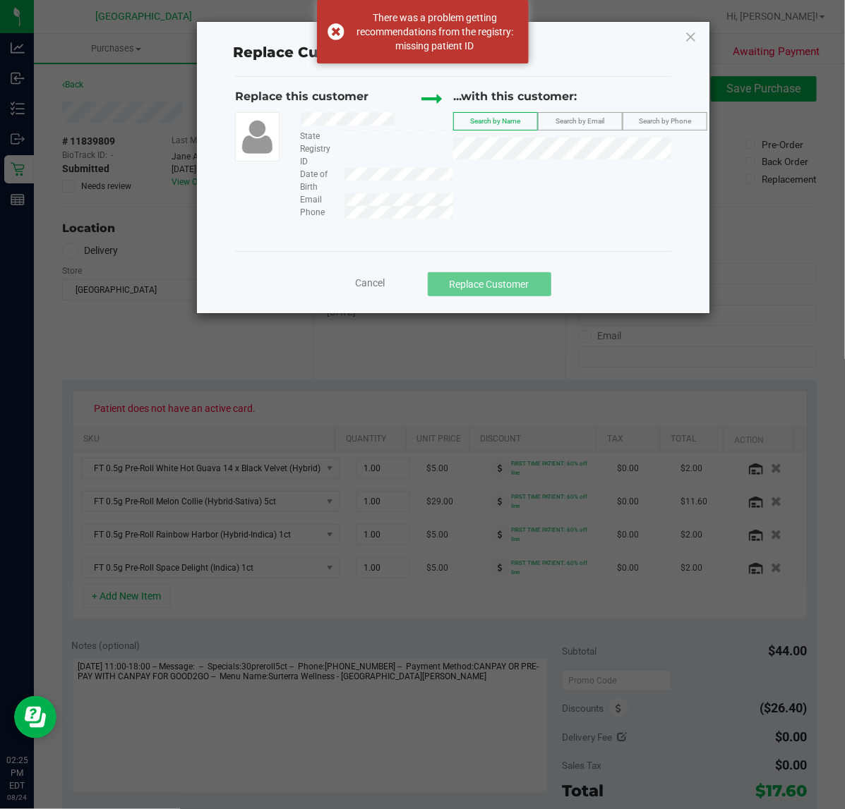
click at [556, 122] on span "Search by Email" at bounding box center [580, 121] width 49 height 8
click at [350, 201] on div "Replace this customer State Registry ID Date of Birth Email Phone ...with this …" at bounding box center [452, 153] width 435 height 131
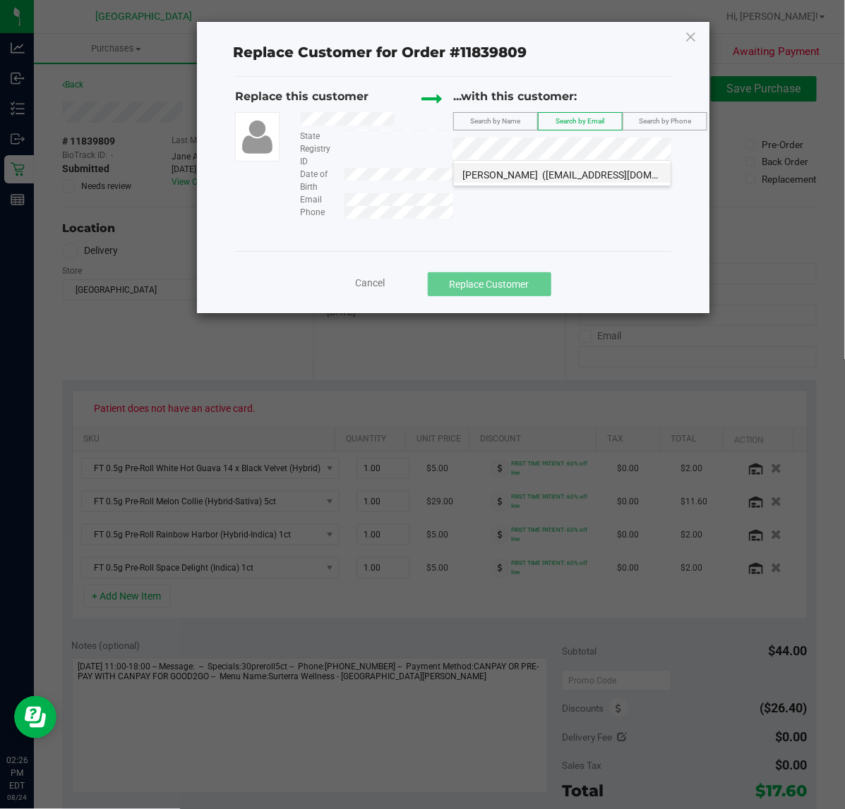
click at [495, 174] on span "[PERSON_NAME]" at bounding box center [500, 174] width 76 height 11
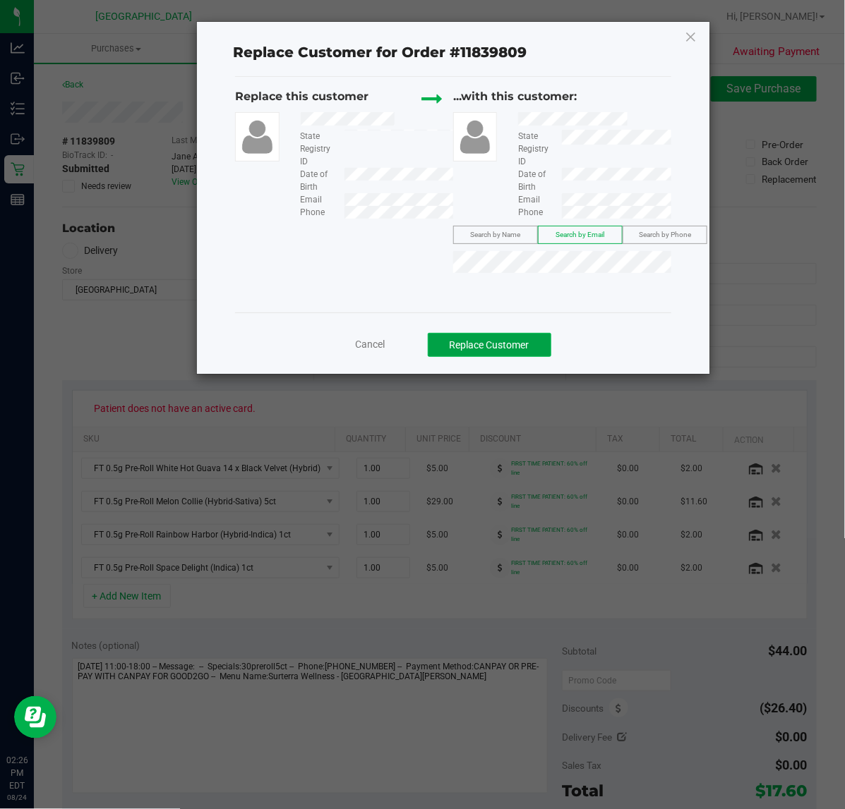
click at [471, 337] on button "Replace Customer" at bounding box center [490, 345] width 124 height 24
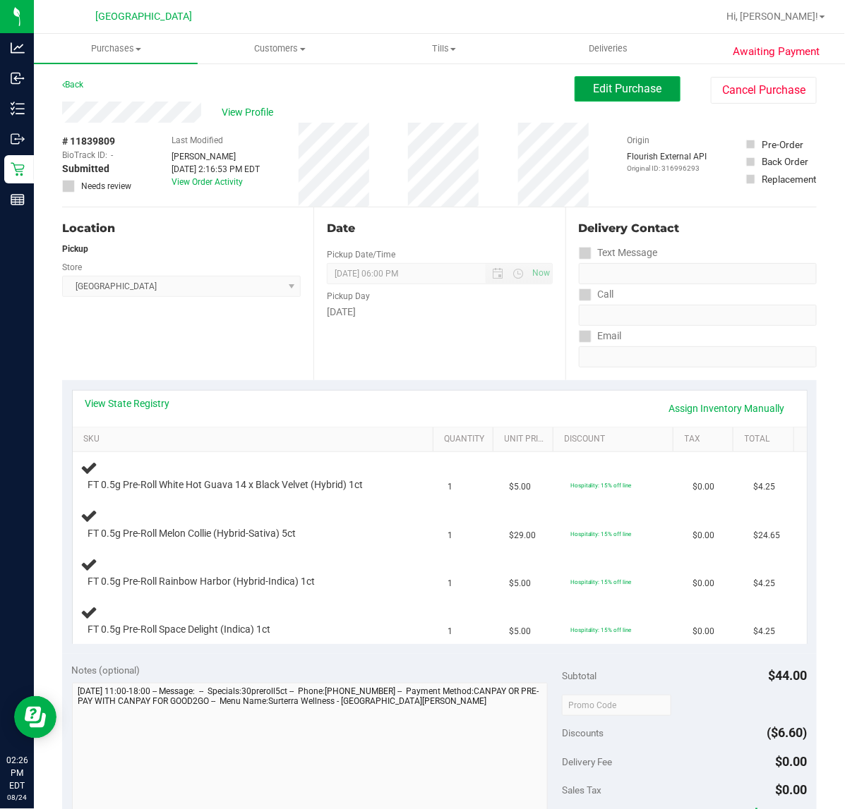
click at [608, 93] on span "Edit Purchase" at bounding box center [628, 88] width 68 height 13
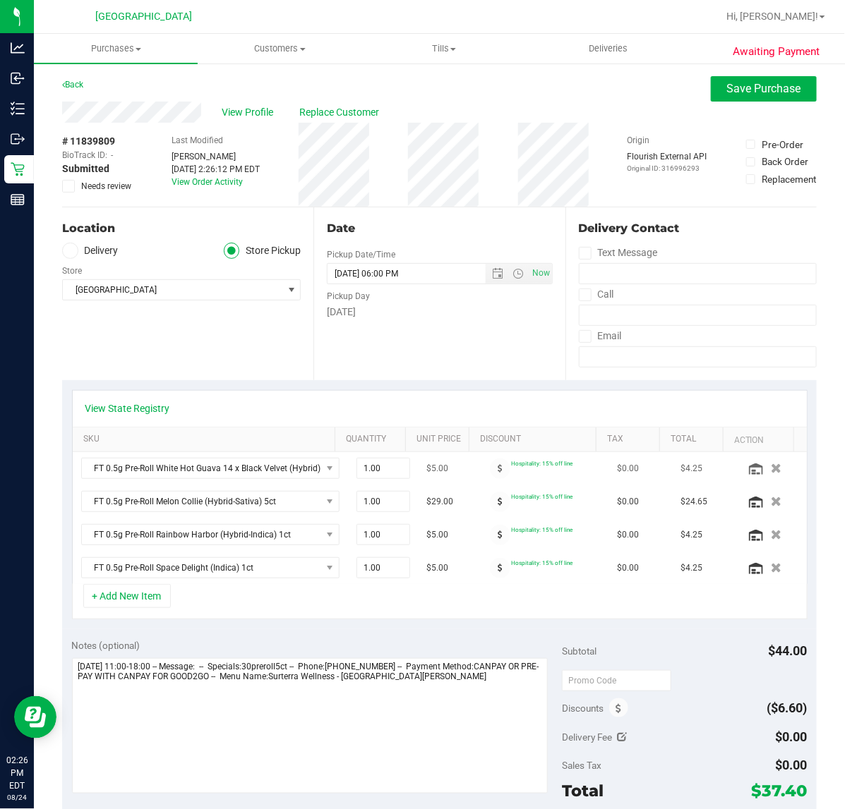
click at [489, 473] on div at bounding box center [500, 469] width 23 height 20
click at [490, 473] on span at bounding box center [500, 469] width 20 height 20
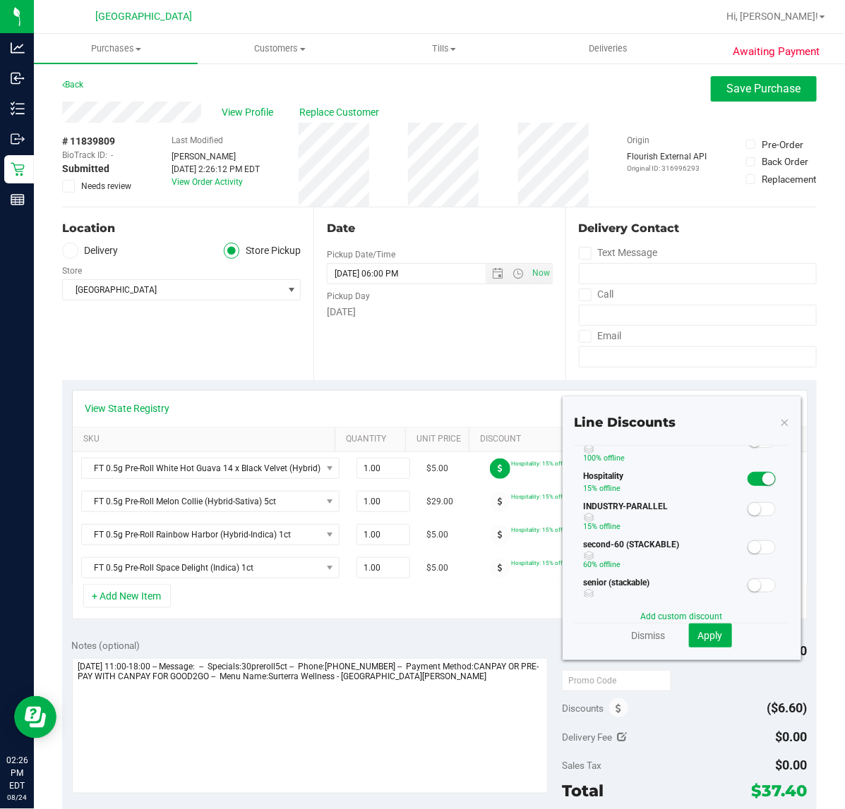
scroll to position [265, 0]
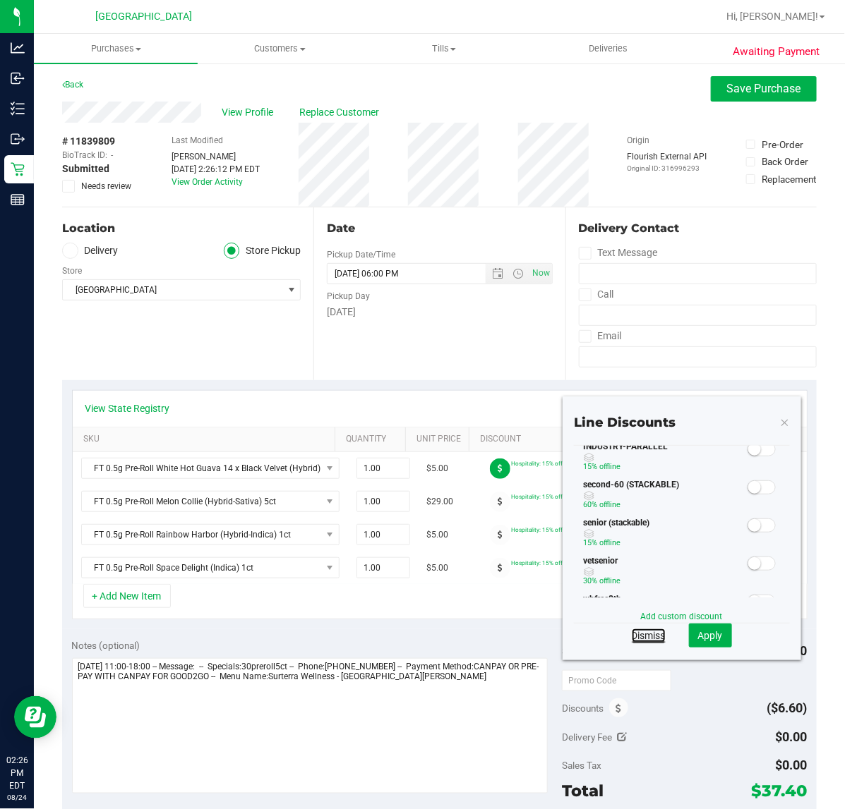
click at [637, 637] on link "Dismiss" at bounding box center [649, 636] width 34 height 14
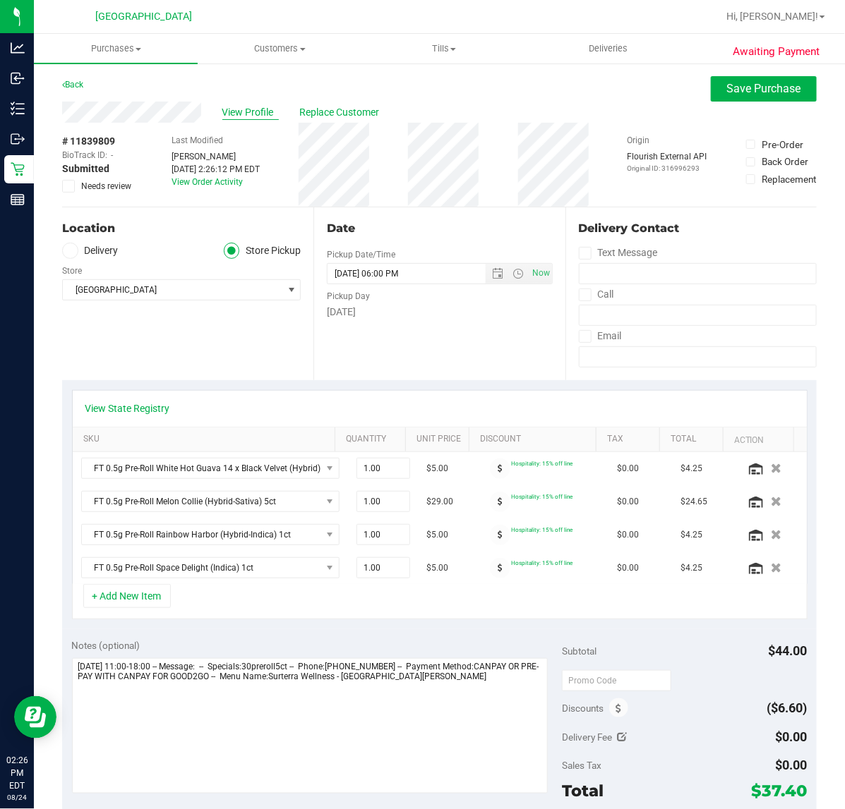
click at [251, 109] on span "View Profile" at bounding box center [250, 112] width 56 height 15
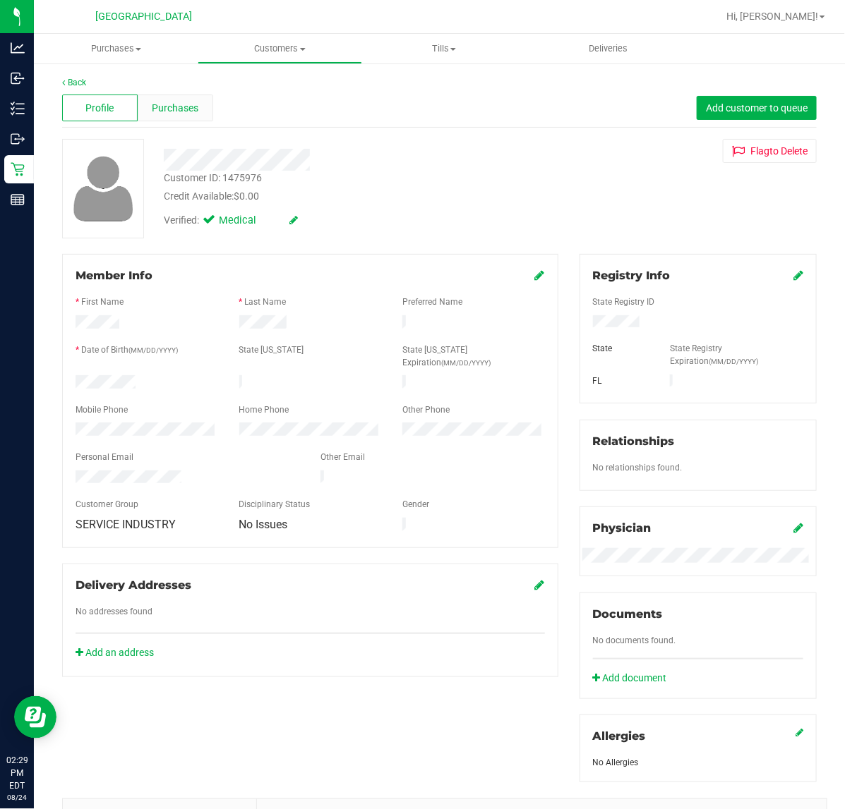
click at [181, 107] on span "Purchases" at bounding box center [175, 108] width 47 height 15
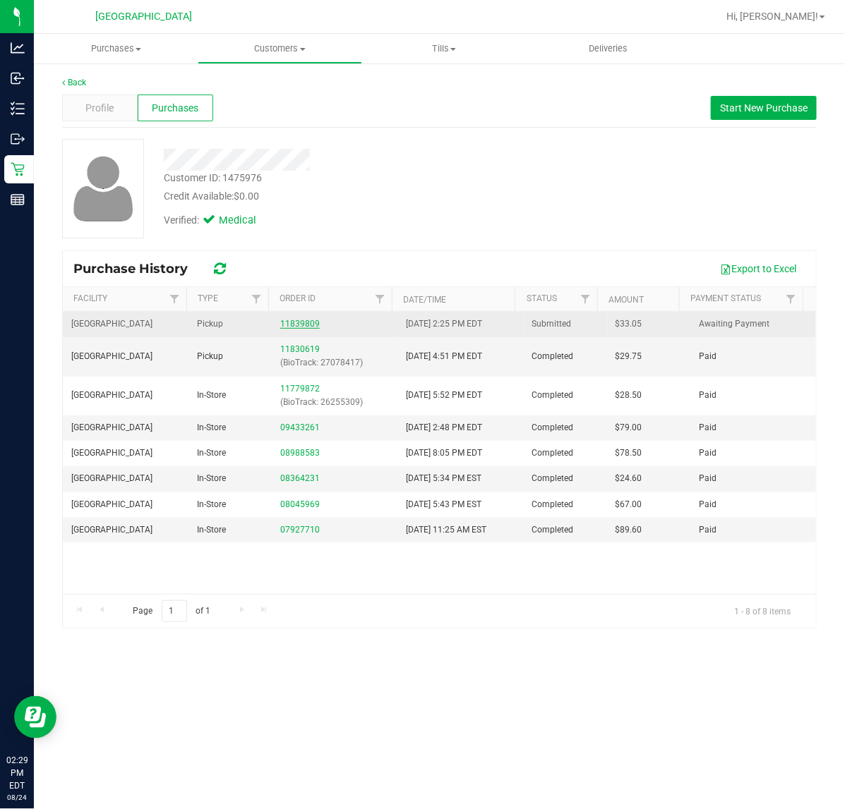
click at [290, 323] on link "11839809" at bounding box center [300, 324] width 40 height 10
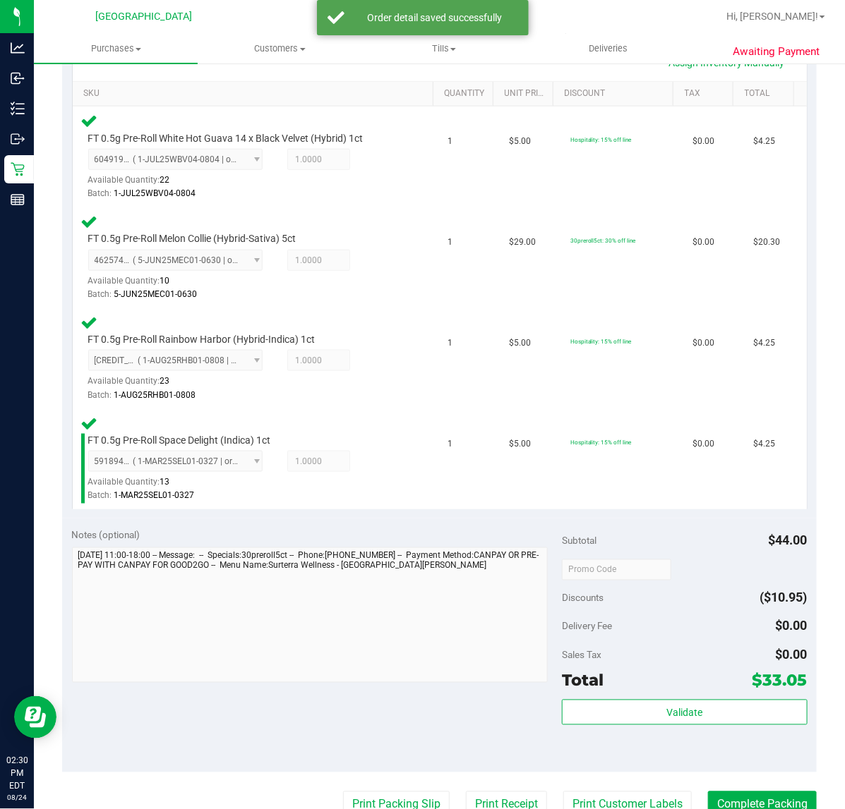
scroll to position [529, 0]
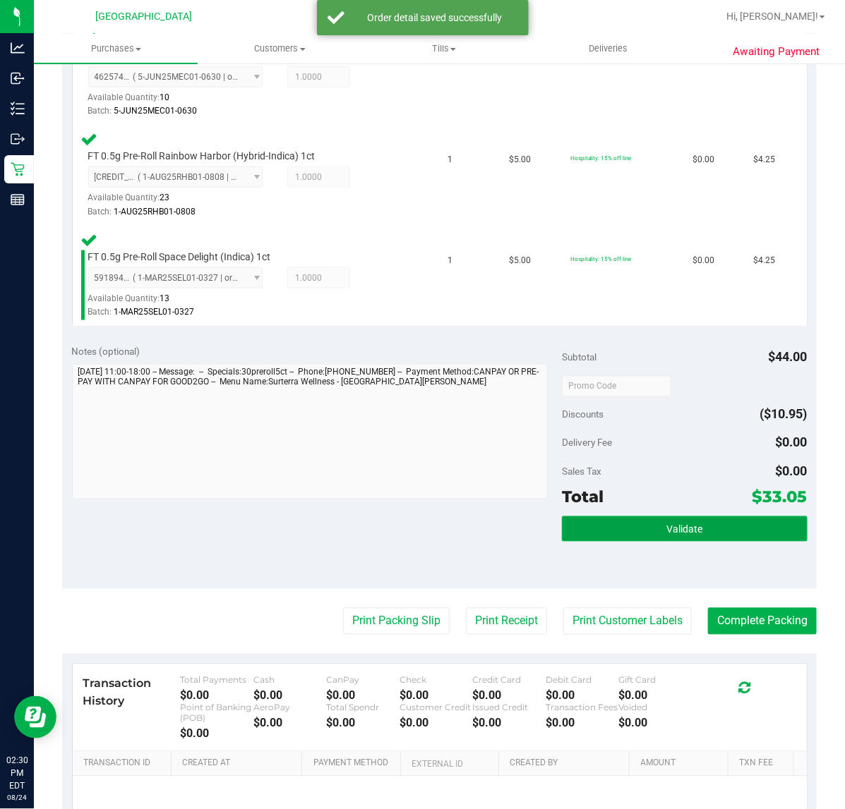
click at [632, 521] on button "Validate" at bounding box center [684, 529] width 245 height 25
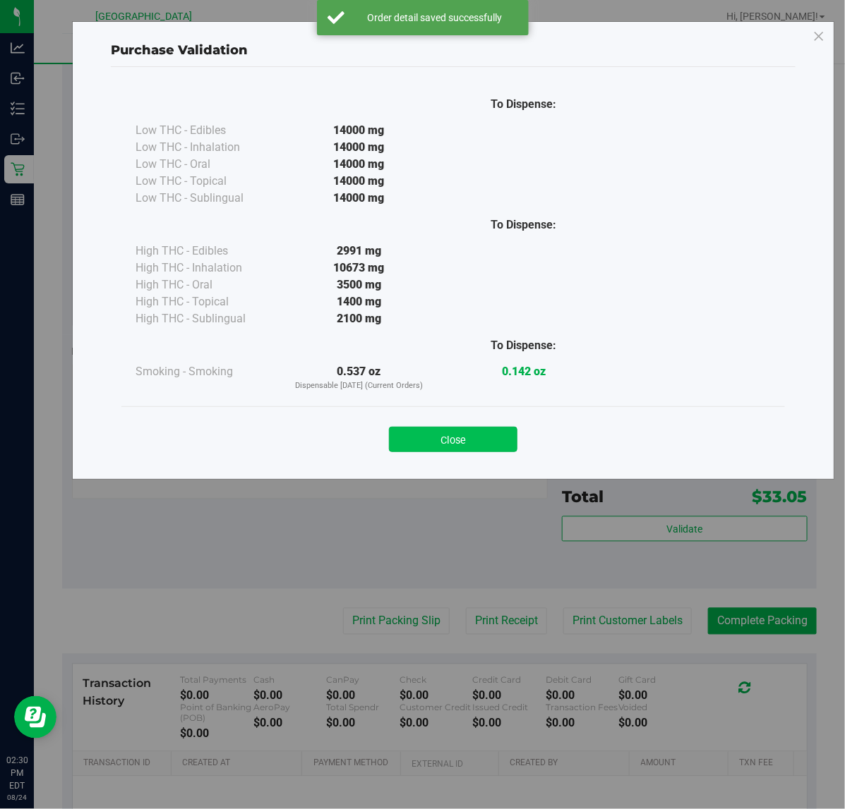
click at [431, 440] on button "Close" at bounding box center [453, 439] width 128 height 25
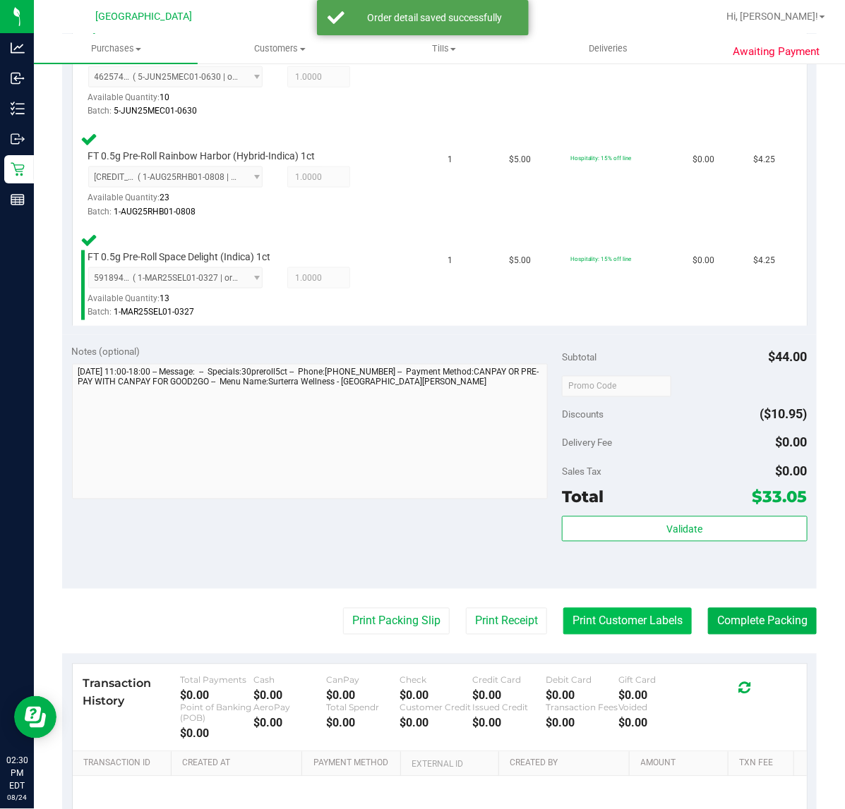
click at [613, 622] on button "Print Customer Labels" at bounding box center [627, 621] width 128 height 27
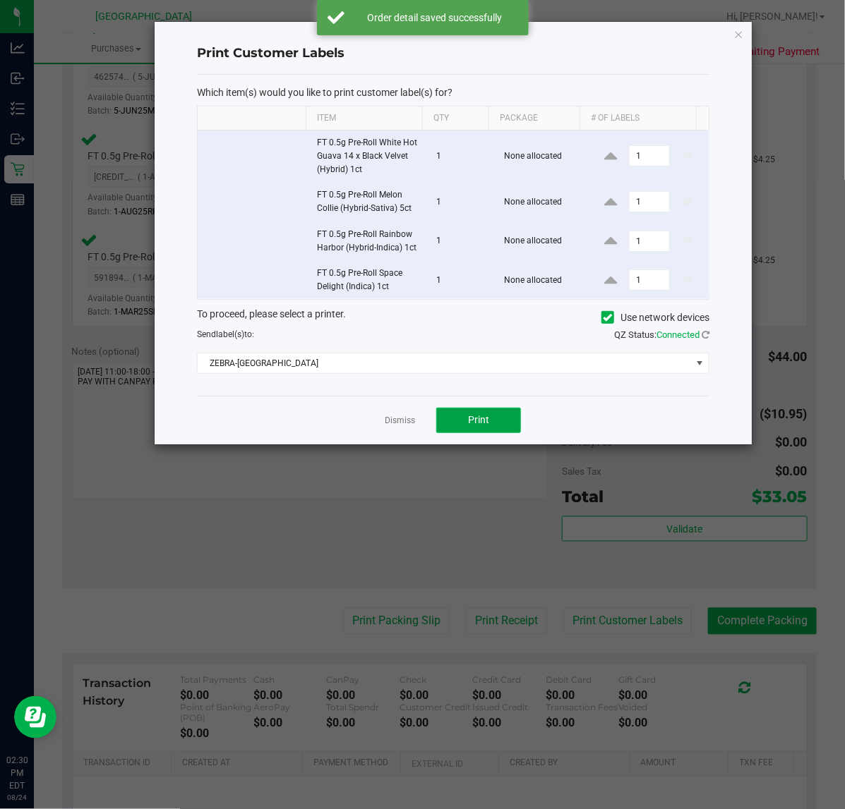
click at [453, 420] on button "Print" at bounding box center [478, 420] width 85 height 25
click at [395, 425] on link "Dismiss" at bounding box center [400, 421] width 30 height 12
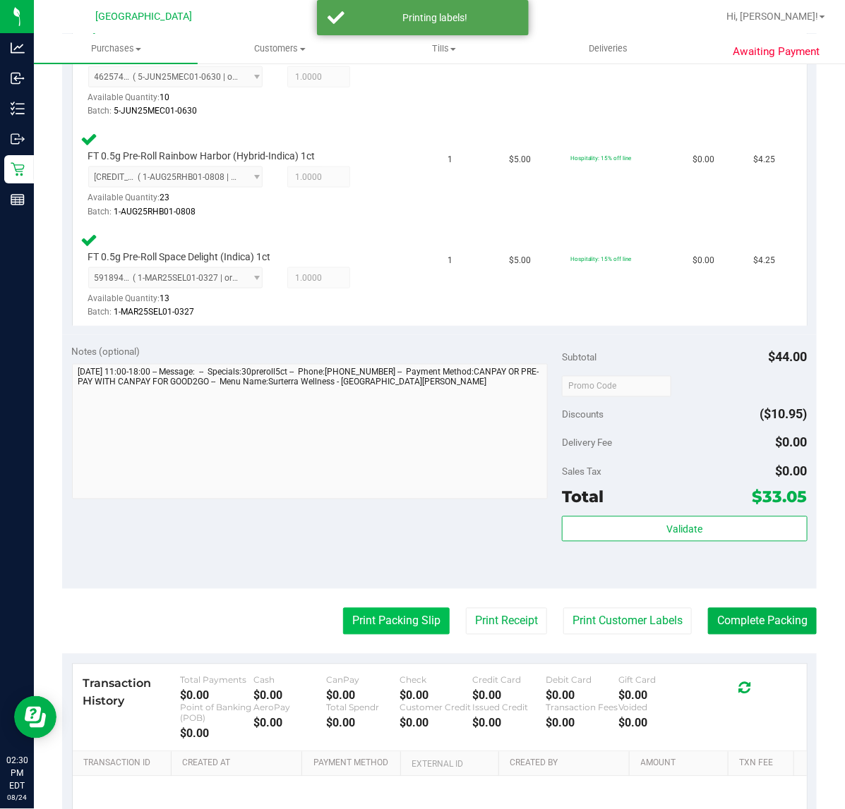
click at [371, 619] on button "Print Packing Slip" at bounding box center [396, 621] width 107 height 27
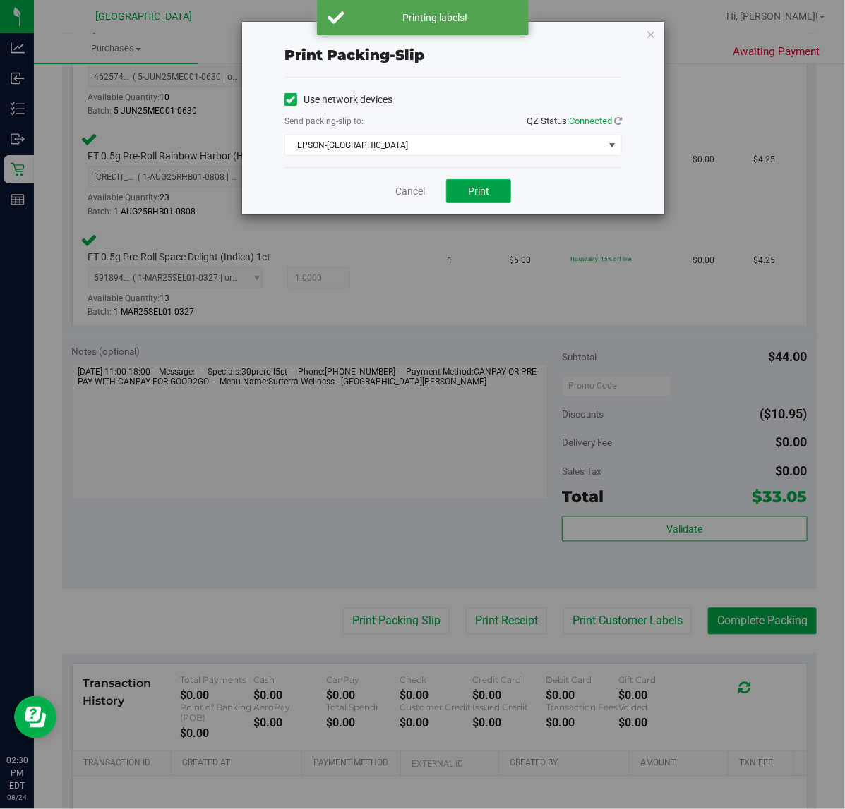
click at [467, 196] on button "Print" at bounding box center [478, 191] width 65 height 24
click at [417, 193] on link "Cancel" at bounding box center [410, 191] width 30 height 15
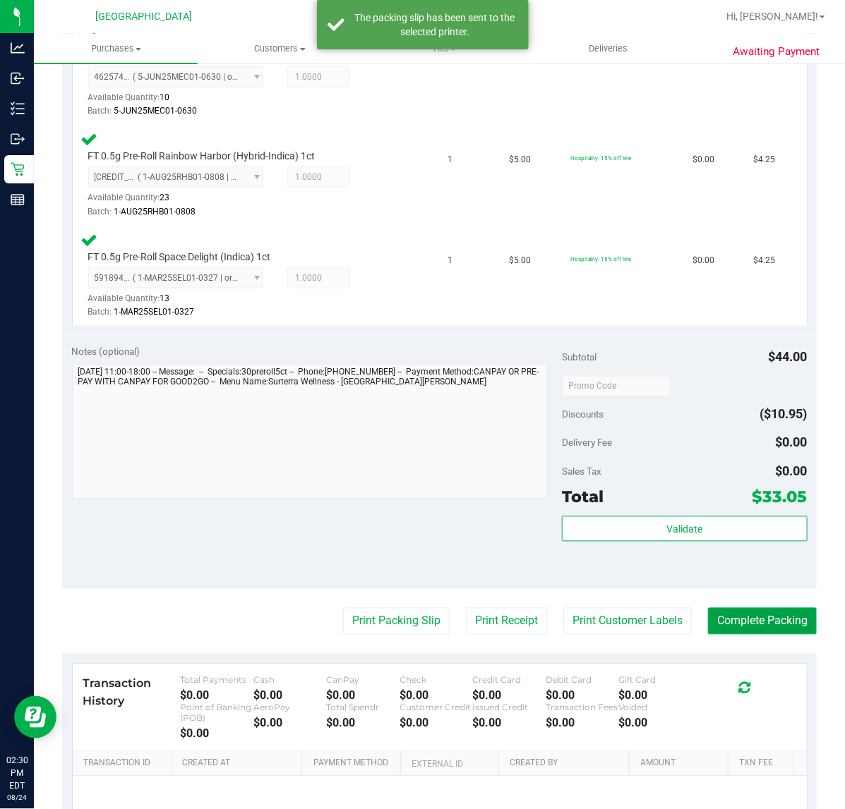
click at [718, 614] on button "Complete Packing" at bounding box center [762, 621] width 109 height 27
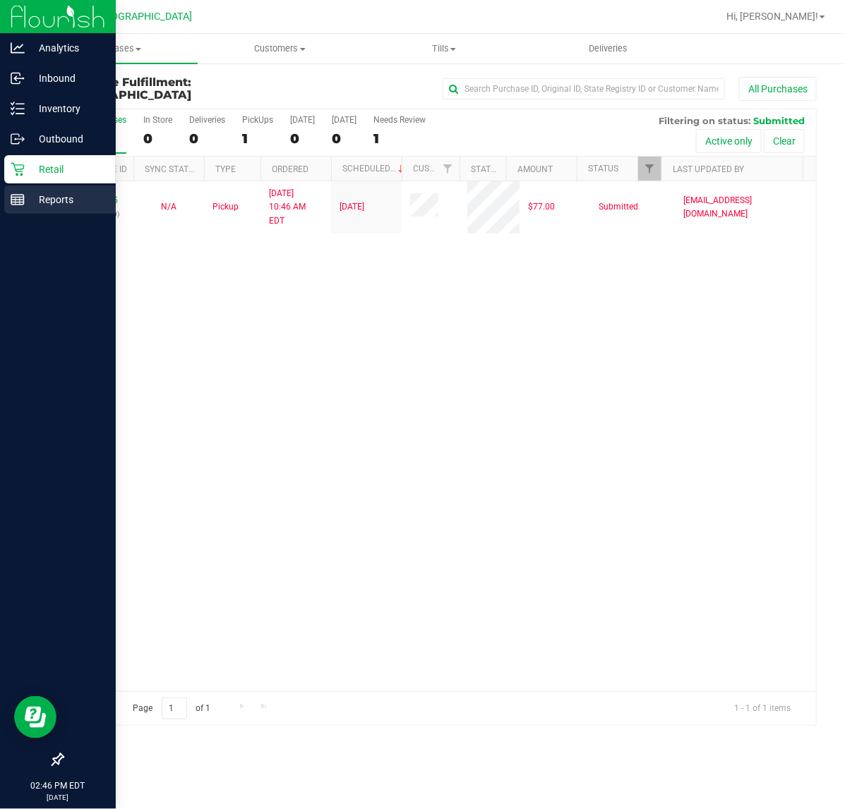
click at [18, 195] on rect at bounding box center [17, 200] width 13 height 10
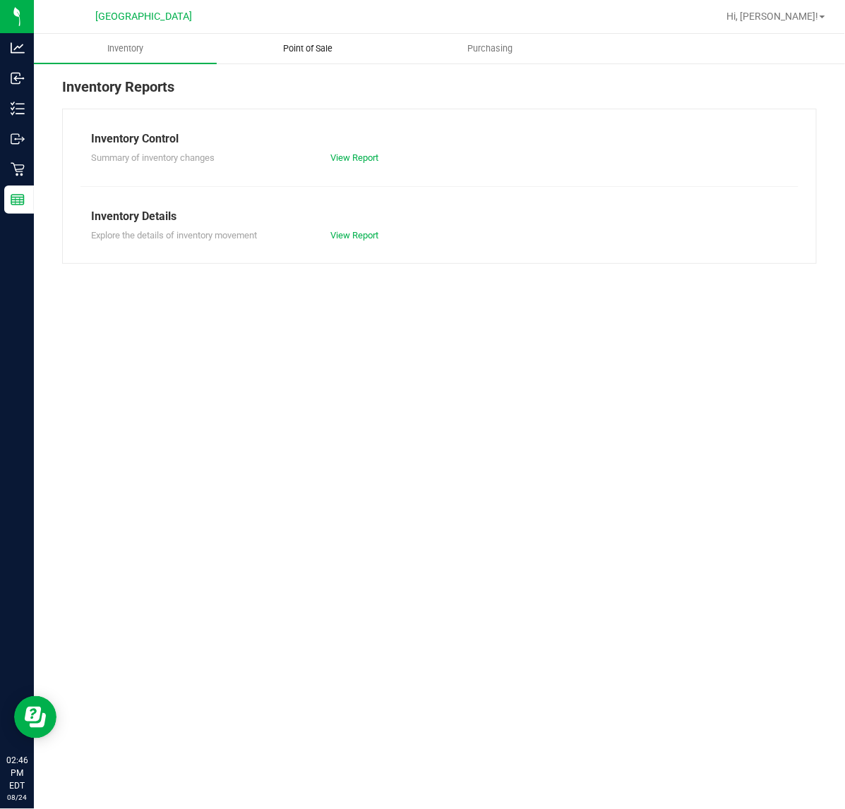
click at [315, 37] on uib-tab-heading "Point of Sale" at bounding box center [307, 49] width 181 height 28
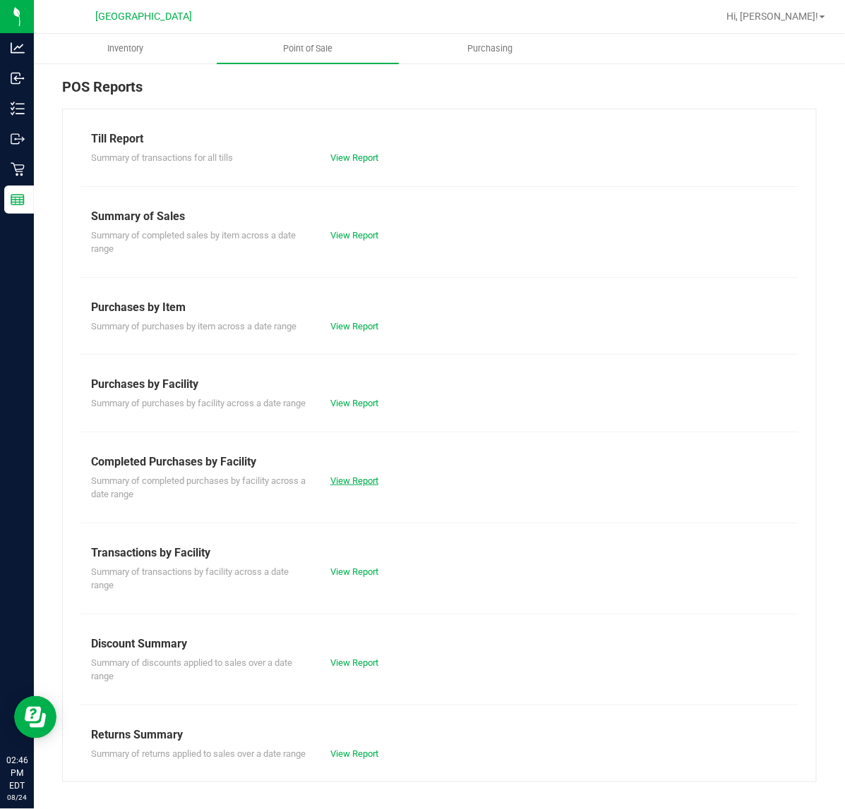
click at [350, 486] on link "View Report" at bounding box center [354, 481] width 48 height 11
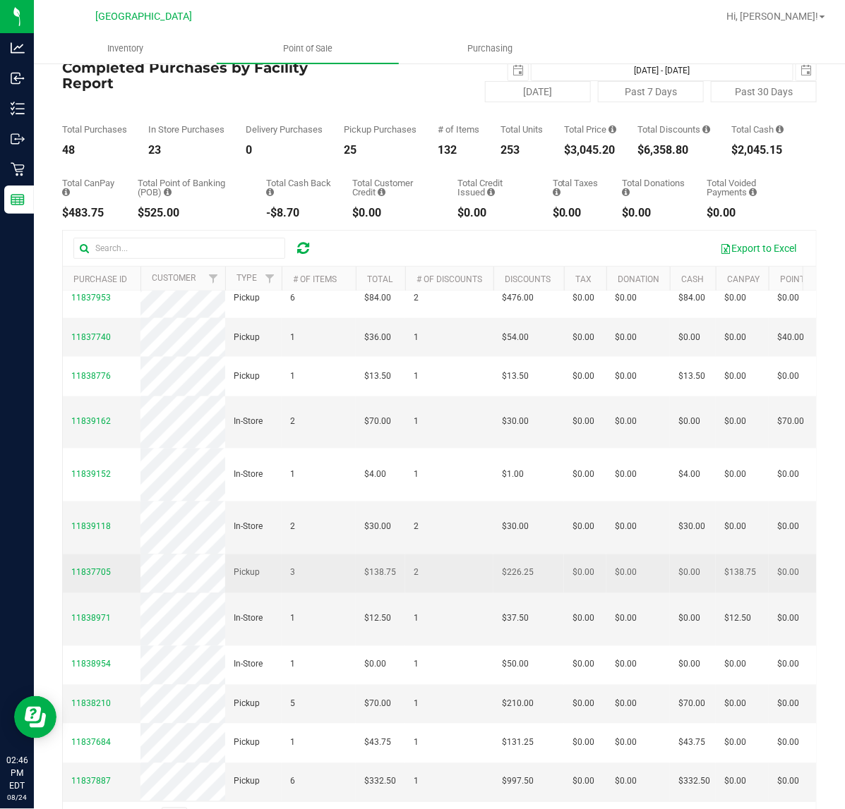
scroll to position [88, 0]
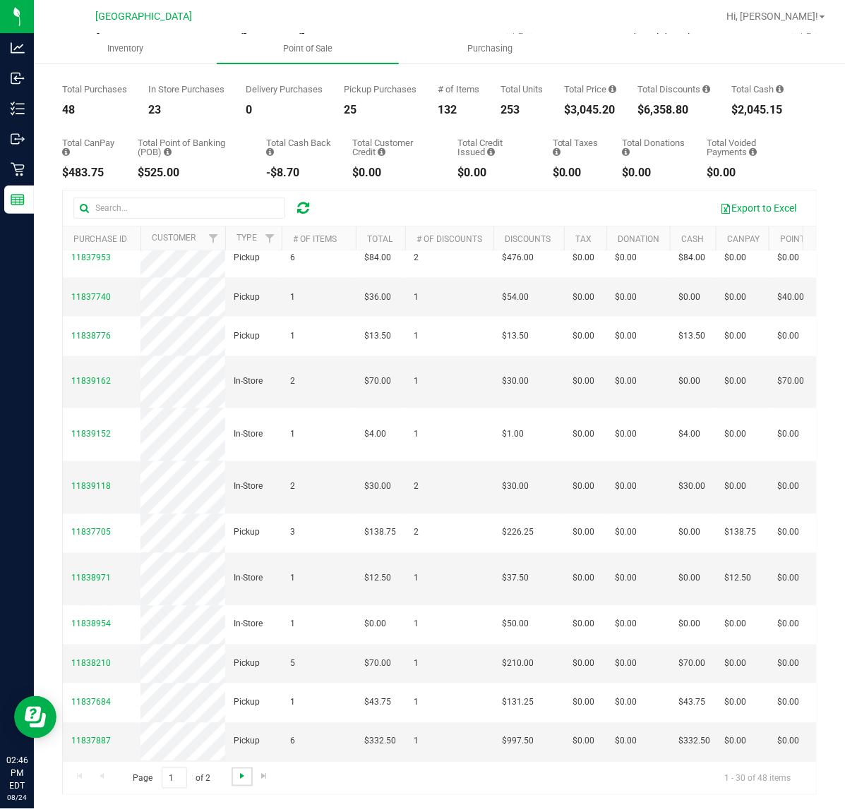
click at [237, 781] on span "Go to the next page" at bounding box center [241, 776] width 11 height 11
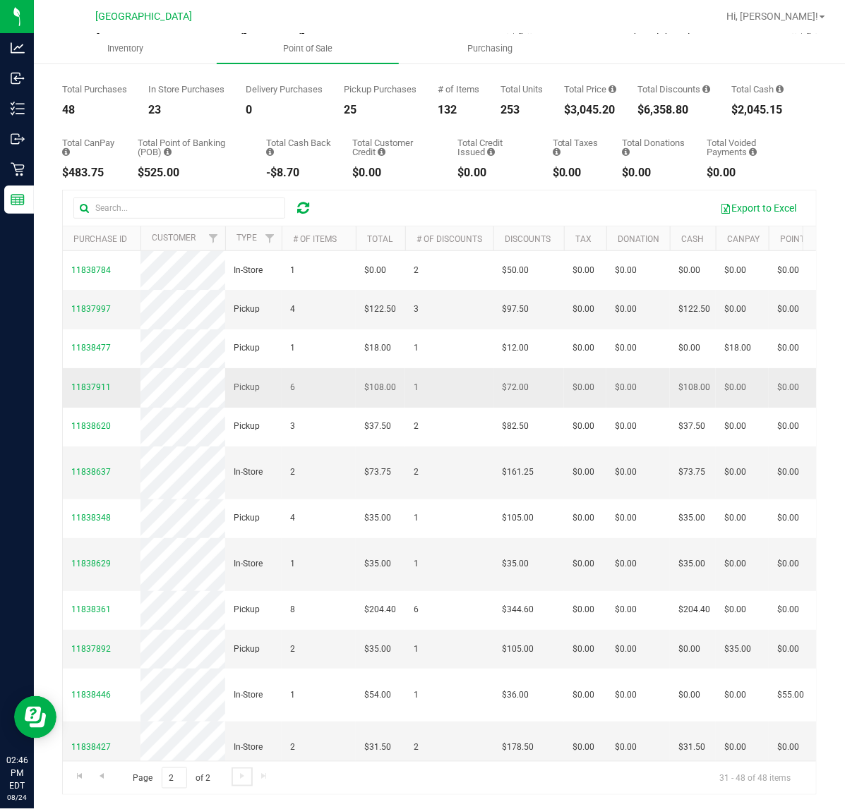
scroll to position [330, 0]
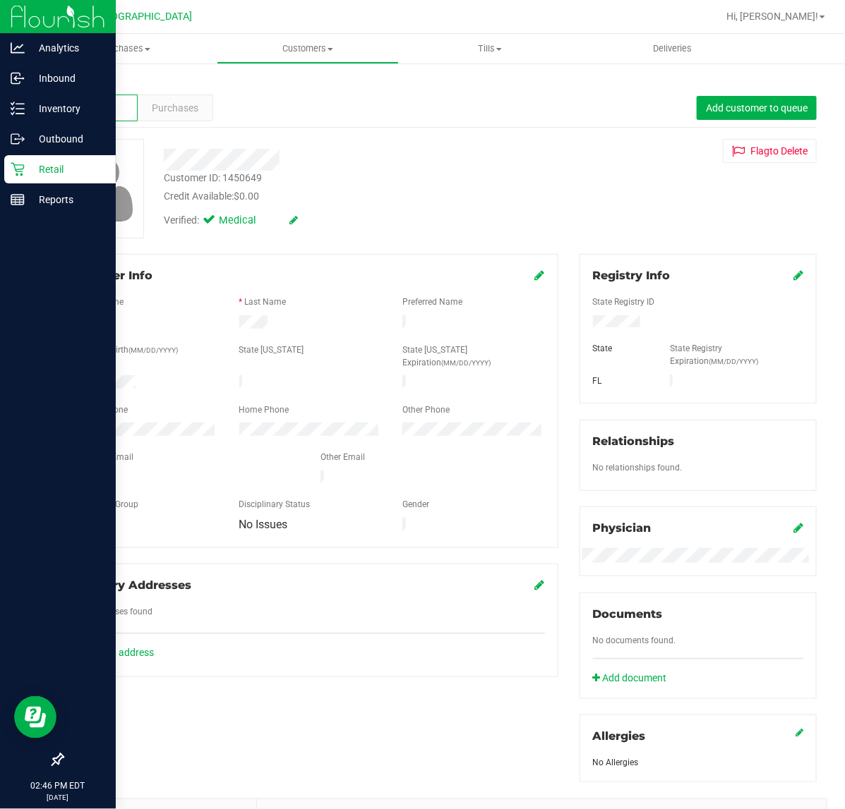
click at [8, 18] on div at bounding box center [58, 17] width 116 height 34
click at [23, 19] on img at bounding box center [58, 16] width 95 height 33
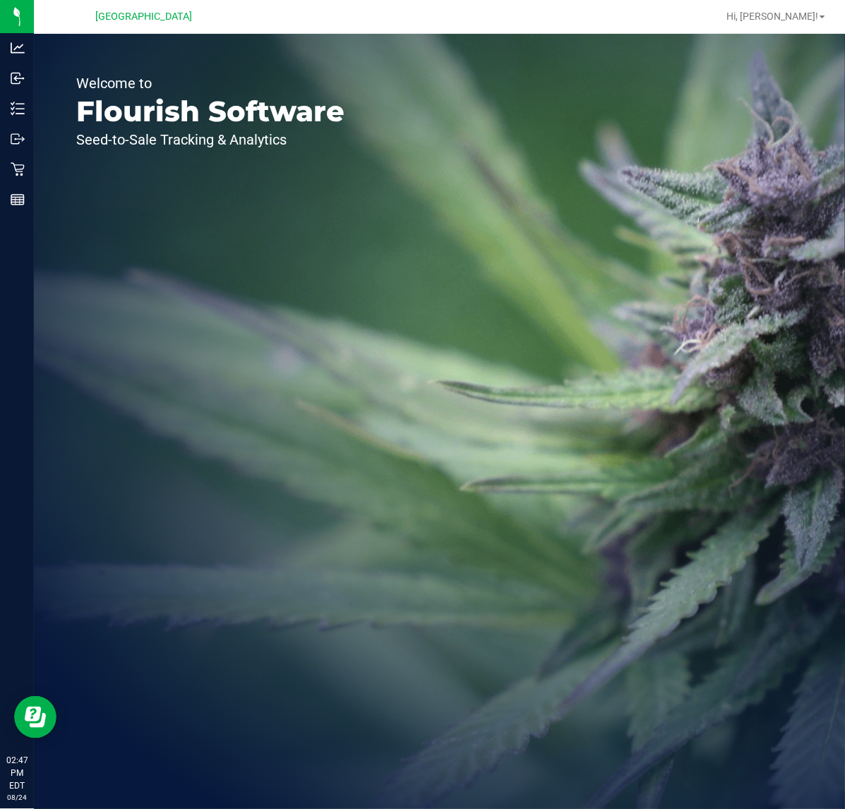
click at [94, 171] on div "Welcome to Flourish Software Seed-to-Sale Tracking & Analytics" at bounding box center [210, 422] width 353 height 776
click at [357, 279] on div "Welcome to Flourish Software Seed-to-Sale Tracking & Analytics" at bounding box center [210, 422] width 353 height 776
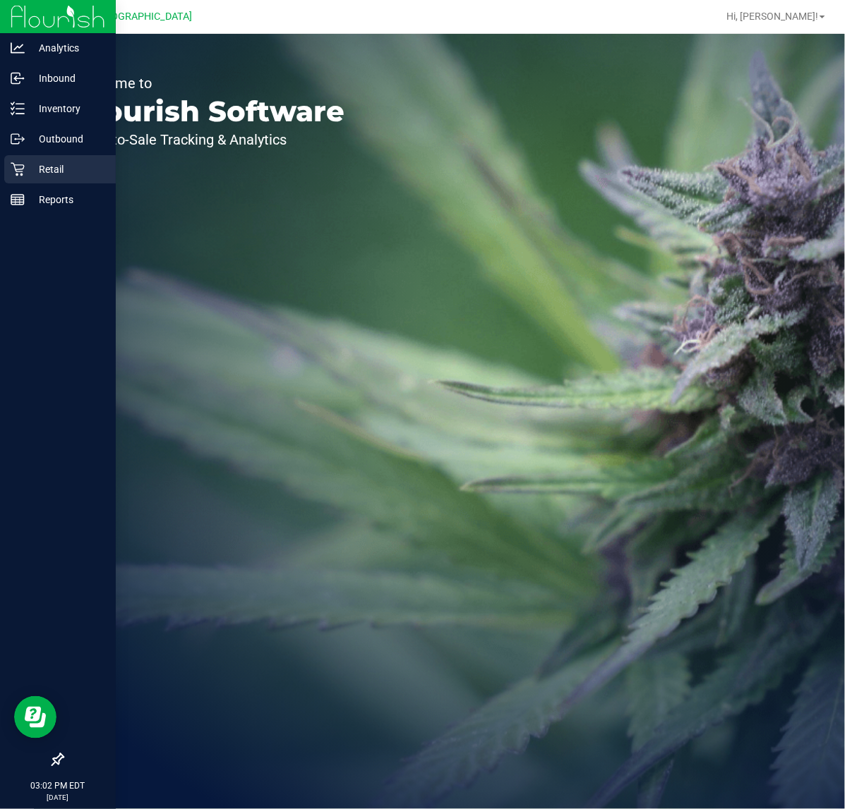
click at [32, 169] on p "Retail" at bounding box center [67, 169] width 85 height 17
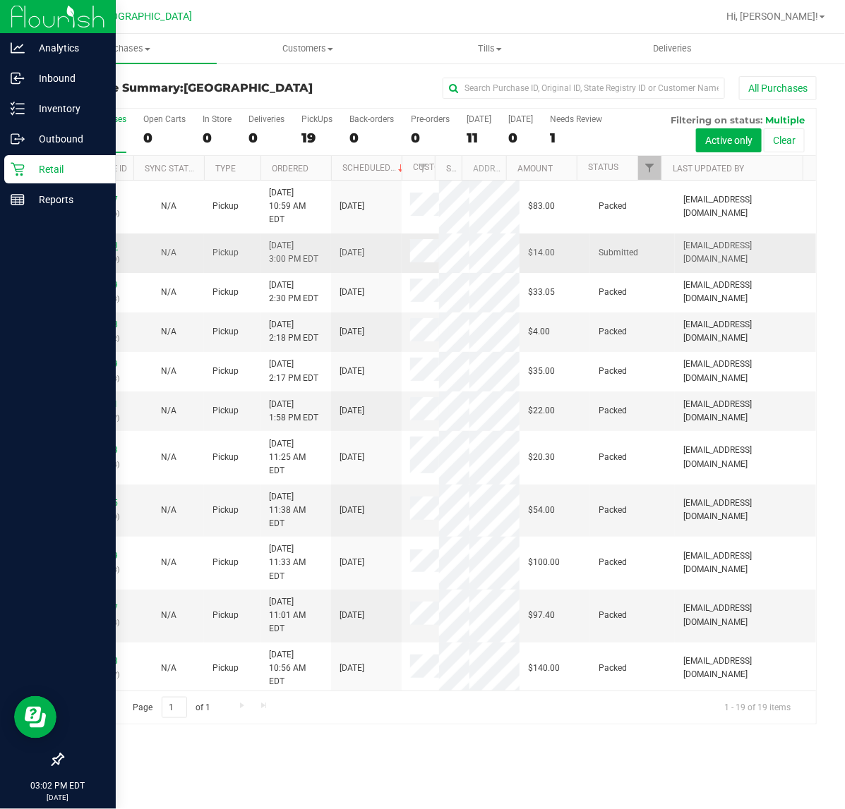
click at [85, 241] on link "11840123" at bounding box center [98, 246] width 40 height 10
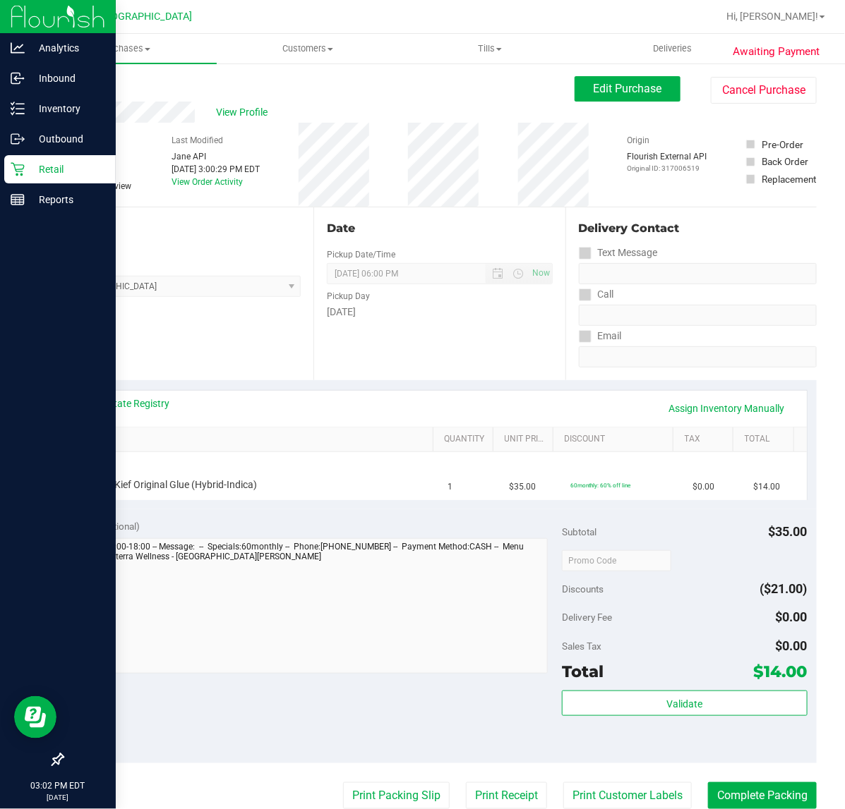
click at [129, 393] on div "View State Registry Assign Inventory Manually" at bounding box center [440, 409] width 734 height 36
click at [132, 407] on link "View State Registry" at bounding box center [127, 404] width 85 height 14
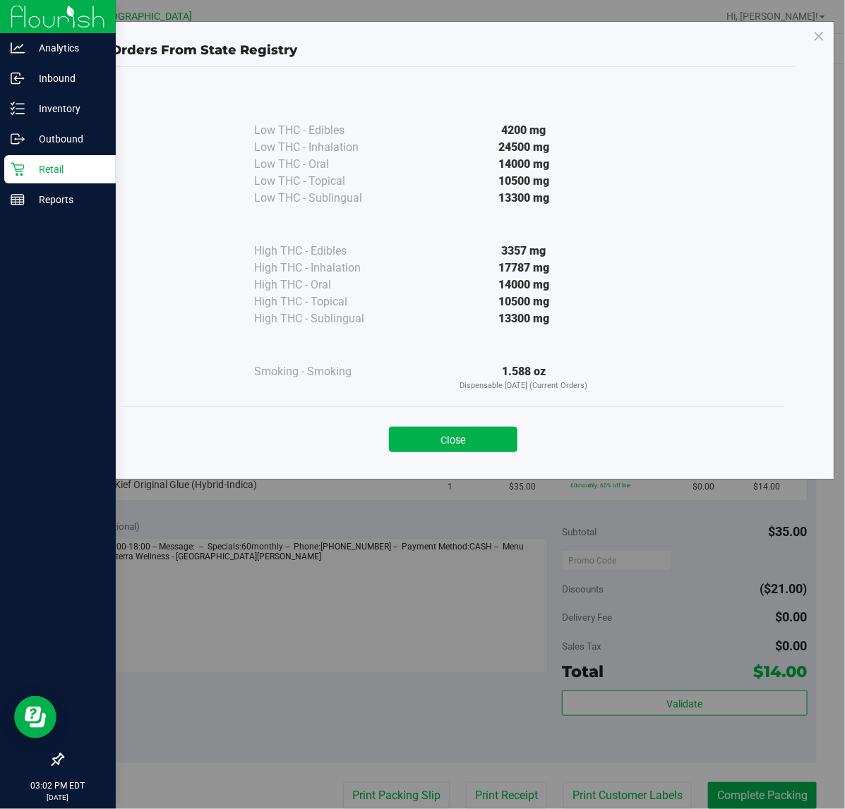
drag, startPoint x: 469, startPoint y: 447, endPoint x: 424, endPoint y: 404, distance: 61.9
click at [468, 447] on button "Close" at bounding box center [453, 439] width 128 height 25
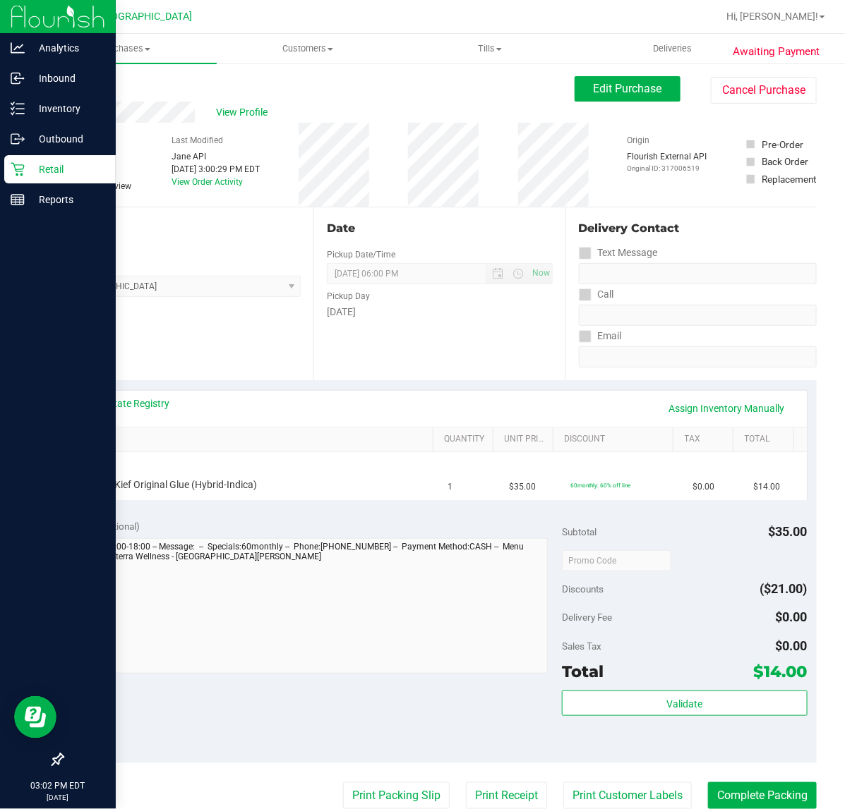
click at [30, 16] on img at bounding box center [58, 16] width 95 height 33
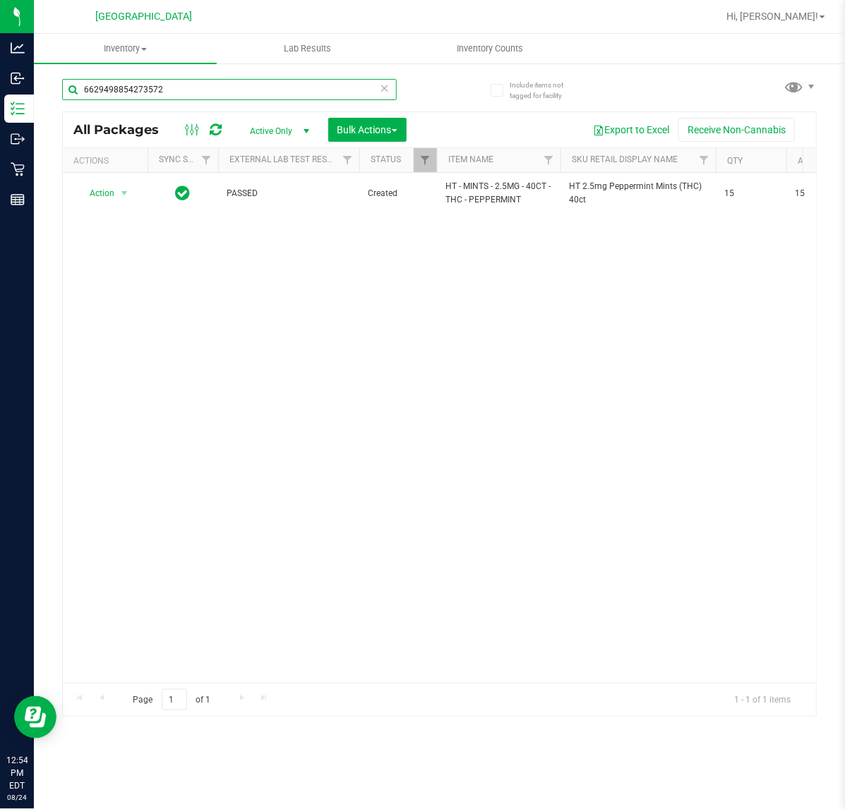
click at [209, 94] on input "6629498854273572" at bounding box center [229, 89] width 335 height 21
click at [208, 95] on input "6629498854273572" at bounding box center [229, 89] width 335 height 21
type input "z"
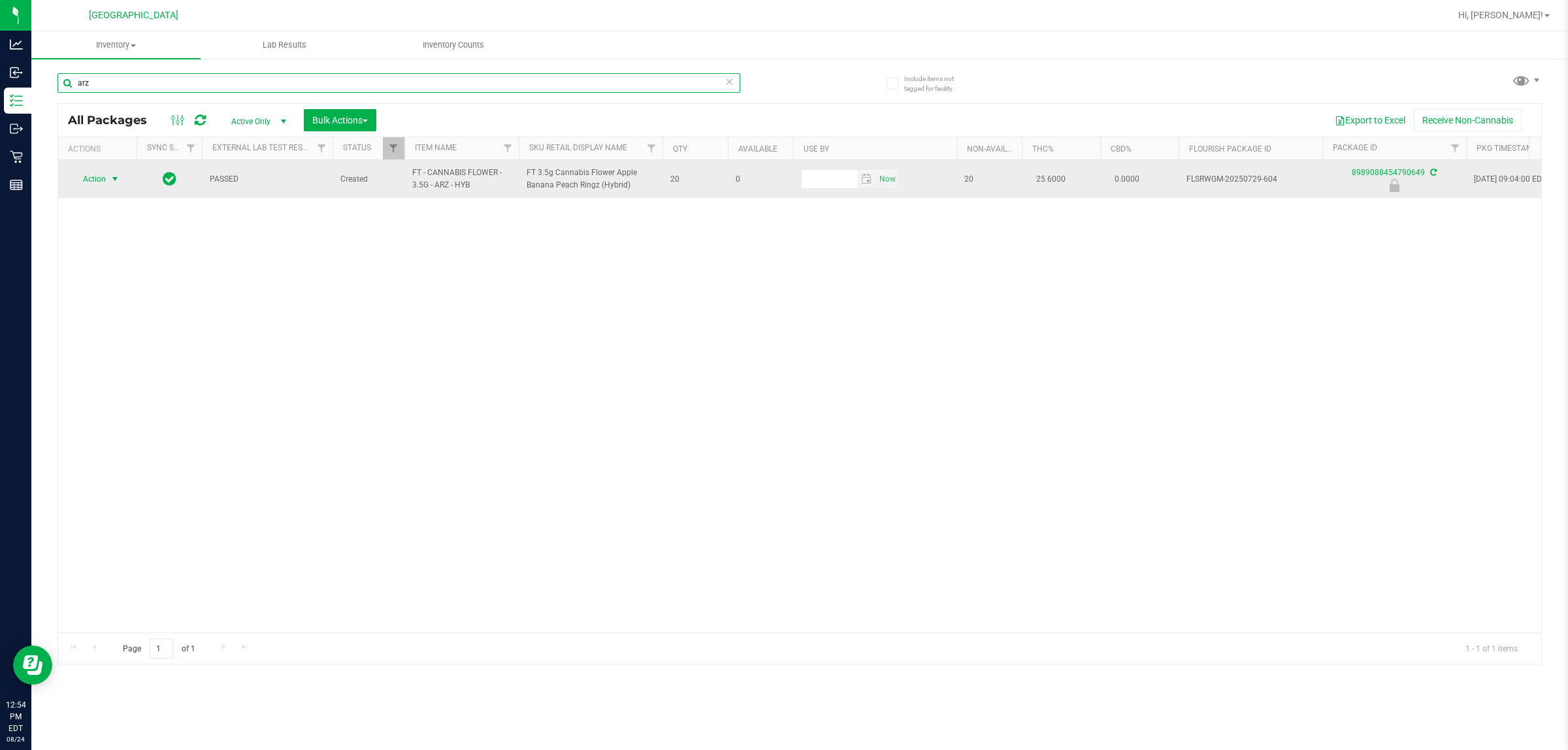
type input "arz"
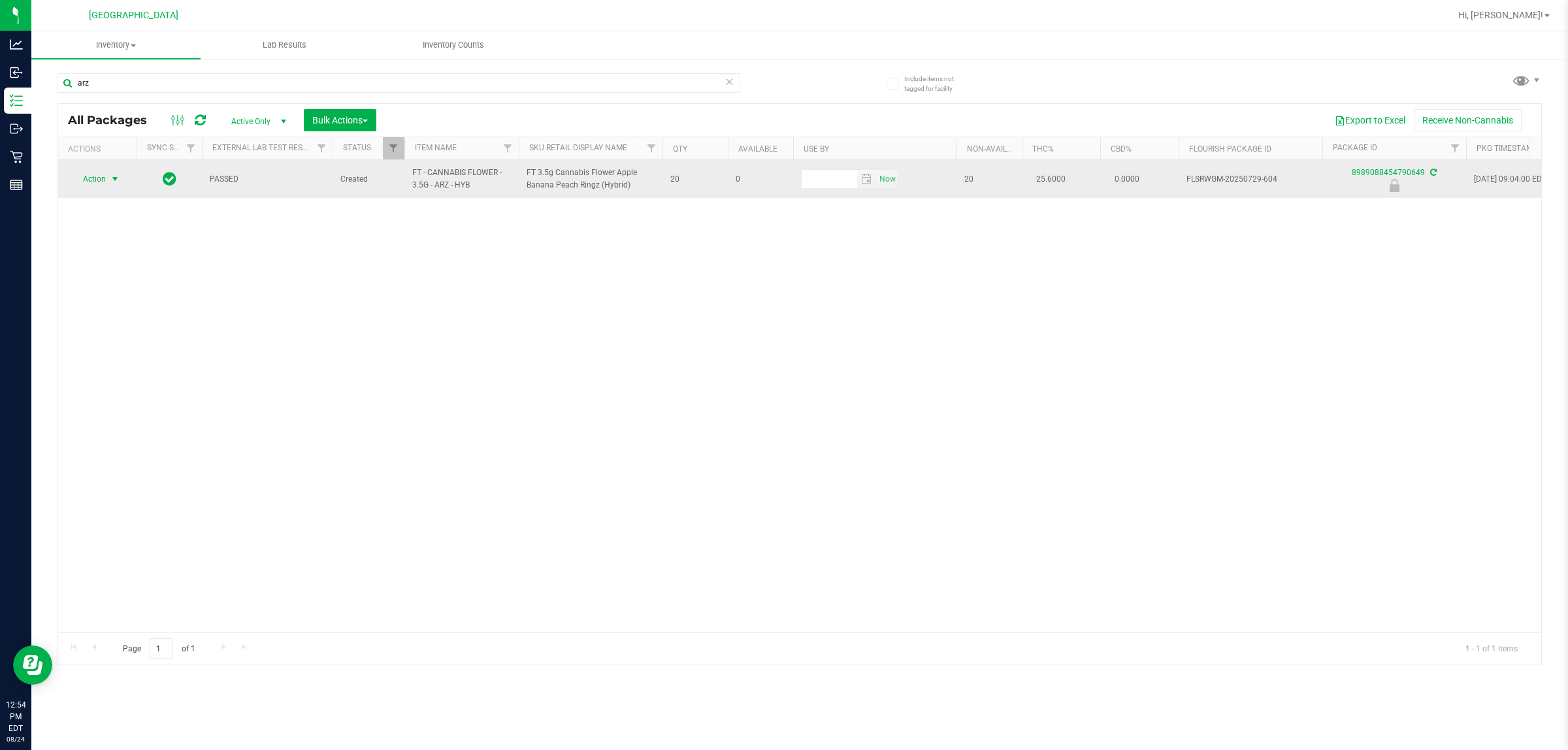
click at [100, 170] on span "Action" at bounding box center [89, 179] width 35 height 19
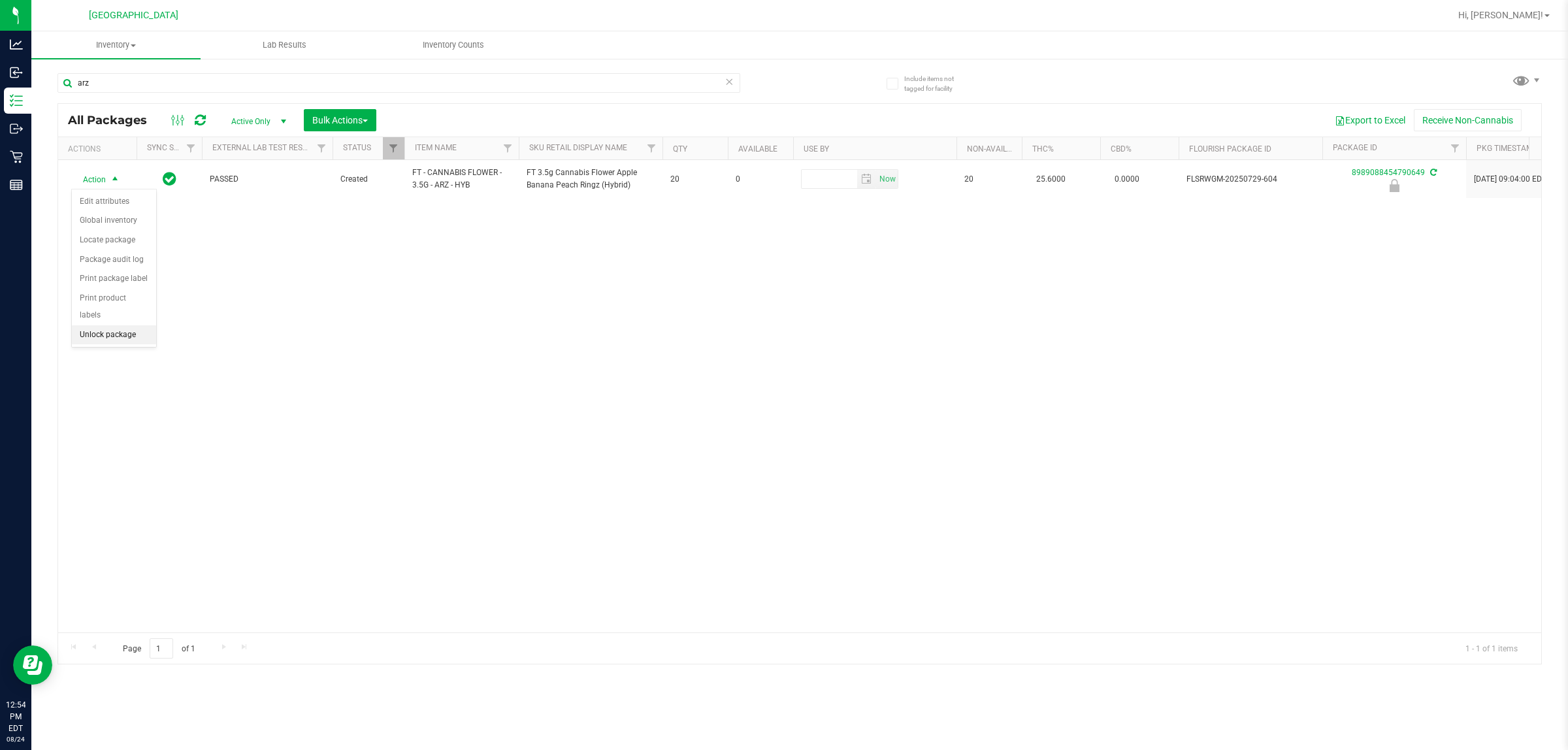
click at [106, 325] on li "Unlock package" at bounding box center [114, 334] width 84 height 19
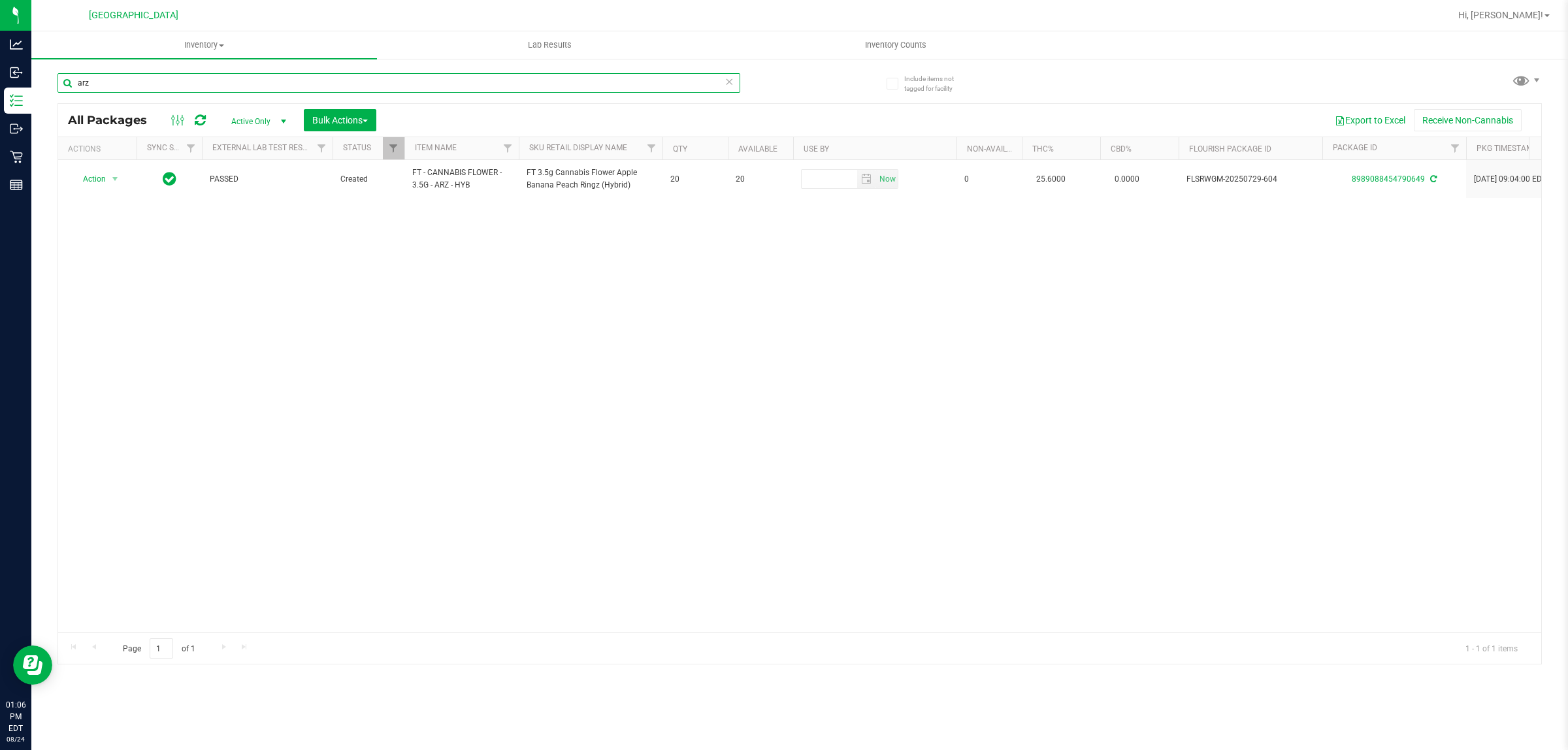
click at [90, 81] on input "arz" at bounding box center [399, 82] width 683 height 19
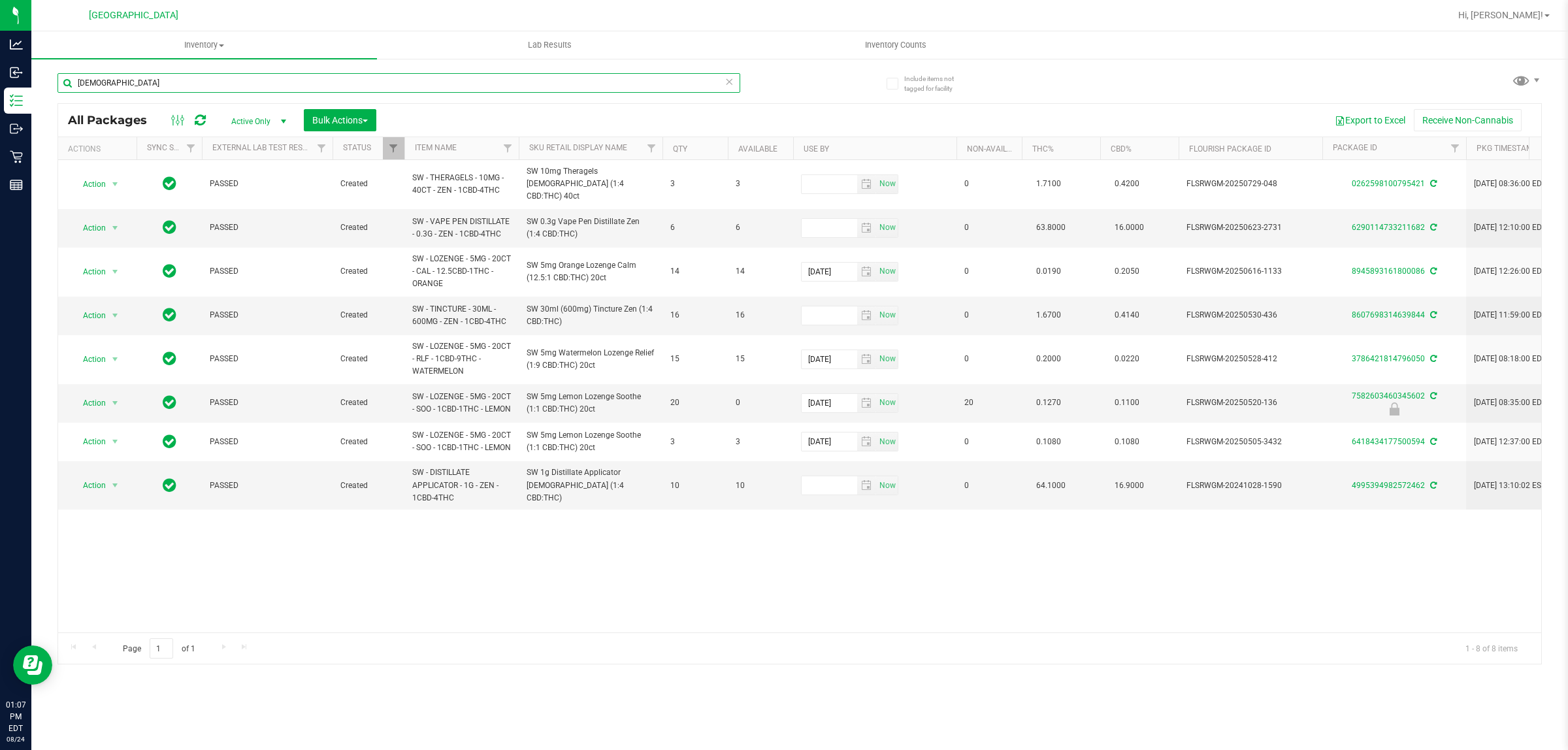
type input "zen"
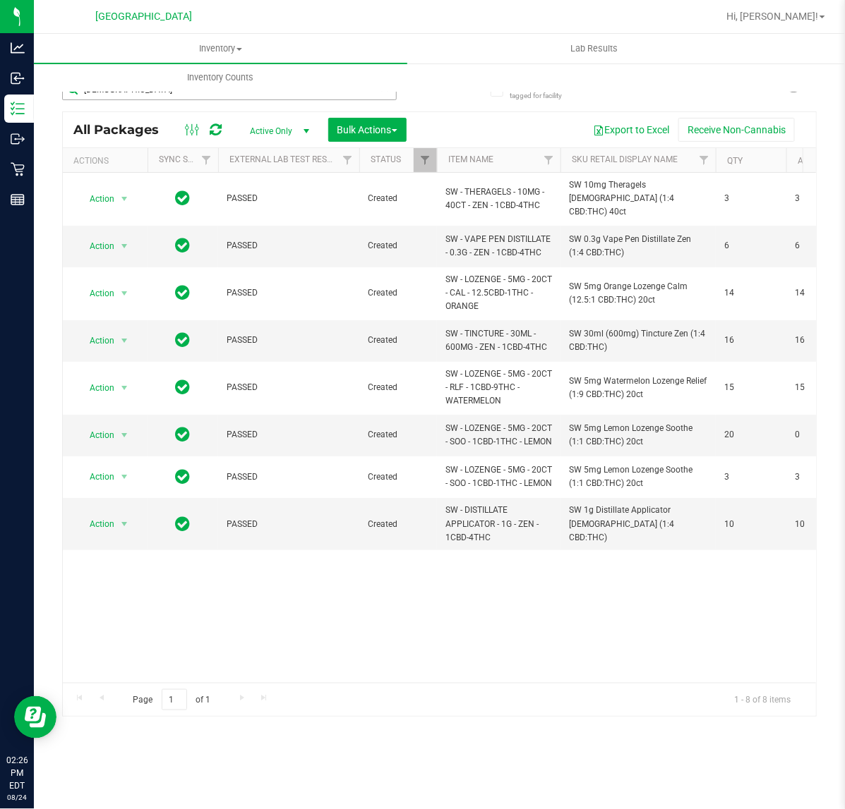
click at [166, 96] on input "zen" at bounding box center [229, 89] width 335 height 21
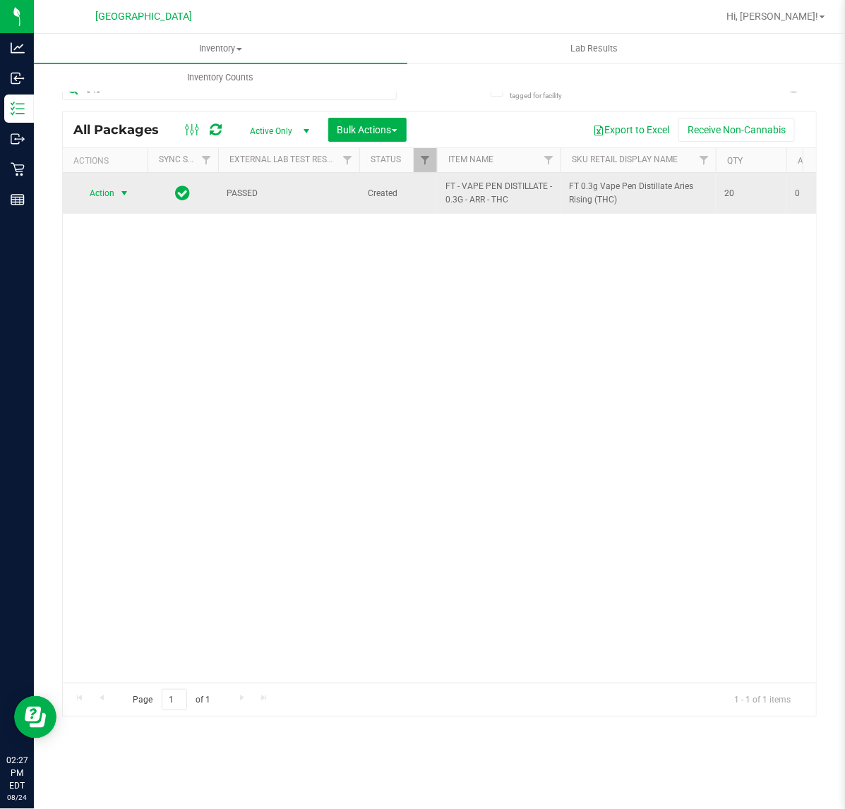
type input "-843"
click at [117, 198] on span "select" at bounding box center [125, 193] width 18 height 20
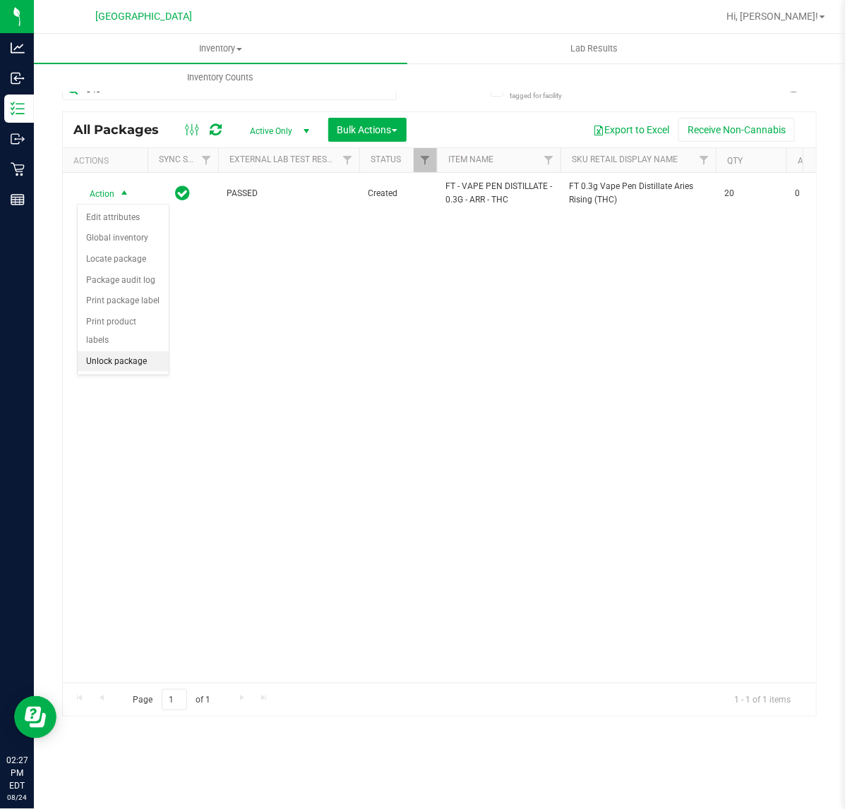
click at [96, 351] on li "Unlock package" at bounding box center [123, 361] width 91 height 21
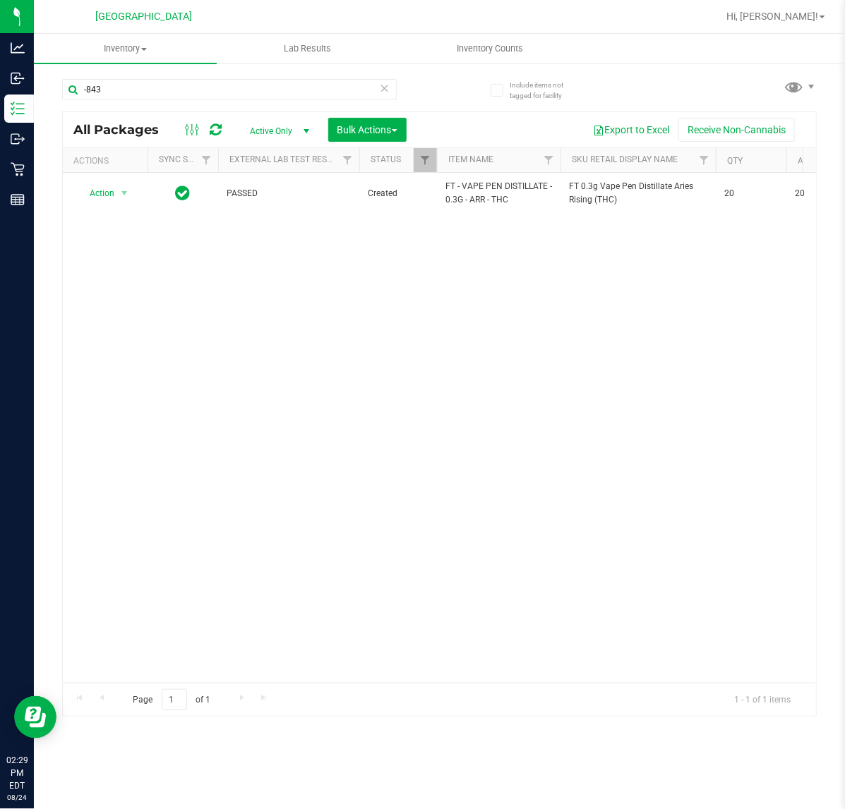
click at [135, 288] on div "Action Action Adjust qty Create package Edit attributes Global inventory Locate…" at bounding box center [439, 428] width 753 height 510
